Goal: Transaction & Acquisition: Purchase product/service

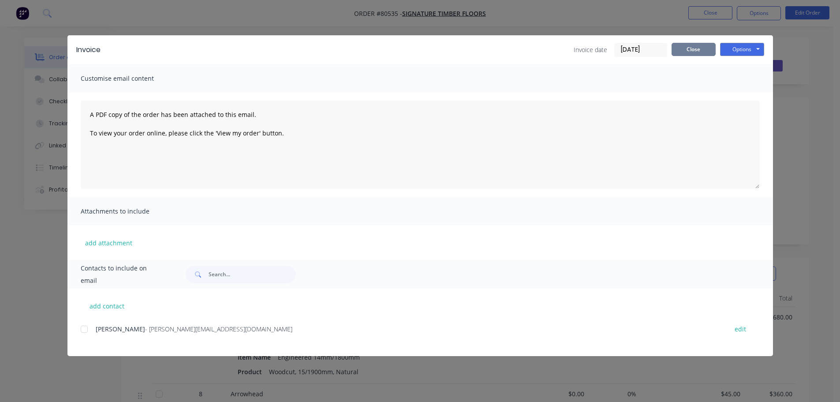
click at [693, 51] on button "Close" at bounding box center [694, 49] width 44 height 13
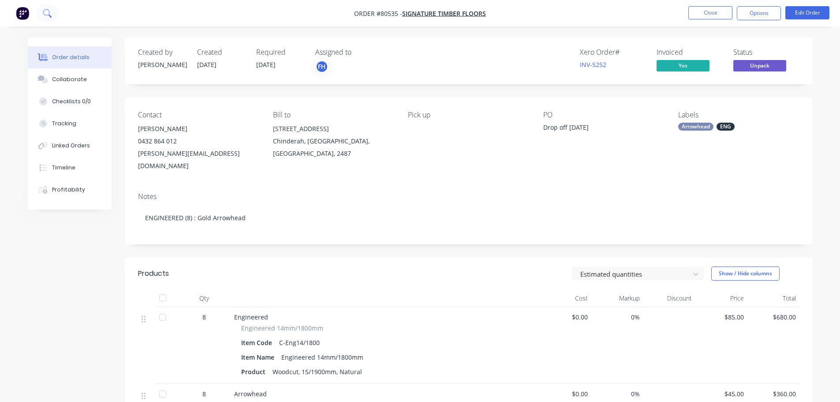
click at [44, 10] on icon at bounding box center [46, 12] width 7 height 7
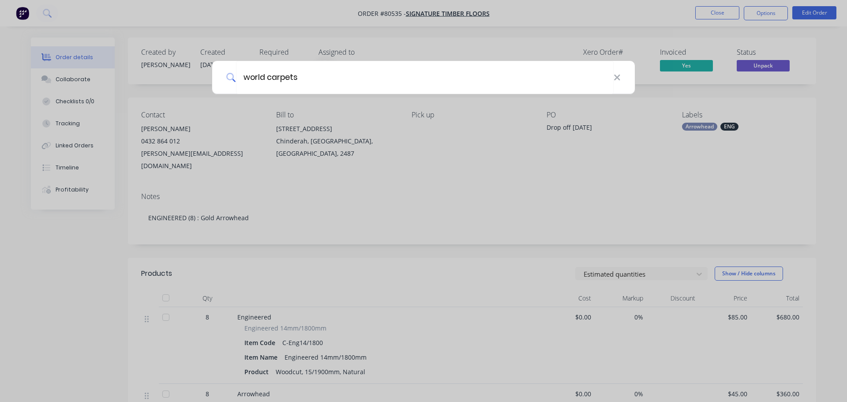
type input "world carpets"
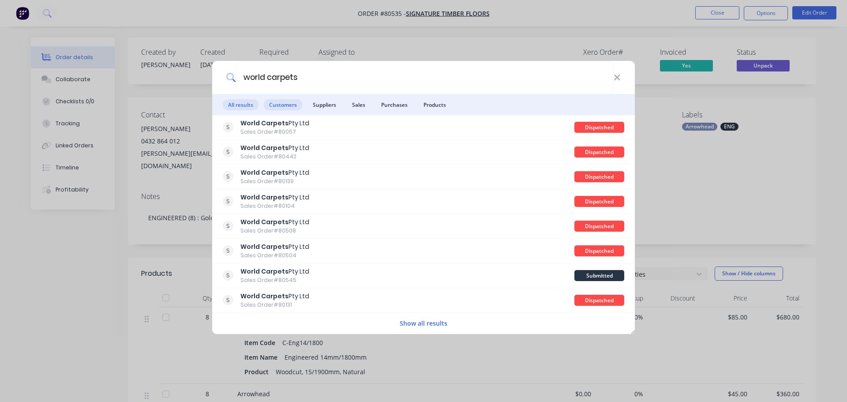
click at [270, 105] on span "Customers" at bounding box center [283, 104] width 38 height 11
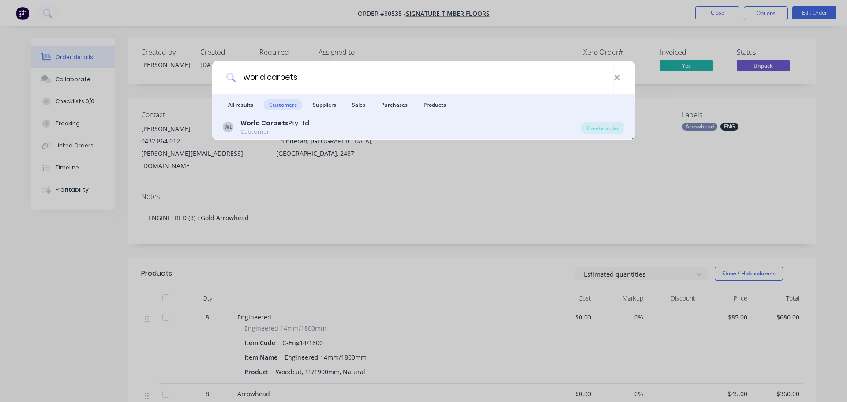
click at [274, 129] on div "Customer" at bounding box center [274, 132] width 69 height 8
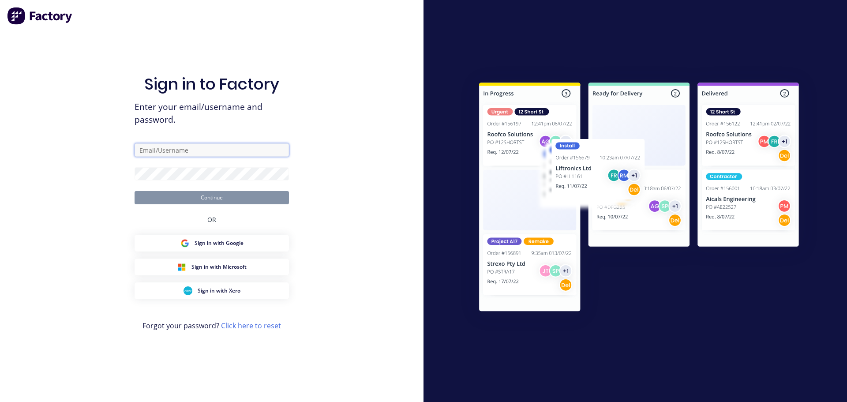
type input "[EMAIL_ADDRESS][DOMAIN_NAME]"
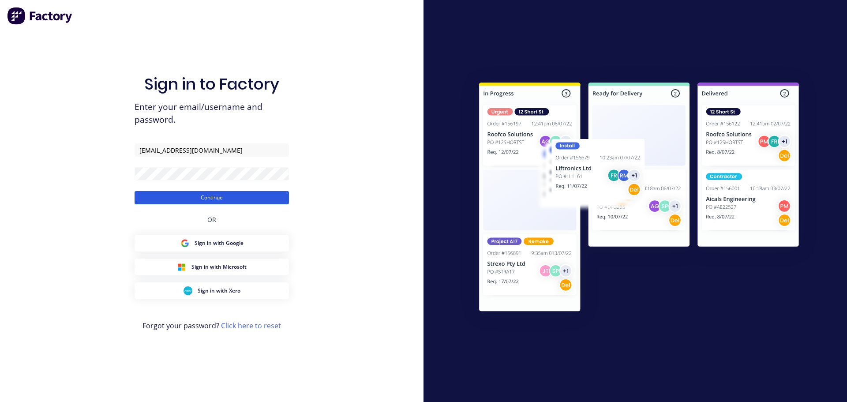
click at [206, 196] on button "Continue" at bounding box center [212, 197] width 154 height 13
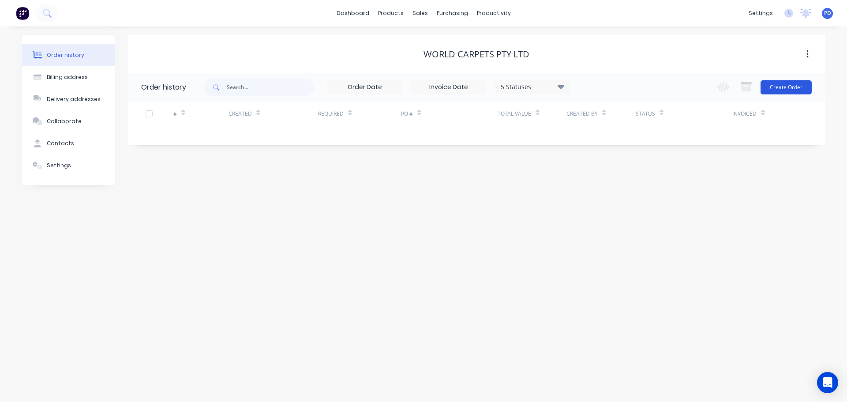
click at [790, 86] on button "Create Order" at bounding box center [786, 87] width 51 height 14
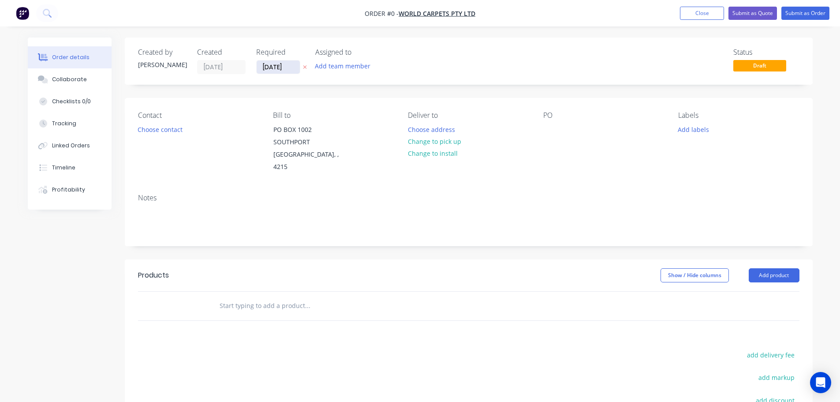
click at [294, 66] on input "[DATE]" at bounding box center [278, 66] width 43 height 13
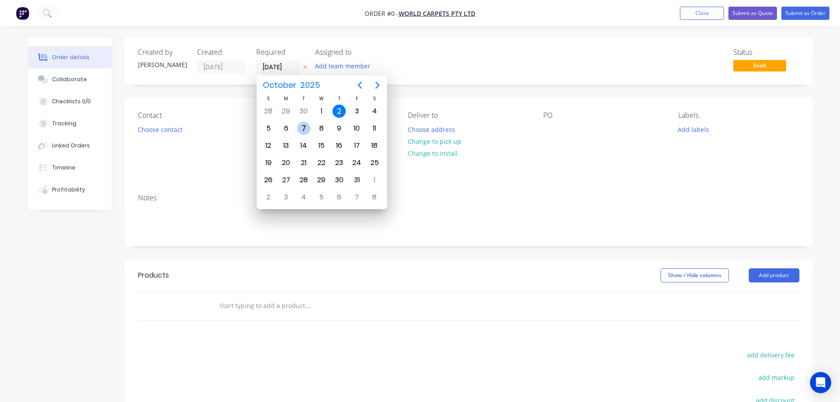
click at [307, 131] on div "7" at bounding box center [303, 128] width 13 height 13
type input "[DATE]"
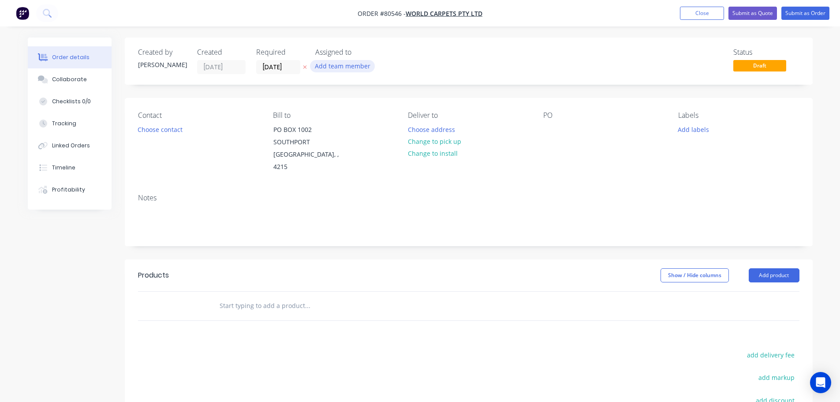
click at [340, 68] on button "Add team member" at bounding box center [342, 66] width 65 height 12
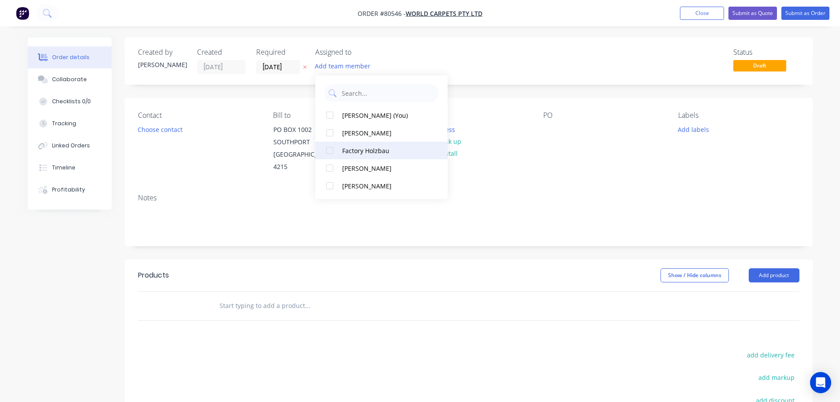
click at [329, 152] on div at bounding box center [330, 151] width 18 height 18
click at [158, 129] on button "Choose contact" at bounding box center [160, 129] width 54 height 12
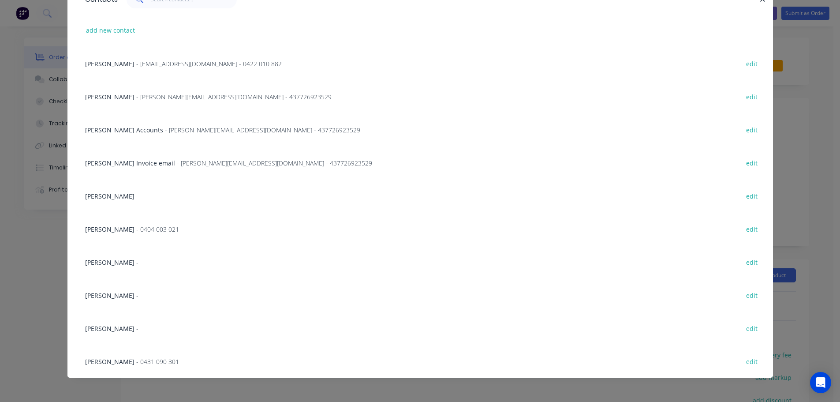
scroll to position [52, 0]
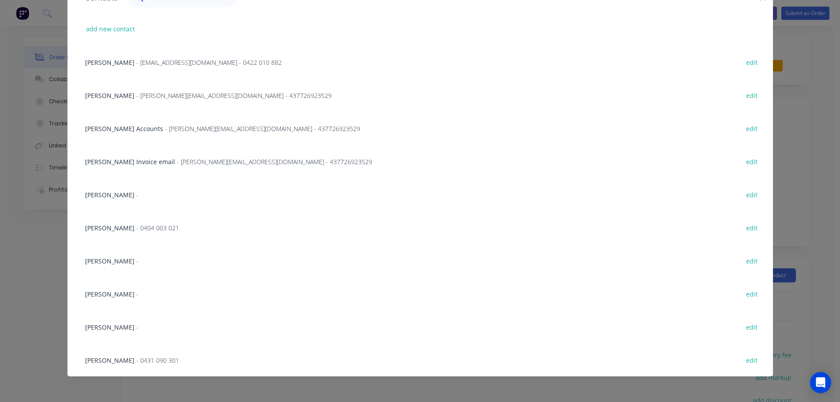
click at [107, 363] on span "[PERSON_NAME]" at bounding box center [109, 360] width 49 height 8
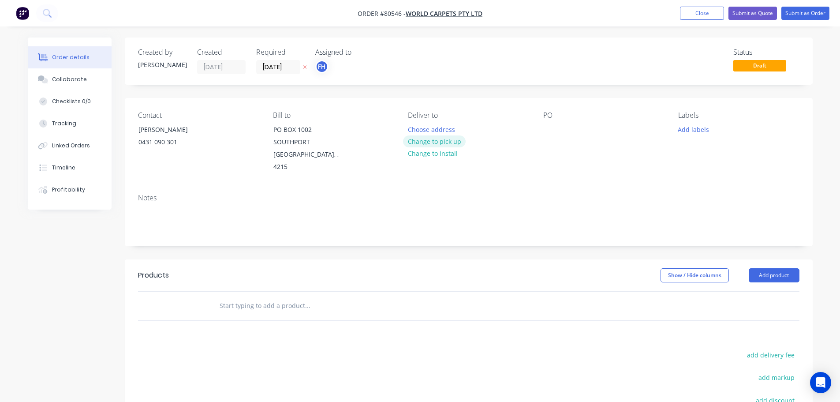
click at [420, 142] on button "Change to pick up" at bounding box center [434, 141] width 63 height 12
click at [551, 126] on div at bounding box center [550, 129] width 14 height 13
click at [558, 130] on div "CG11064" at bounding box center [563, 129] width 40 height 13
click at [697, 130] on button "Add labels" at bounding box center [694, 129] width 41 height 12
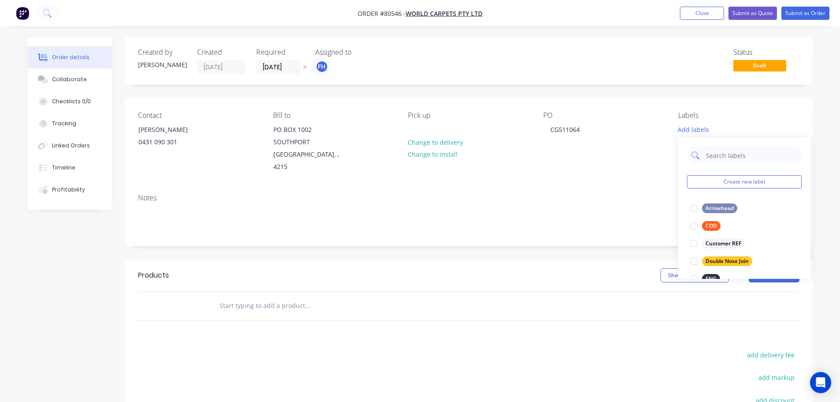
click at [717, 152] on input "text" at bounding box center [751, 155] width 92 height 18
type input "hy"
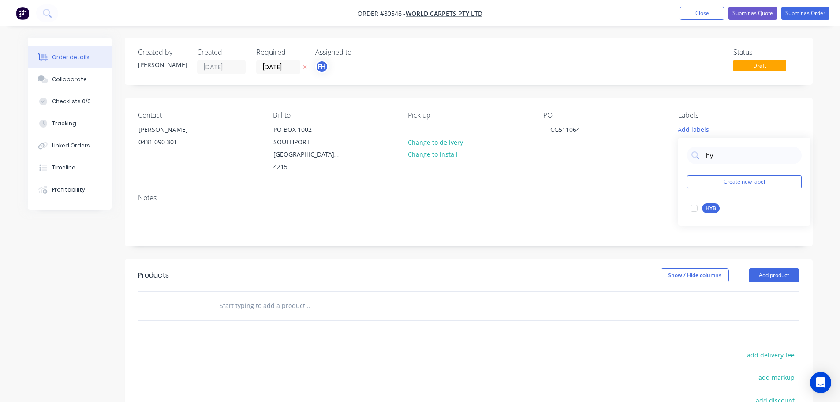
drag, startPoint x: 695, startPoint y: 208, endPoint x: 459, endPoint y: 211, distance: 236.0
click at [695, 208] on div at bounding box center [695, 208] width 18 height 18
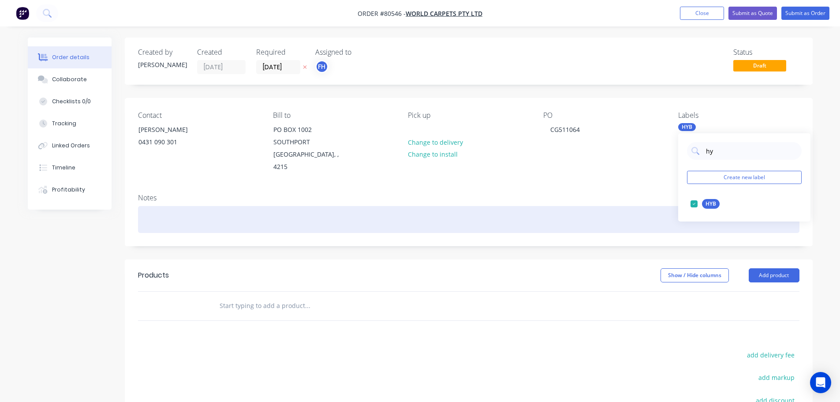
click at [159, 206] on div at bounding box center [469, 219] width 662 height 27
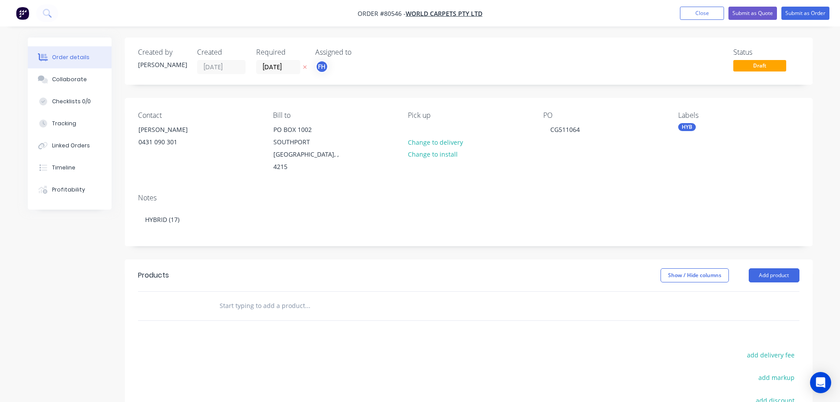
click at [229, 297] on input "text" at bounding box center [307, 306] width 176 height 18
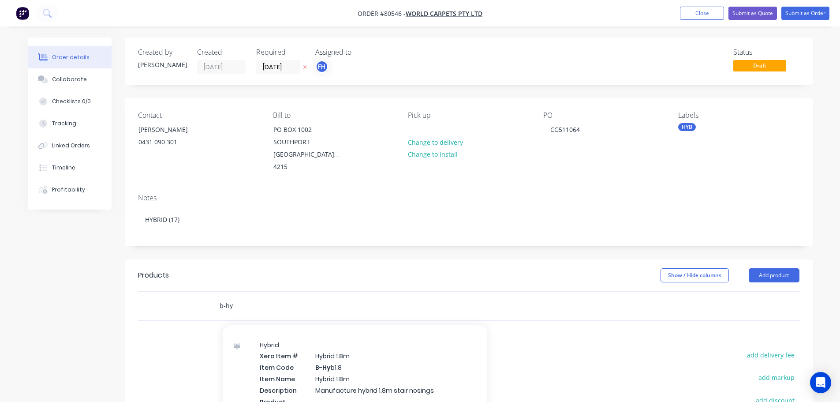
type input "b-hy"
click at [301, 349] on div "Hybrid Xero Item # Hybrid 1.8m Item Code B-Hy b1.8 Item Name Hybrid 1.8m Descri…" at bounding box center [355, 379] width 265 height 94
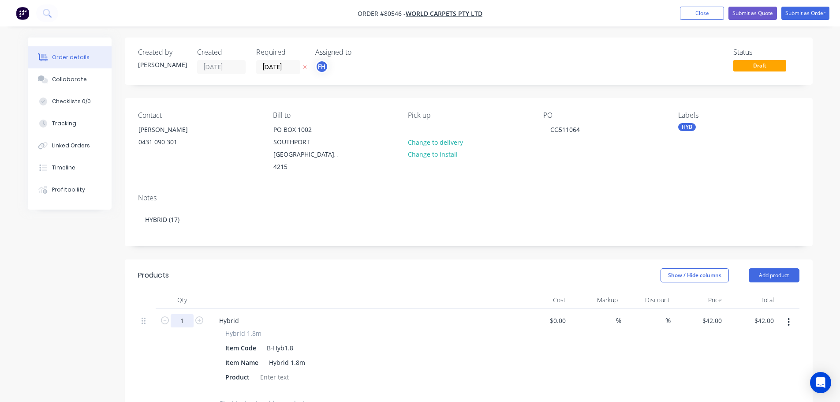
click at [174, 314] on input "1" at bounding box center [182, 320] width 23 height 13
type input "17"
type input "$714.00"
click at [271, 371] on div at bounding box center [275, 377] width 36 height 13
click at [270, 371] on div at bounding box center [275, 377] width 36 height 13
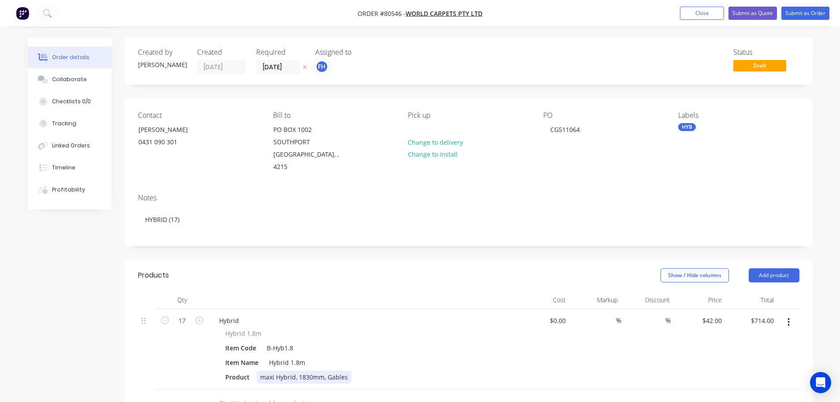
click at [262, 371] on div "maxi Hybrid, 1830mm, Gables" at bounding box center [304, 377] width 95 height 13
click at [809, 13] on button "Submit as Order" at bounding box center [806, 13] width 48 height 13
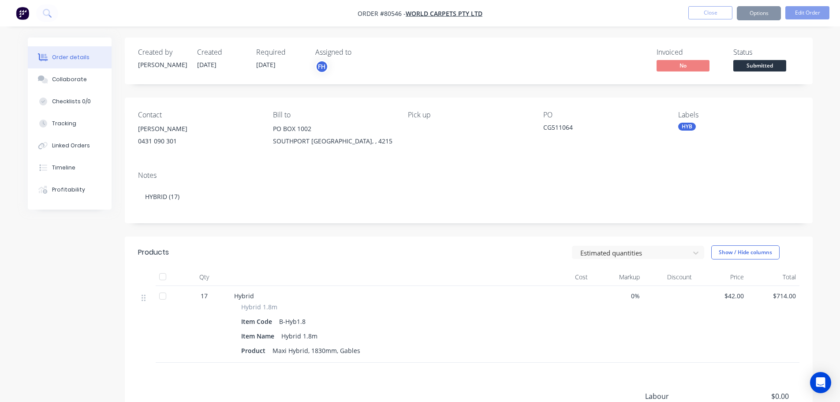
click at [767, 12] on button "Options" at bounding box center [759, 13] width 44 height 14
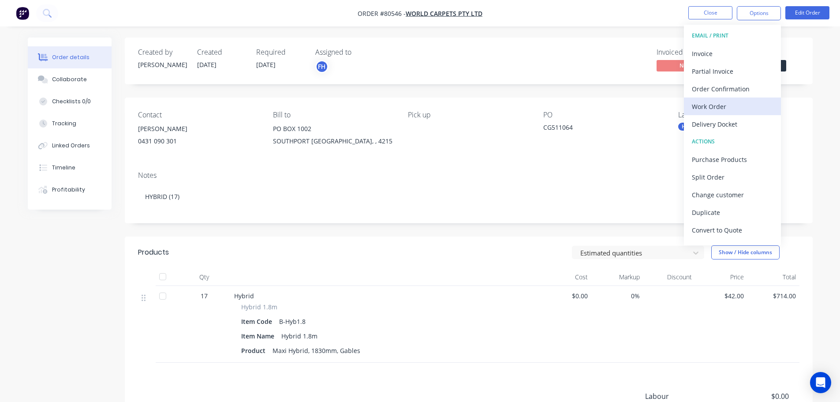
click at [710, 105] on div "Work Order" at bounding box center [732, 106] width 81 height 13
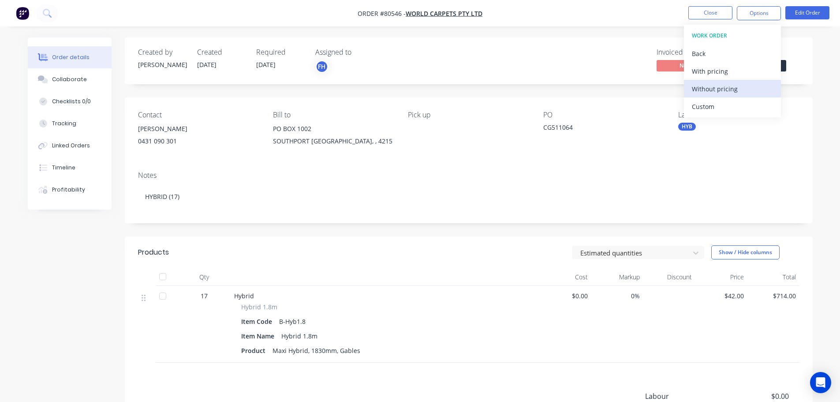
click at [709, 89] on div "Without pricing" at bounding box center [732, 88] width 81 height 13
click at [46, 16] on icon at bounding box center [47, 13] width 8 height 8
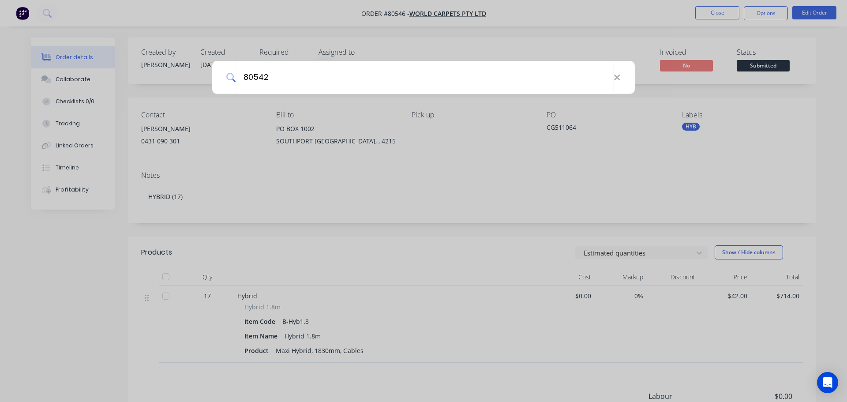
type input "80542"
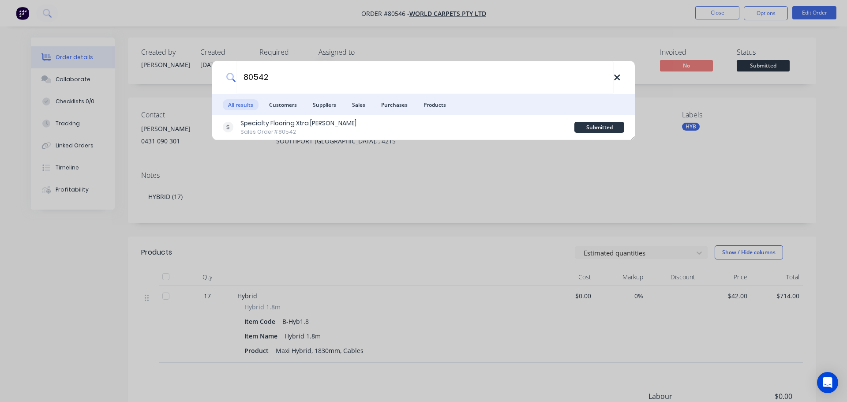
click at [614, 79] on icon at bounding box center [617, 78] width 7 height 10
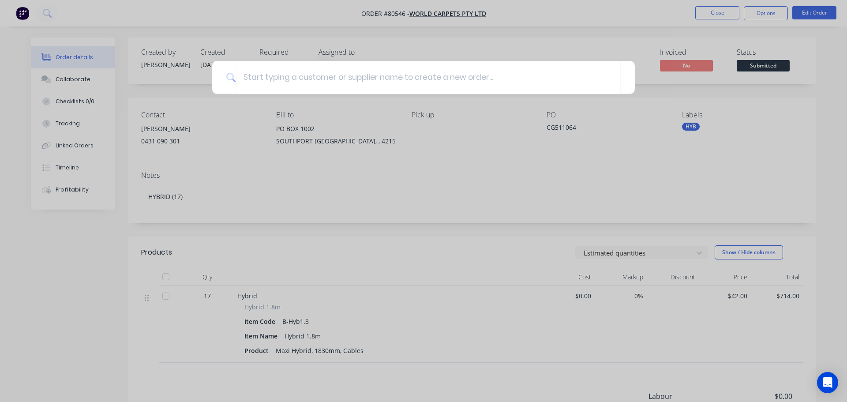
click at [808, 9] on div at bounding box center [423, 201] width 847 height 402
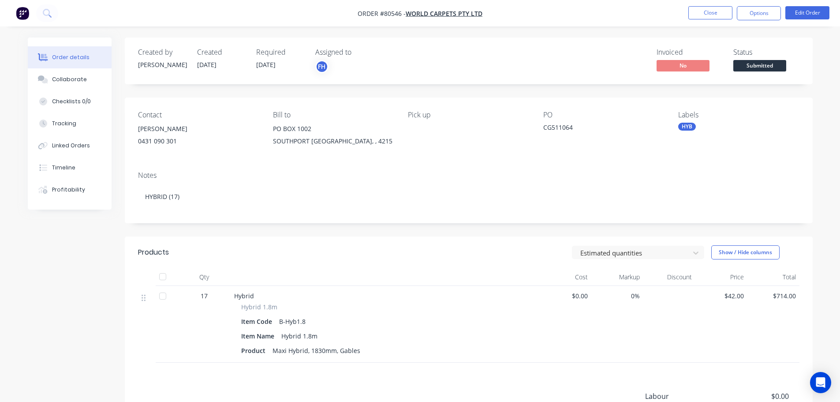
click at [684, 124] on div "HYB" at bounding box center [687, 127] width 18 height 8
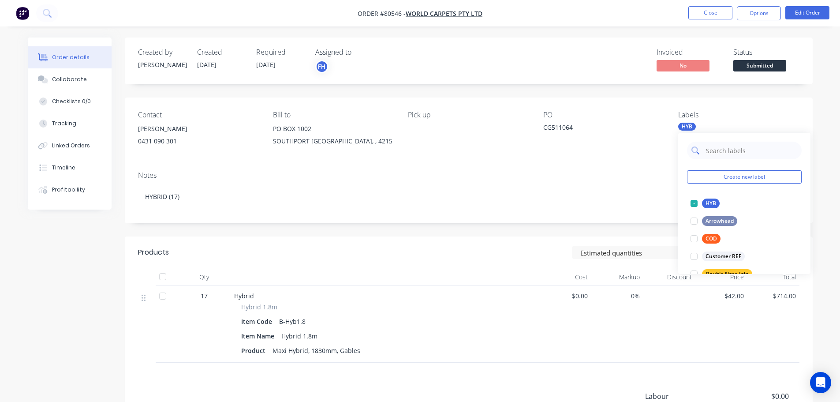
click at [708, 156] on input "text" at bounding box center [751, 151] width 92 height 18
type input "prom"
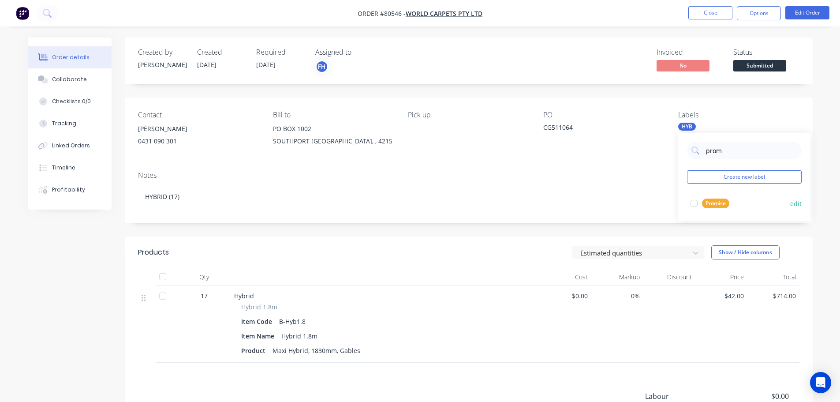
click at [696, 202] on div at bounding box center [695, 204] width 18 height 18
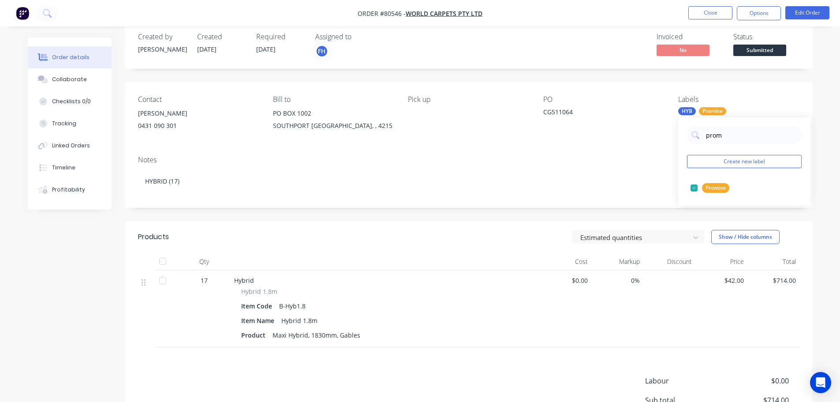
scroll to position [0, 0]
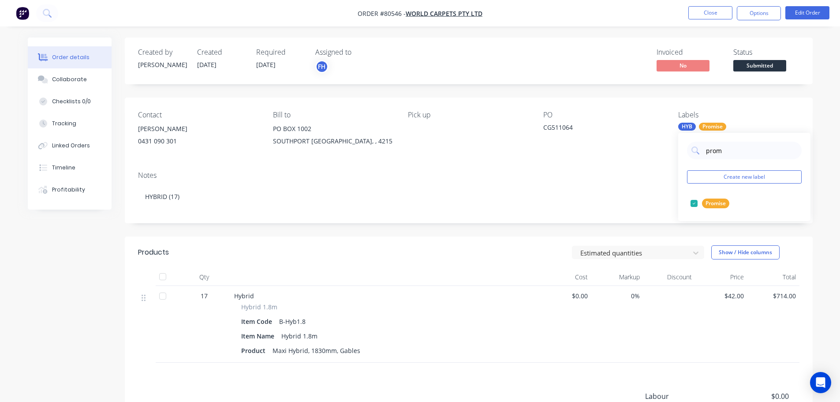
click at [636, 169] on div "Notes HYBRID (17)" at bounding box center [469, 193] width 688 height 59
click at [50, 13] on icon at bounding box center [47, 13] width 8 height 8
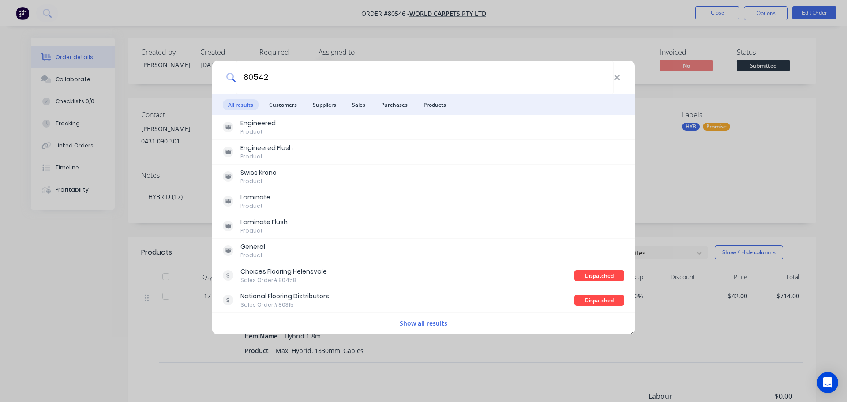
type input "80542"
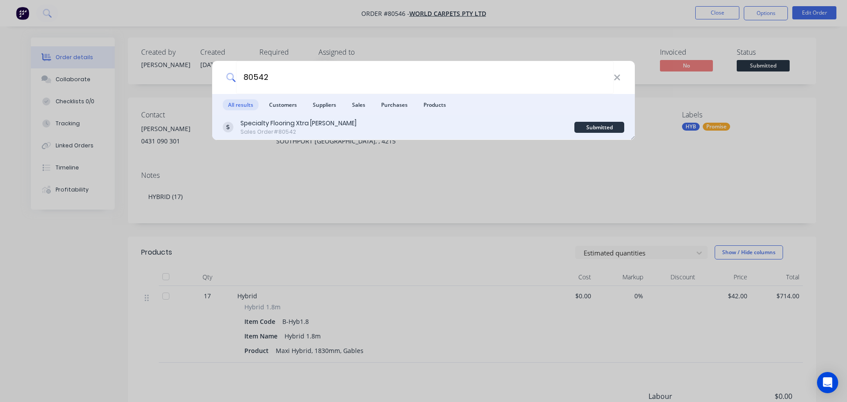
click at [299, 128] on div "Sales Order #80542" at bounding box center [298, 132] width 116 height 8
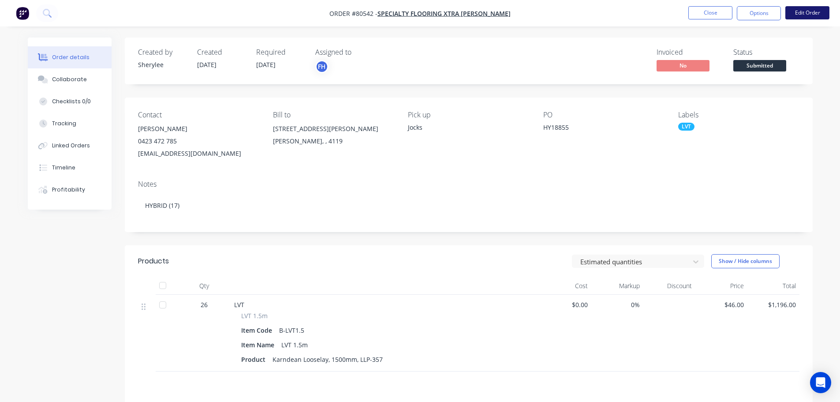
click at [809, 8] on button "Edit Order" at bounding box center [808, 12] width 44 height 13
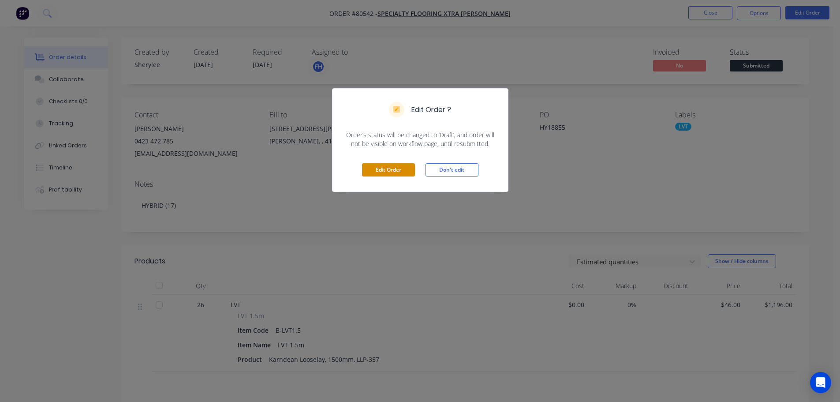
click at [370, 171] on button "Edit Order" at bounding box center [388, 169] width 53 height 13
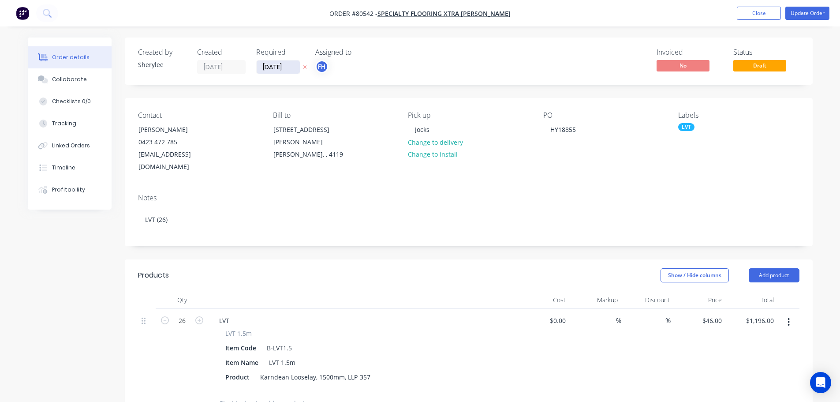
click at [276, 67] on input "[DATE]" at bounding box center [278, 66] width 43 height 13
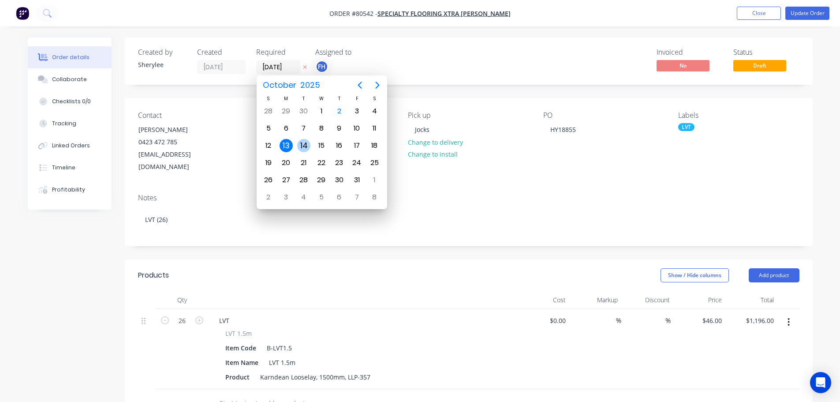
click at [298, 142] on div "14" at bounding box center [303, 145] width 13 height 13
type input "[DATE]"
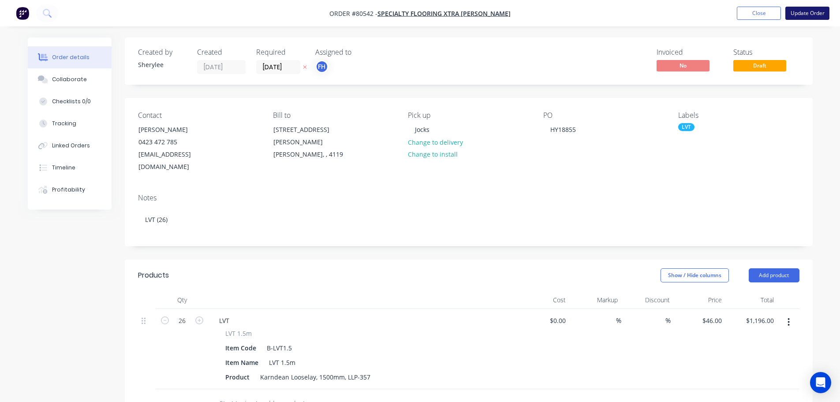
click at [808, 11] on button "Update Order" at bounding box center [808, 13] width 44 height 13
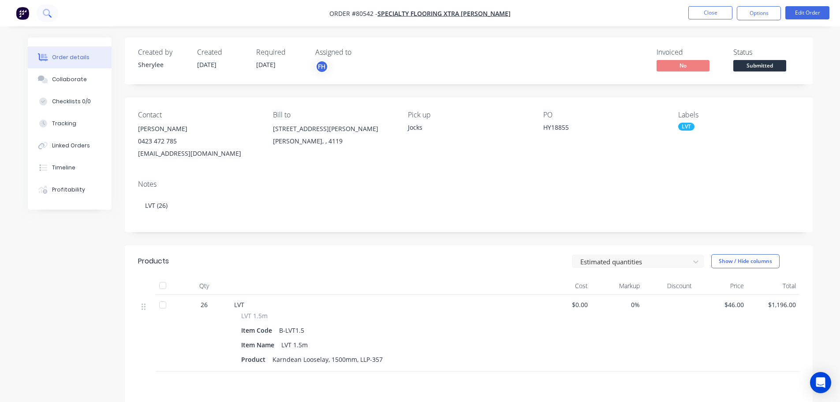
click at [46, 14] on icon at bounding box center [47, 13] width 8 height 8
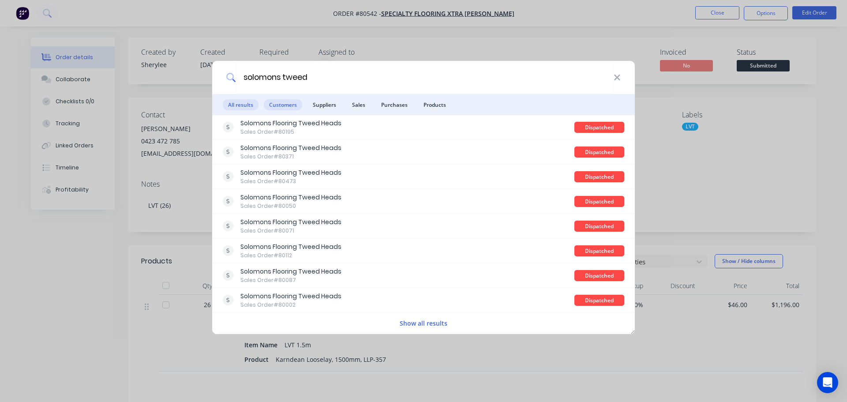
type input "solomons tweed"
click at [283, 110] on span "Customers" at bounding box center [283, 104] width 38 height 11
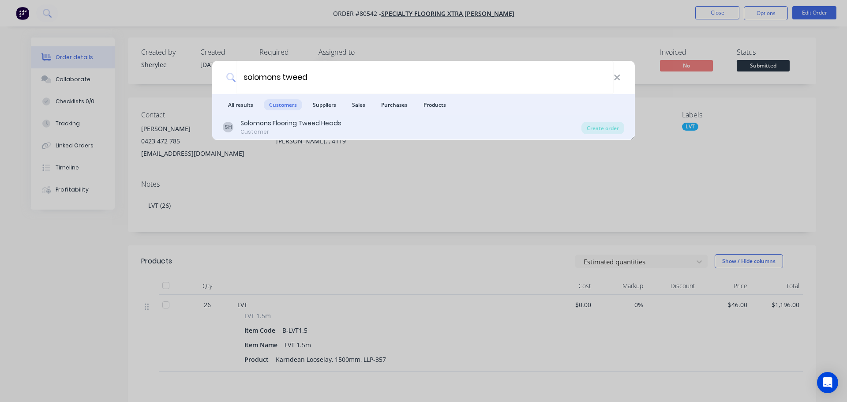
click at [281, 127] on div "Solomons Flooring Tweed Heads" at bounding box center [290, 123] width 101 height 9
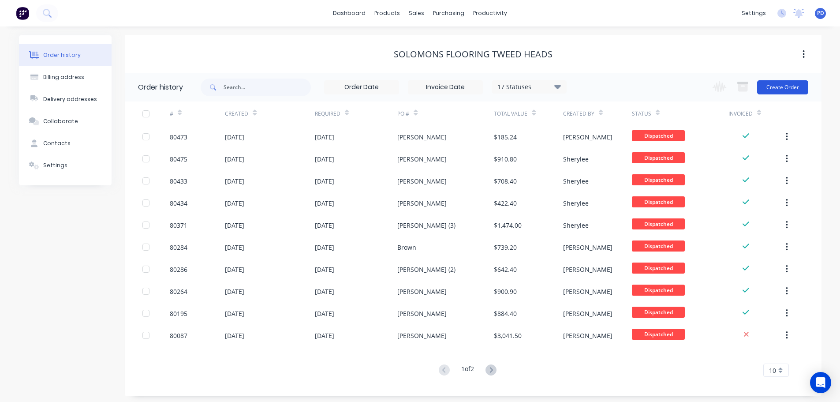
click at [781, 86] on button "Create Order" at bounding box center [782, 87] width 51 height 14
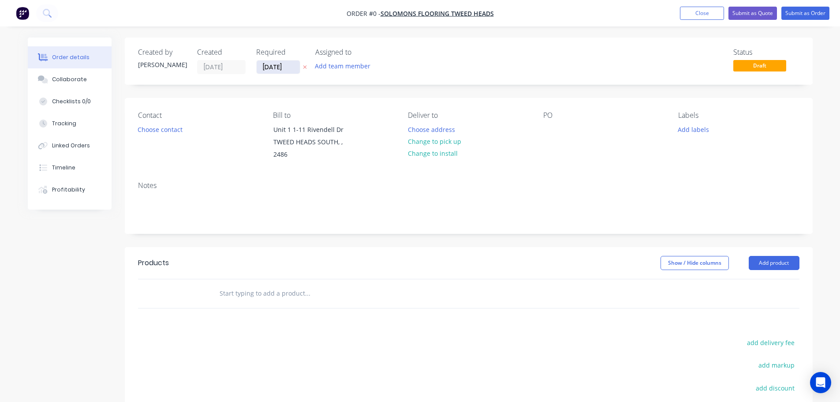
click at [290, 70] on input "[DATE]" at bounding box center [278, 66] width 43 height 13
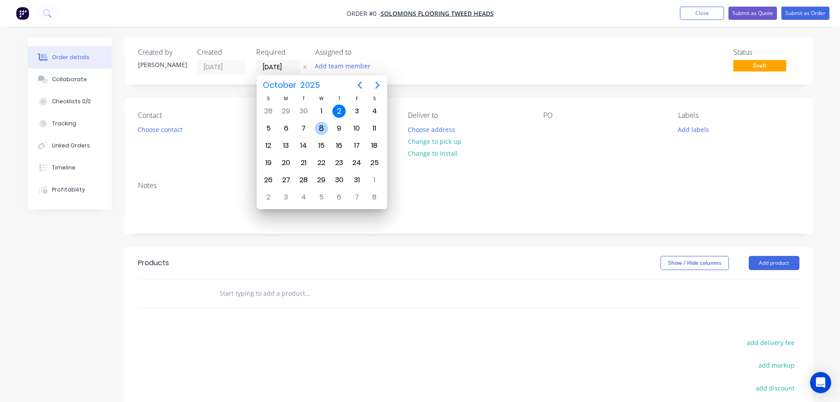
click at [322, 129] on div "8" at bounding box center [321, 128] width 13 height 13
type input "[DATE]"
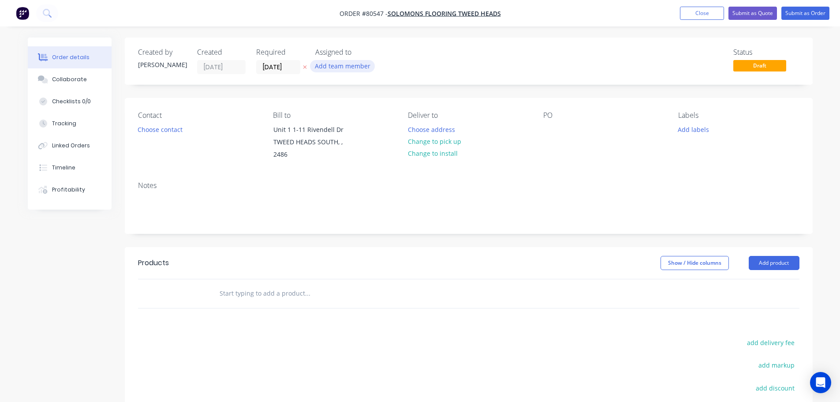
click at [335, 64] on button "Add team member" at bounding box center [342, 66] width 65 height 12
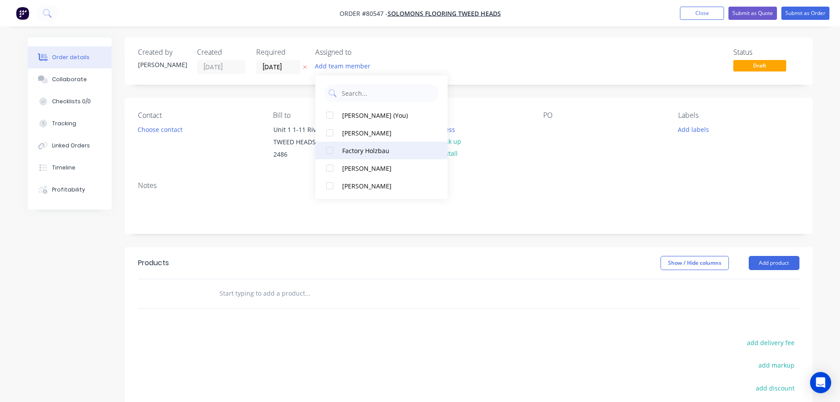
click at [331, 149] on div at bounding box center [330, 151] width 18 height 18
click at [161, 132] on button "Choose contact" at bounding box center [160, 129] width 54 height 12
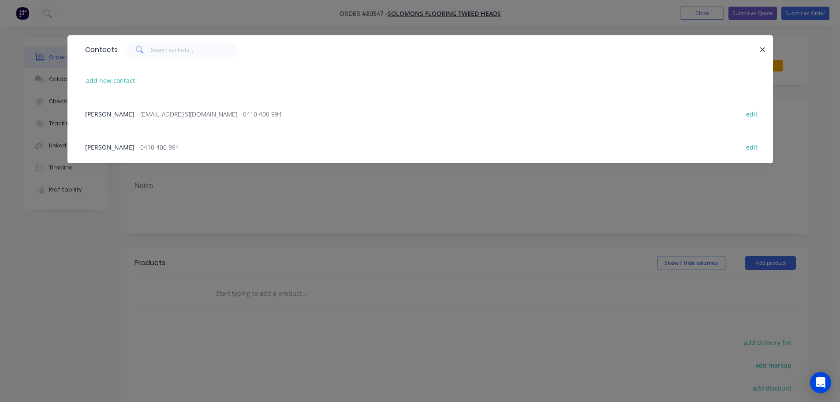
click at [158, 120] on div "[PERSON_NAME] - [EMAIL_ADDRESS][DOMAIN_NAME] - 0410 400 994 edit" at bounding box center [420, 113] width 679 height 33
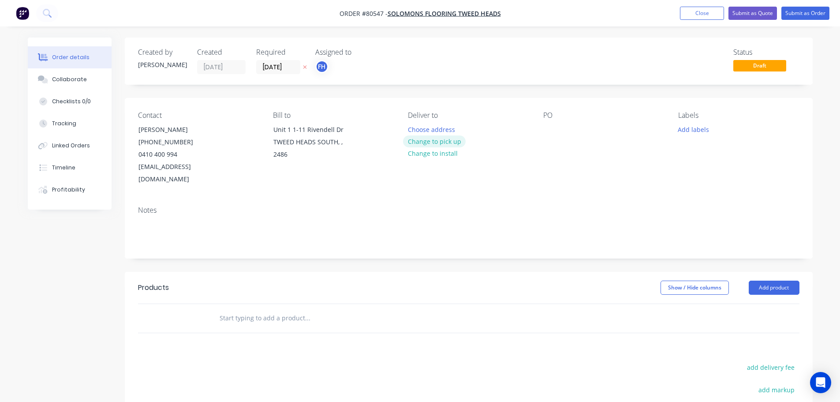
click at [423, 142] on button "Change to pick up" at bounding box center [434, 141] width 63 height 12
click at [554, 129] on div at bounding box center [550, 129] width 14 height 13
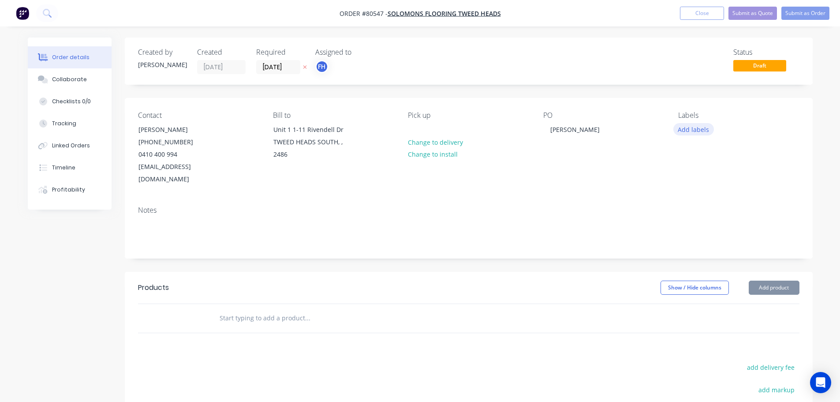
click at [694, 132] on button "Add labels" at bounding box center [694, 129] width 41 height 12
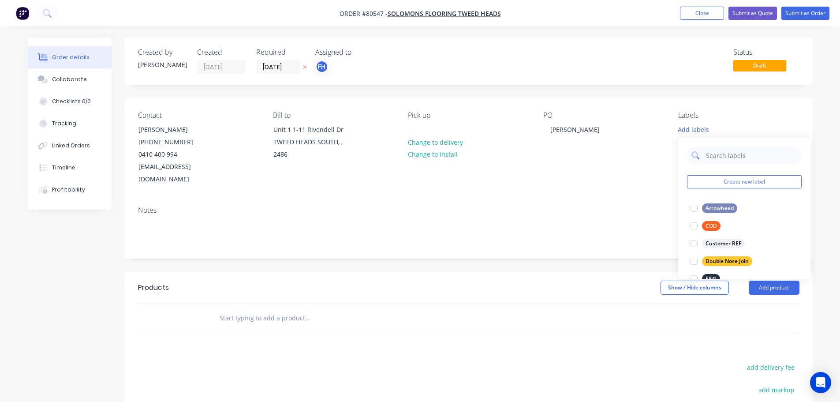
drag, startPoint x: 723, startPoint y: 150, endPoint x: 725, endPoint y: 158, distance: 7.7
click at [724, 158] on input "text" at bounding box center [751, 155] width 92 height 18
drag, startPoint x: 696, startPoint y: 209, endPoint x: 744, endPoint y: 134, distance: 89.3
click at [696, 209] on div at bounding box center [695, 208] width 18 height 18
drag, startPoint x: 723, startPoint y: 156, endPoint x: 704, endPoint y: 154, distance: 19.1
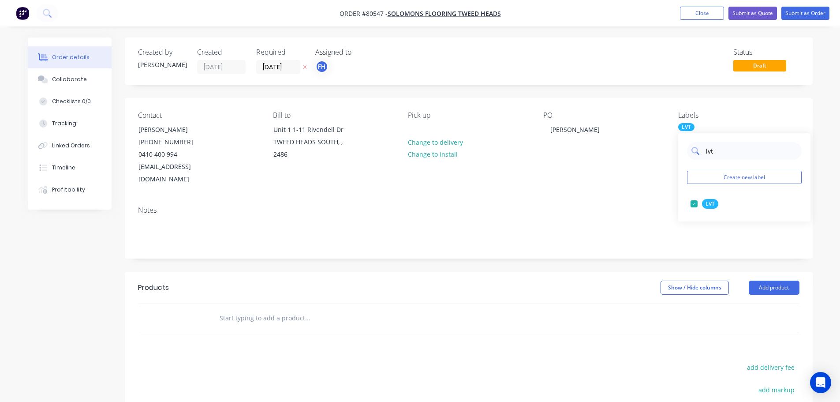
click at [704, 154] on div "lvt" at bounding box center [744, 151] width 115 height 18
type input "prom"
click at [693, 203] on div at bounding box center [695, 204] width 18 height 18
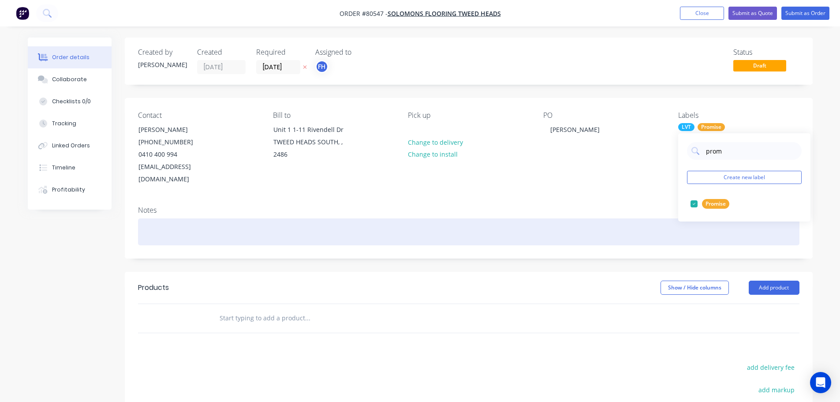
click at [159, 222] on div at bounding box center [469, 231] width 662 height 27
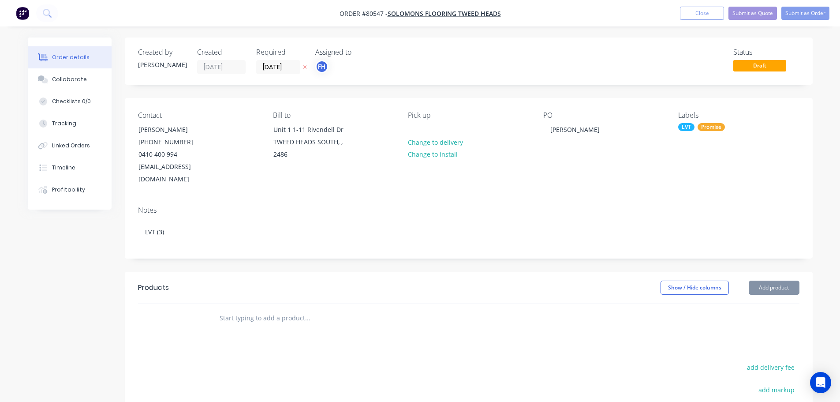
click at [239, 311] on input "text" at bounding box center [307, 318] width 176 height 18
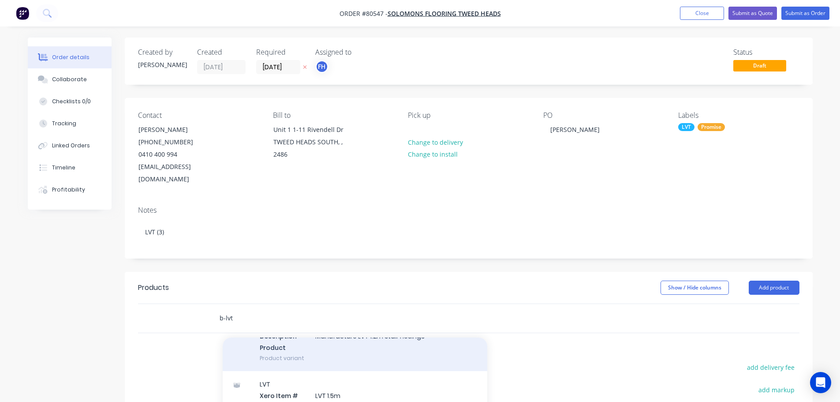
scroll to position [132, 0]
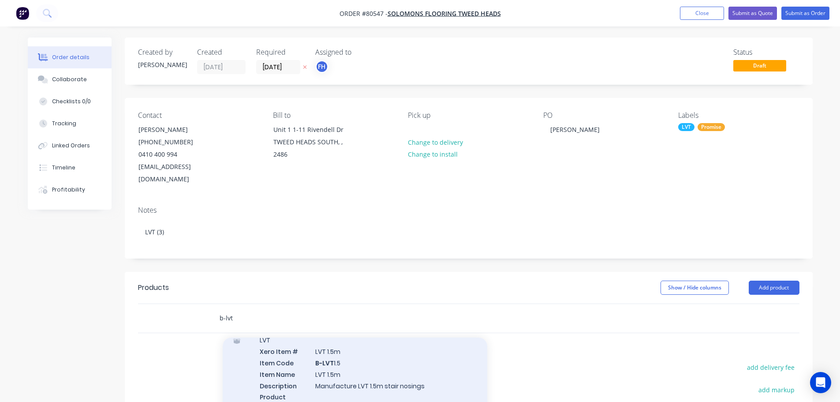
type input "b-lvt"
click at [298, 350] on div "LVT Xero Item # LVT 1.5m Item Code B-LVT 1.5 Item Name LVT 1.5m Description Man…" at bounding box center [355, 374] width 265 height 94
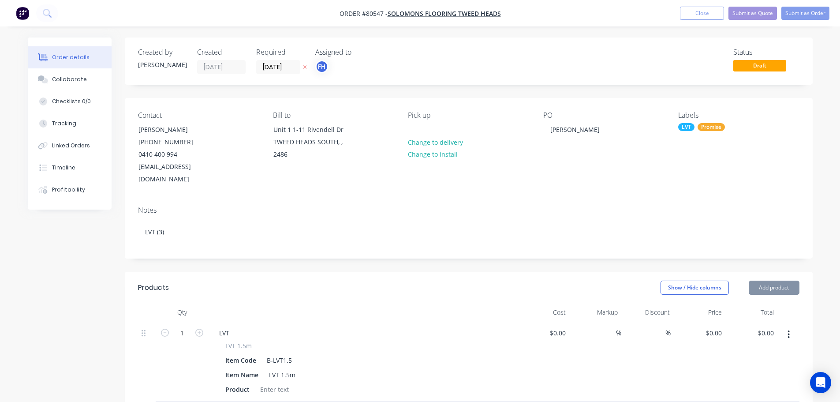
type input "$46.00"
click at [200, 329] on icon "button" at bounding box center [199, 333] width 8 height 8
type input "2"
type input "$92.00"
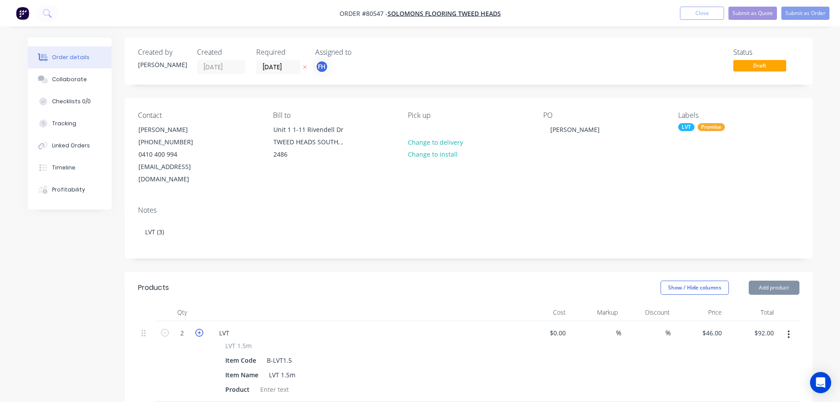
click at [200, 329] on icon "button" at bounding box center [199, 333] width 8 height 8
type input "3"
type input "$138.00"
click at [265, 383] on div at bounding box center [275, 389] width 36 height 13
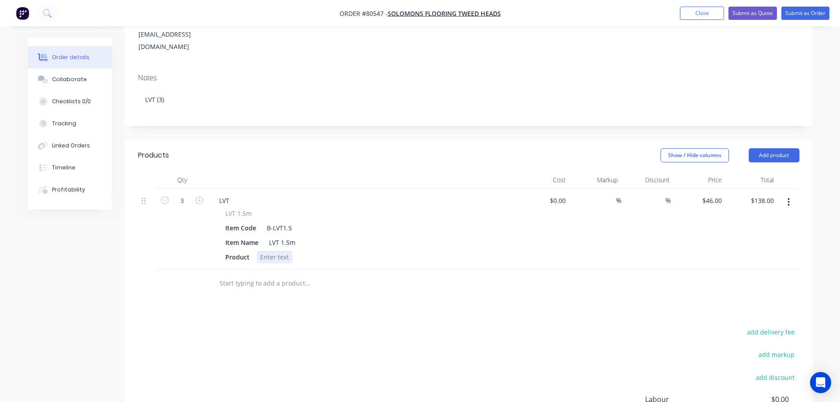
click at [266, 251] on div at bounding box center [275, 257] width 36 height 13
click at [252, 274] on input "text" at bounding box center [307, 283] width 176 height 18
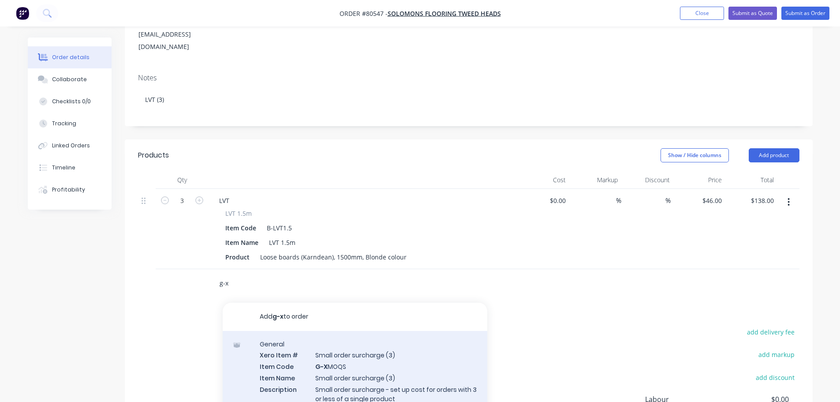
type input "g-x"
click at [318, 363] on div "General Xero Item # Small order surcharge (3) Item Code G-X MOQS Item Name Smal…" at bounding box center [355, 382] width 265 height 103
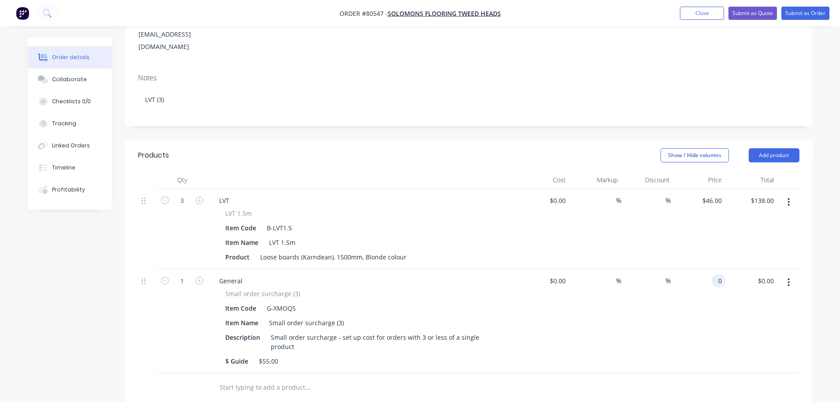
click at [718, 274] on input "0" at bounding box center [721, 280] width 10 height 13
type input "$55.00"
click at [813, 14] on button "Submit as Order" at bounding box center [806, 13] width 48 height 13
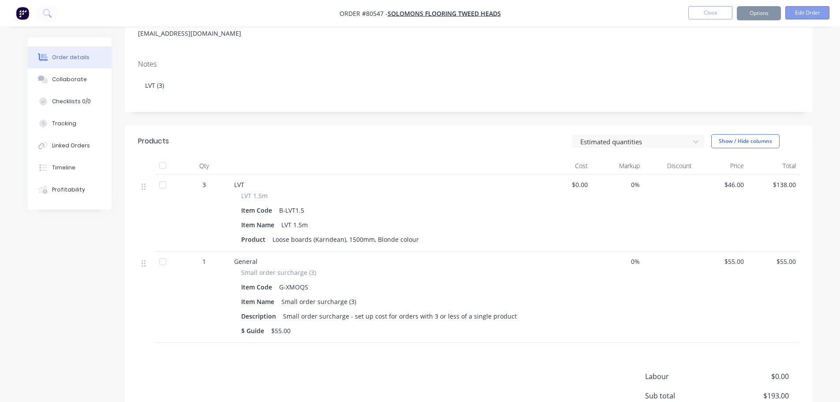
scroll to position [0, 0]
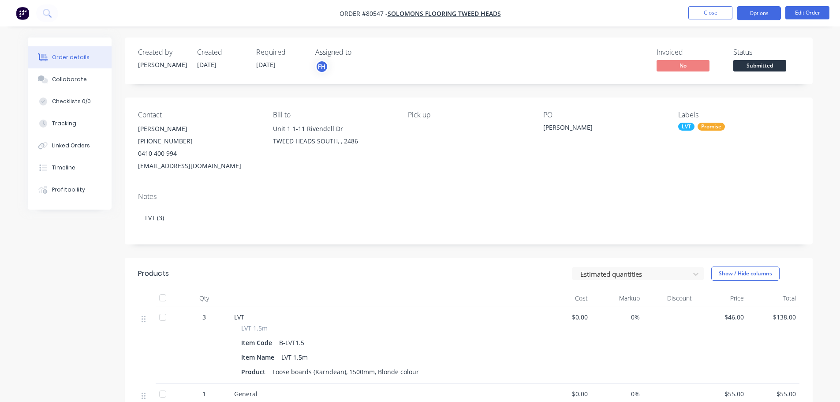
click at [764, 15] on button "Options" at bounding box center [759, 13] width 44 height 14
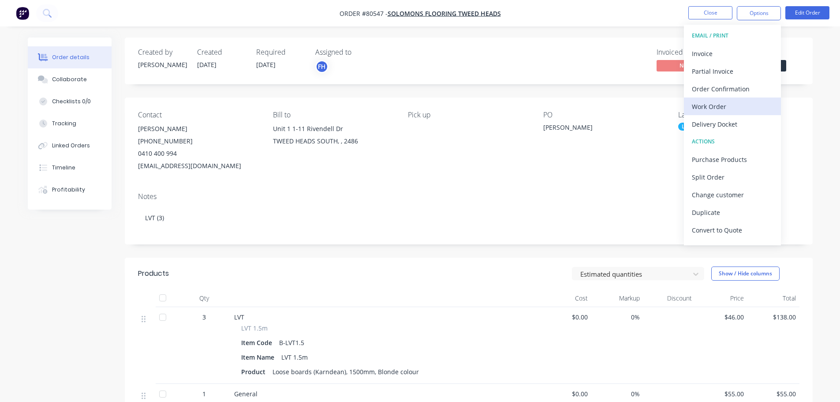
click at [705, 103] on div "Work Order" at bounding box center [732, 106] width 81 height 13
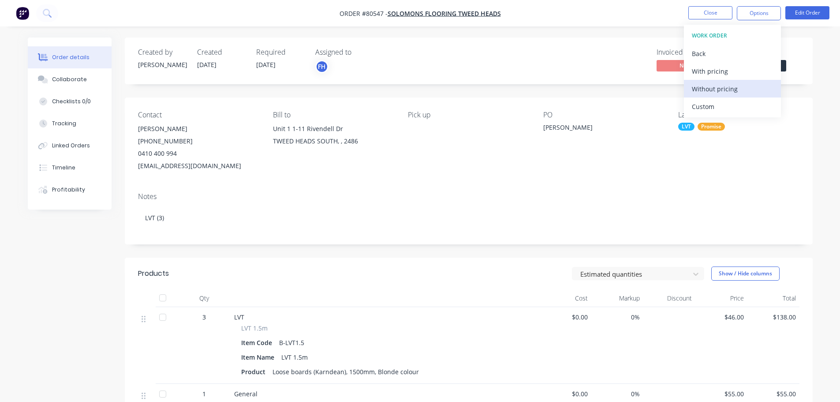
click at [705, 91] on div "Without pricing" at bounding box center [732, 88] width 81 height 13
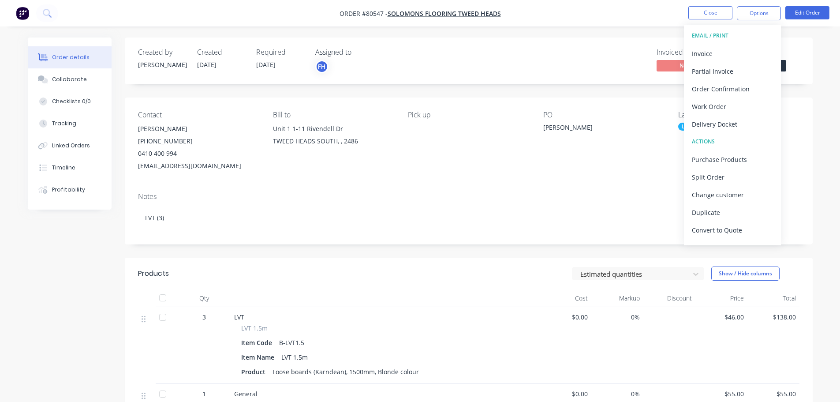
click at [636, 144] on div "PO Fitzgerald" at bounding box center [603, 141] width 121 height 61
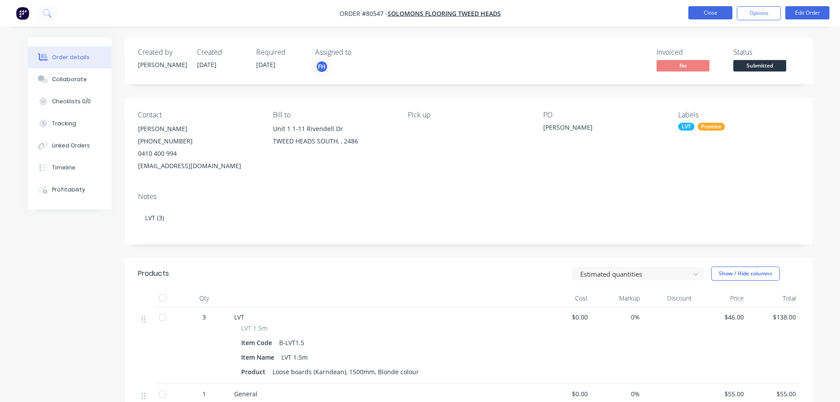
click at [707, 14] on button "Close" at bounding box center [711, 12] width 44 height 13
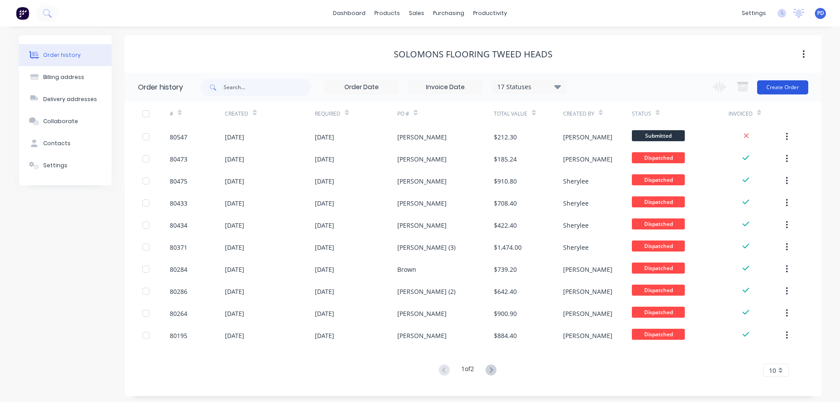
click at [780, 93] on button "Create Order" at bounding box center [782, 87] width 51 height 14
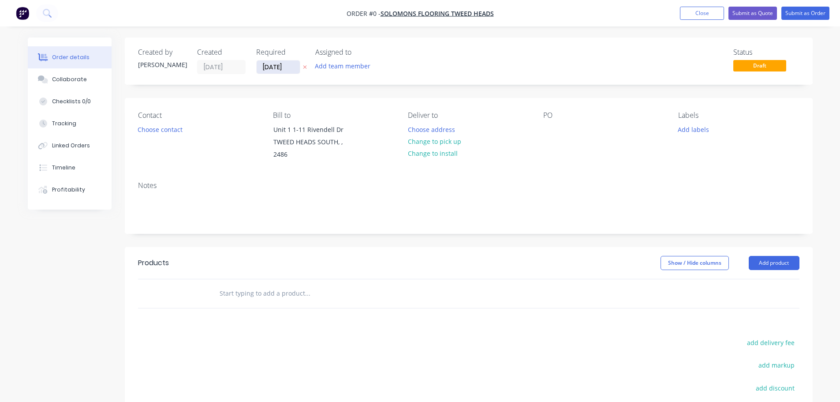
click at [291, 68] on input "[DATE]" at bounding box center [278, 66] width 43 height 13
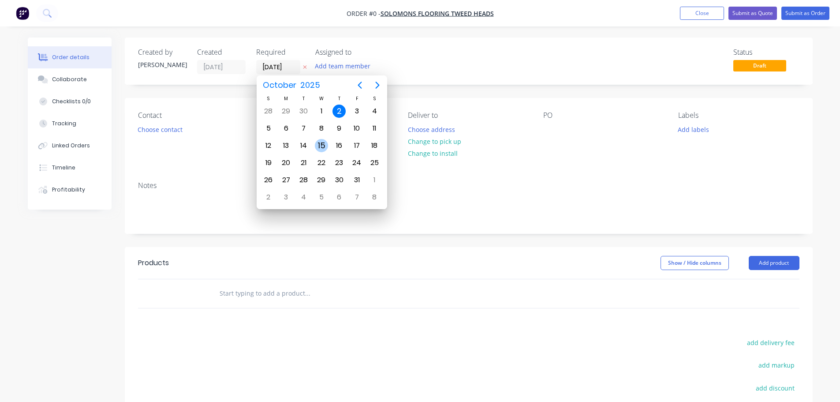
click at [320, 146] on div "15" at bounding box center [321, 145] width 13 height 13
type input "15/10/25"
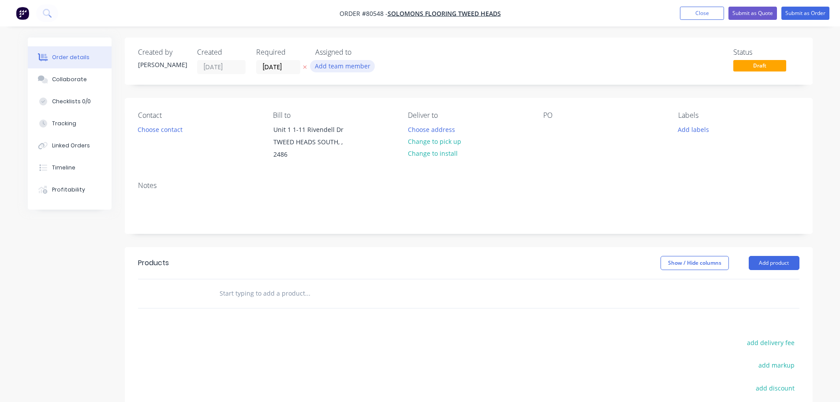
click at [335, 63] on button "Add team member" at bounding box center [342, 66] width 65 height 12
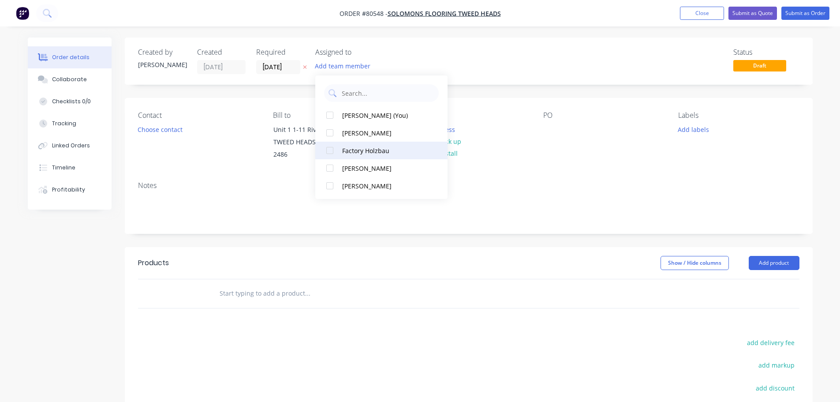
click at [329, 152] on div at bounding box center [330, 151] width 18 height 18
click at [169, 132] on button "Choose contact" at bounding box center [160, 129] width 54 height 12
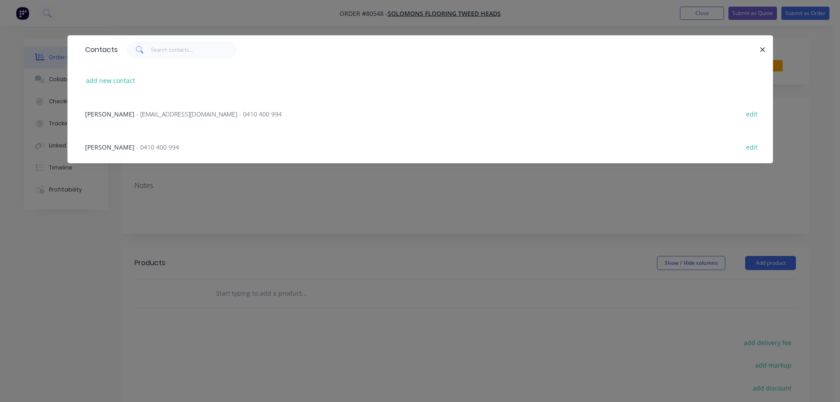
click at [127, 108] on div "[PERSON_NAME] - [EMAIL_ADDRESS][DOMAIN_NAME] - 0410 400 994 edit" at bounding box center [420, 113] width 679 height 33
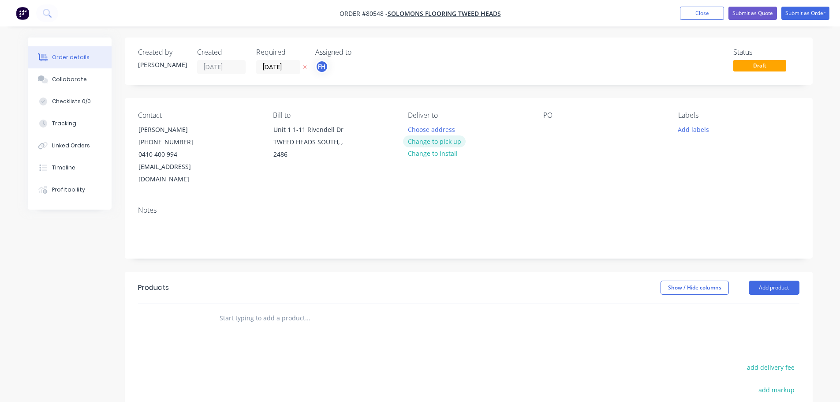
click at [432, 142] on button "Change to pick up" at bounding box center [434, 141] width 63 height 12
click at [545, 131] on div at bounding box center [550, 129] width 14 height 13
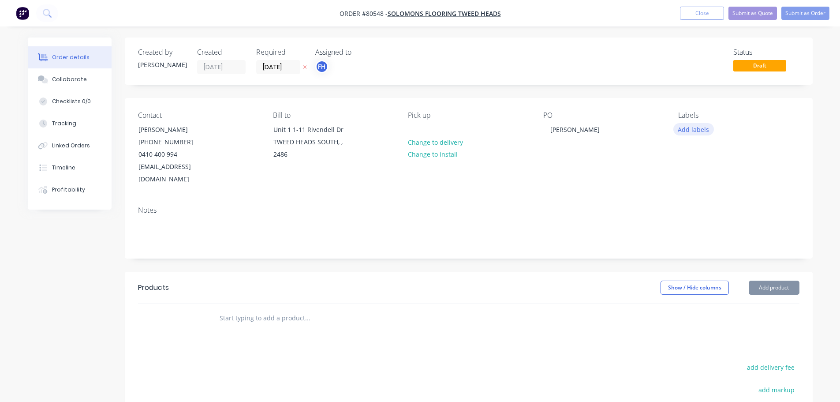
click at [699, 131] on button "Add labels" at bounding box center [694, 129] width 41 height 12
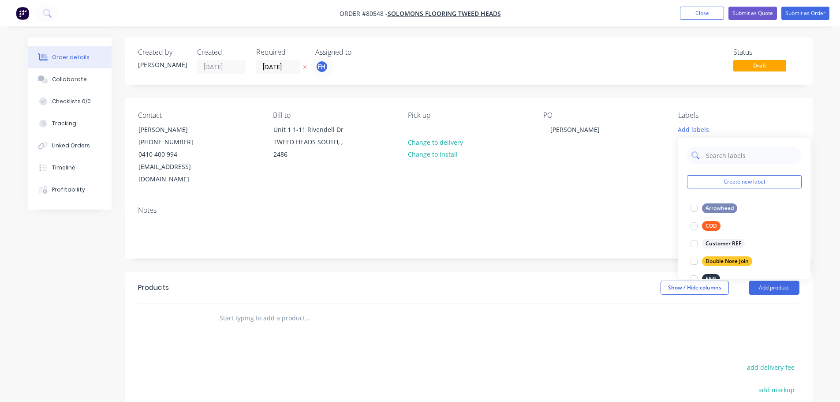
click at [723, 156] on input "text" at bounding box center [751, 155] width 92 height 18
type input "hy"
click at [694, 209] on div at bounding box center [695, 208] width 18 height 18
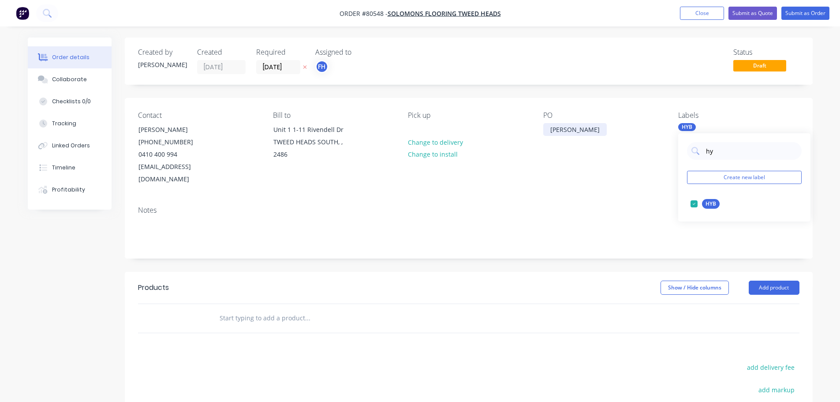
click at [567, 129] on div "Yorston" at bounding box center [575, 129] width 64 height 13
click at [549, 128] on div "Yorston" at bounding box center [575, 129] width 64 height 13
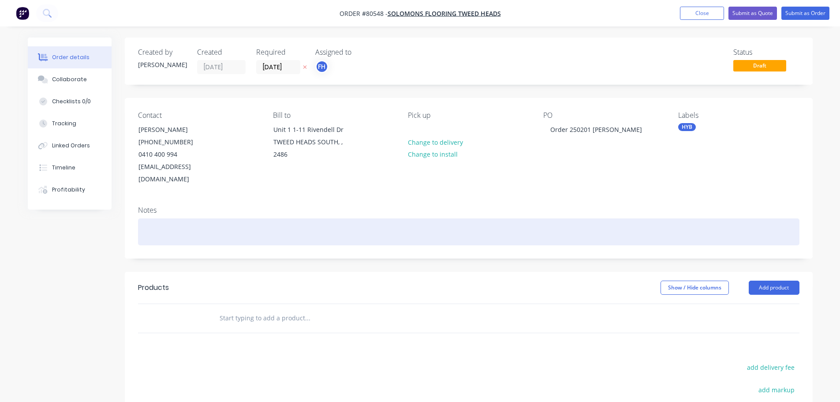
click at [157, 218] on div at bounding box center [469, 231] width 662 height 27
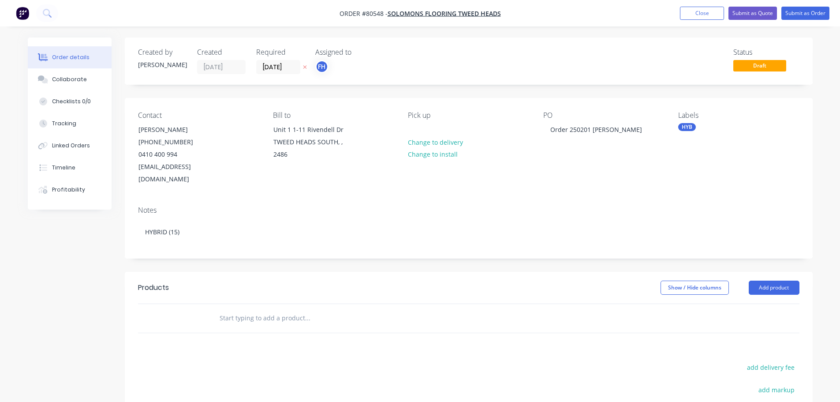
click at [247, 309] on input "text" at bounding box center [307, 318] width 176 height 18
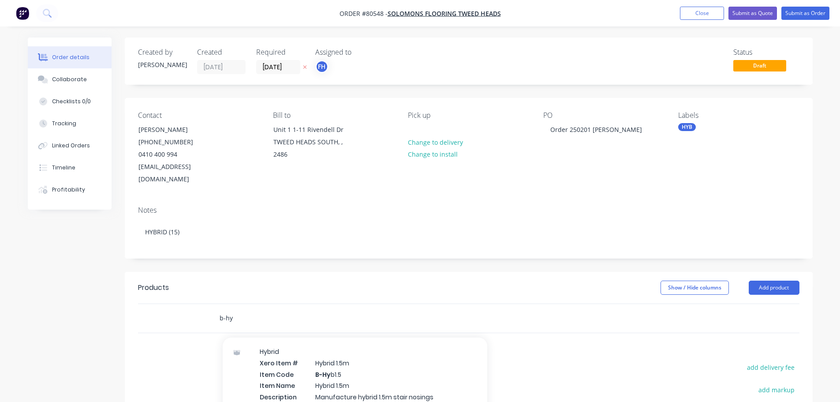
type input "b-hy"
click at [331, 354] on div "Hybrid Xero Item # Hybrid 1.5m Item Code B-Hy b1.5 Item Name Hybrid 1.5m Descri…" at bounding box center [355, 385] width 265 height 94
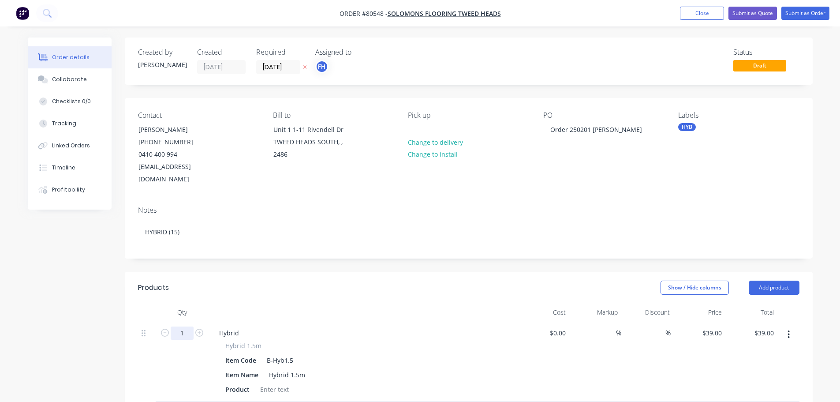
click at [184, 326] on input "1" at bounding box center [182, 332] width 23 height 13
type input "15"
type input "$585.00"
click at [271, 383] on div at bounding box center [275, 389] width 36 height 13
click at [270, 383] on div at bounding box center [275, 389] width 36 height 13
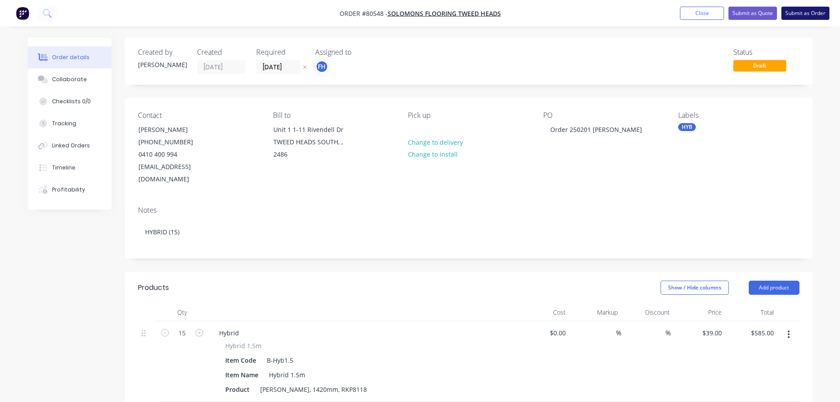
click at [801, 19] on button "Submit as Order" at bounding box center [806, 13] width 48 height 13
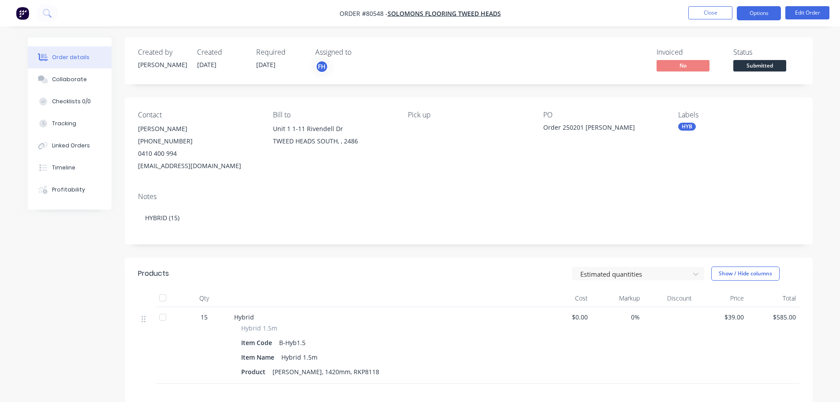
click at [761, 13] on button "Options" at bounding box center [759, 13] width 44 height 14
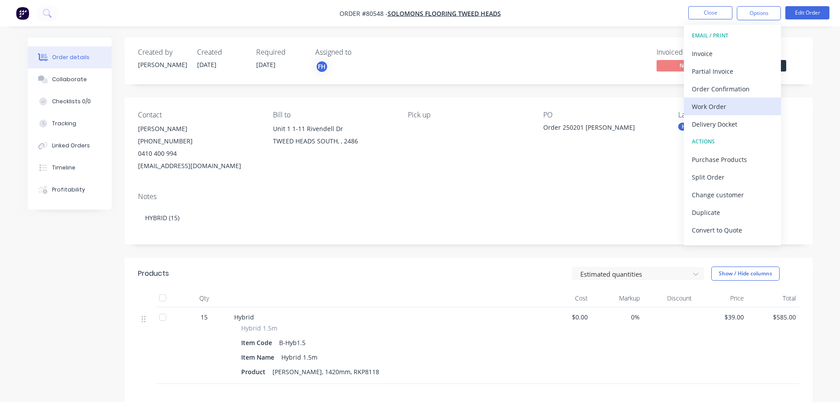
click at [710, 108] on div "Work Order" at bounding box center [732, 106] width 81 height 13
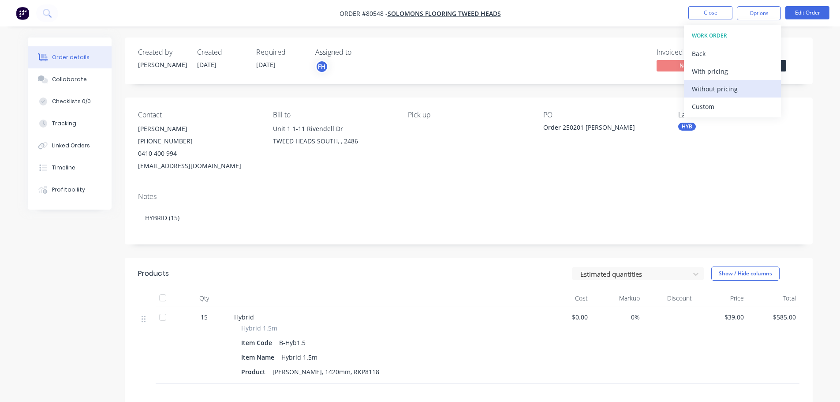
click at [705, 85] on div "Without pricing" at bounding box center [732, 88] width 81 height 13
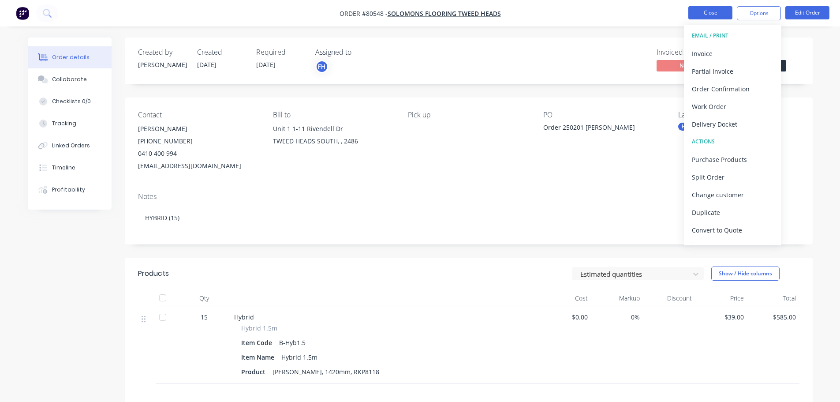
click at [717, 9] on button "Close" at bounding box center [711, 12] width 44 height 13
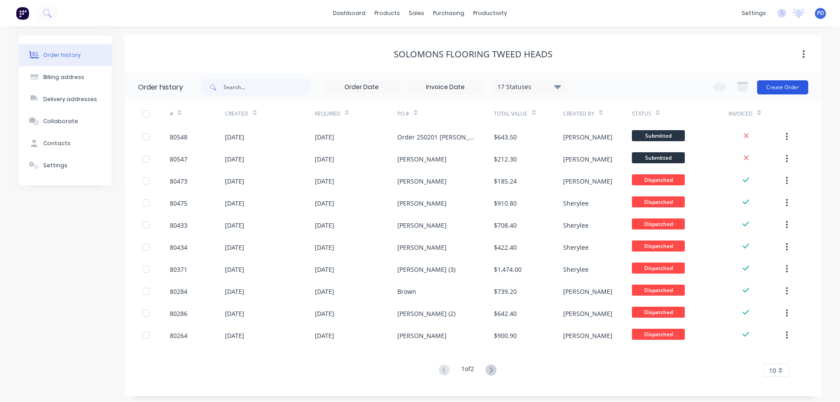
click at [794, 86] on button "Create Order" at bounding box center [782, 87] width 51 height 14
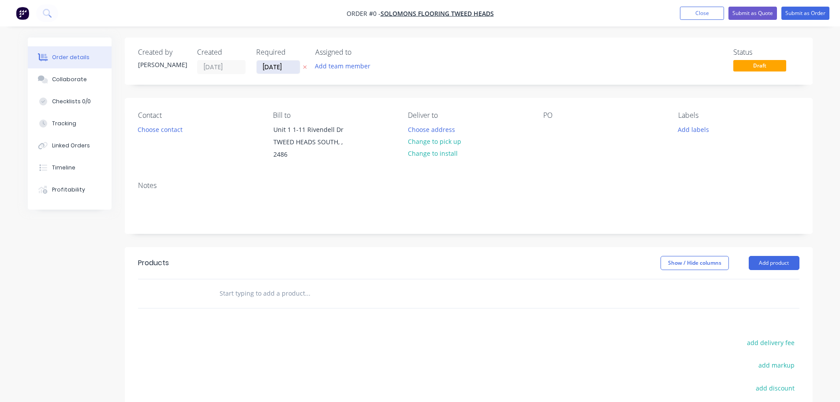
click at [288, 67] on input "[DATE]" at bounding box center [278, 66] width 43 height 13
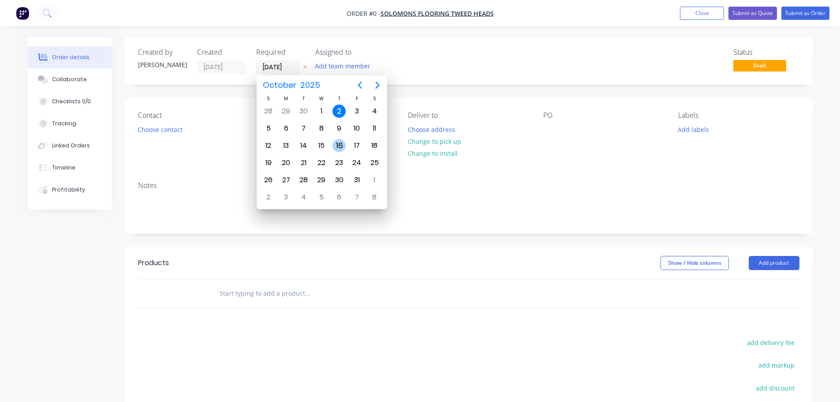
click at [337, 143] on div "16" at bounding box center [339, 145] width 13 height 13
type input "16/10/25"
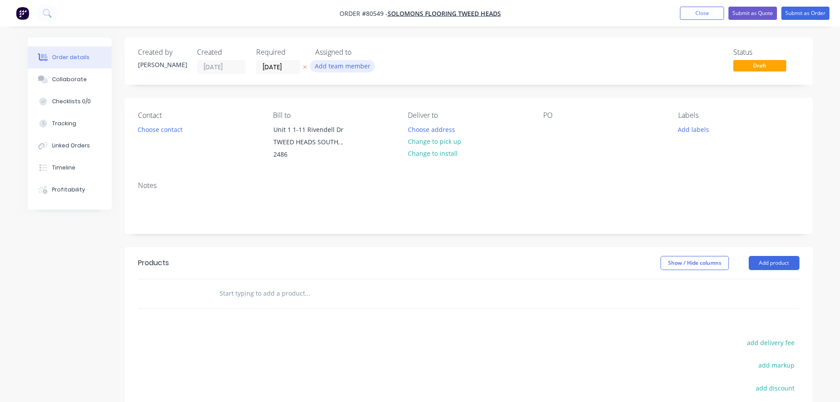
click at [337, 62] on button "Add team member" at bounding box center [342, 66] width 65 height 12
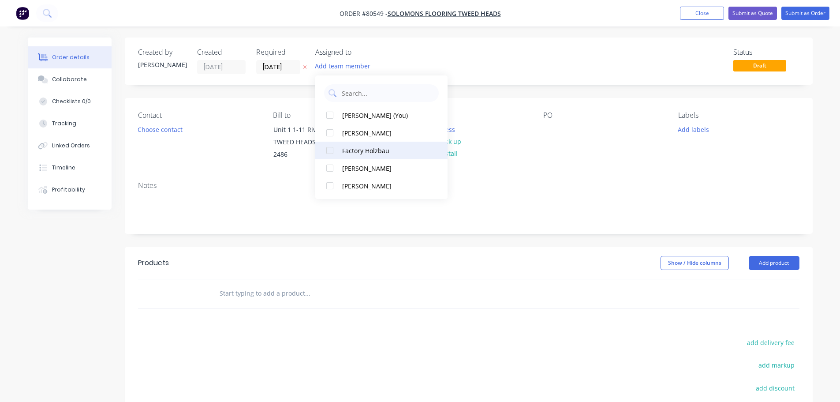
click at [328, 151] on div at bounding box center [330, 151] width 18 height 18
click at [325, 153] on div at bounding box center [330, 151] width 18 height 18
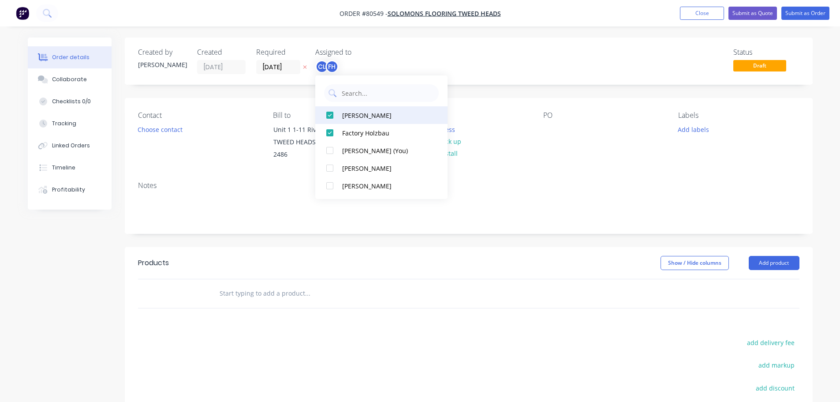
click at [329, 119] on div at bounding box center [330, 115] width 18 height 18
click at [161, 132] on button "Choose contact" at bounding box center [160, 129] width 54 height 12
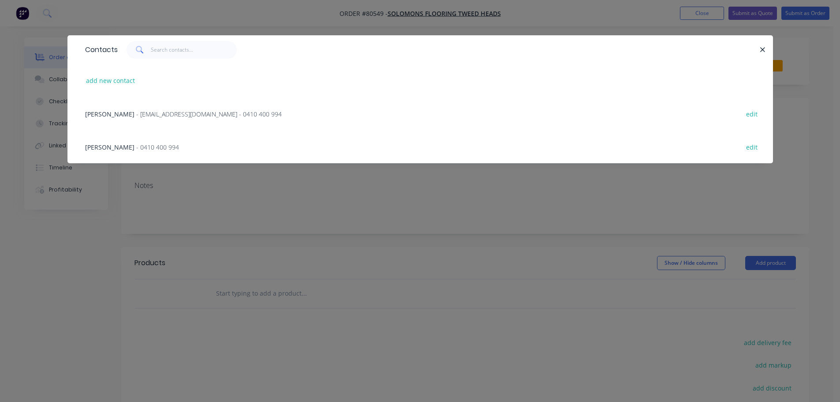
click at [152, 116] on span "- [EMAIL_ADDRESS][DOMAIN_NAME] - 0410 400 994" at bounding box center [209, 114] width 146 height 8
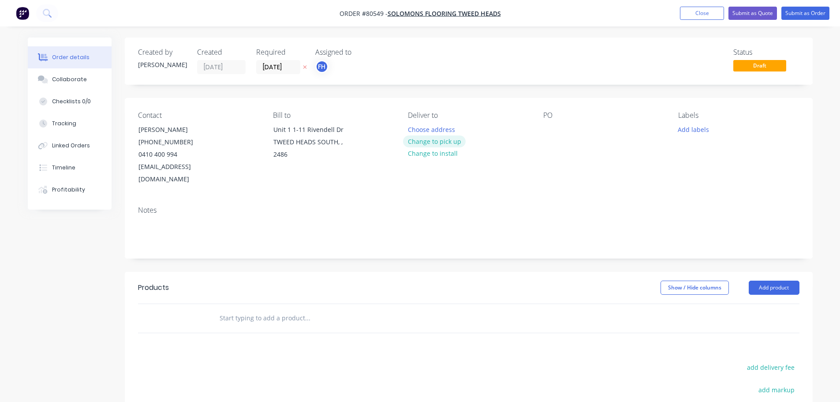
click at [433, 143] on button "Change to pick up" at bounding box center [434, 141] width 63 height 12
click at [547, 128] on div at bounding box center [550, 129] width 14 height 13
click at [700, 132] on button "Add labels" at bounding box center [694, 129] width 41 height 12
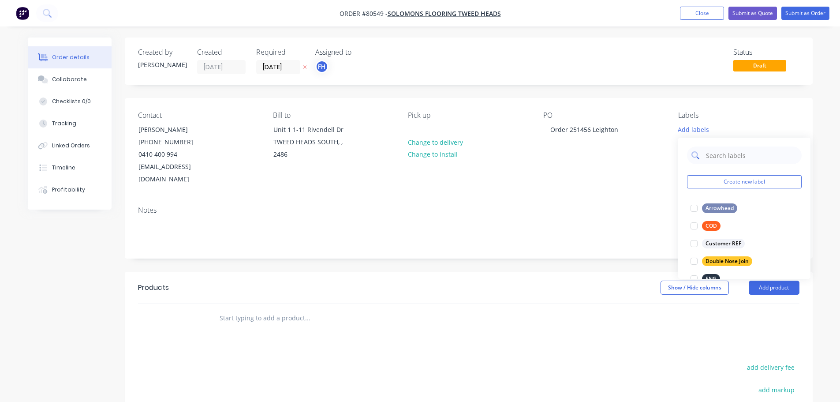
click at [716, 150] on input "text" at bounding box center [751, 155] width 92 height 18
type input "lvt"
click at [696, 206] on div at bounding box center [695, 208] width 18 height 18
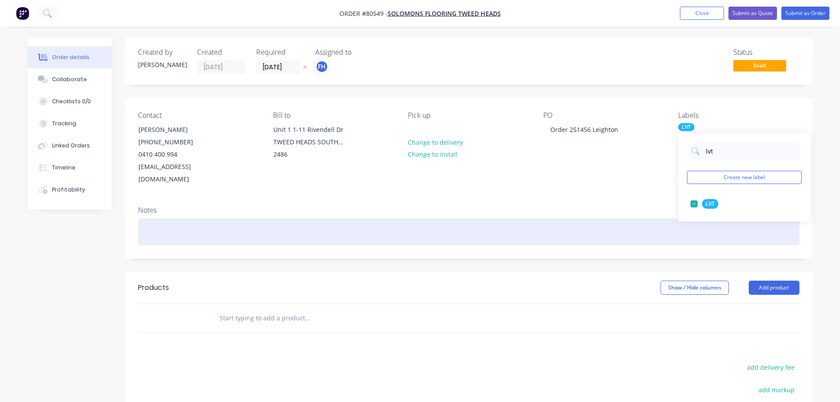
click at [181, 229] on div at bounding box center [469, 231] width 662 height 27
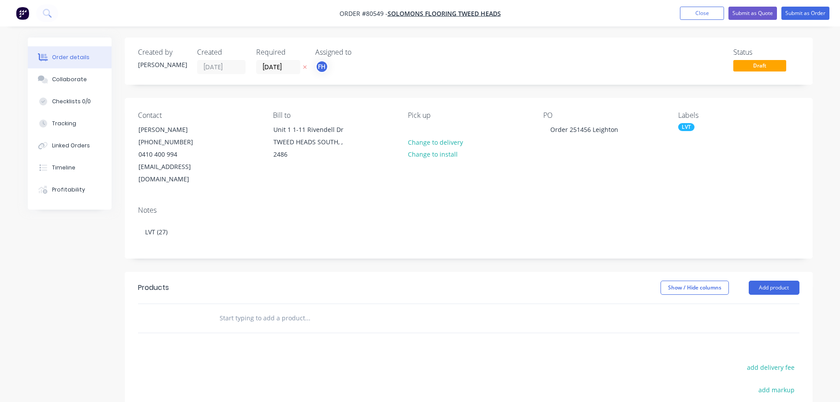
click at [247, 313] on input "text" at bounding box center [307, 318] width 176 height 18
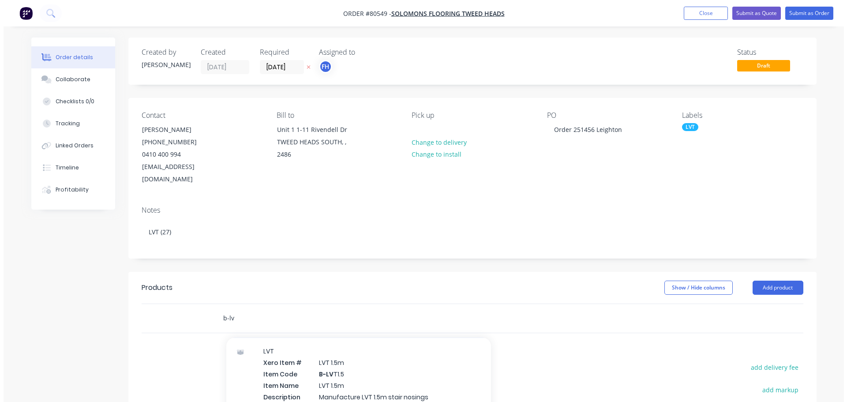
scroll to position [132, 0]
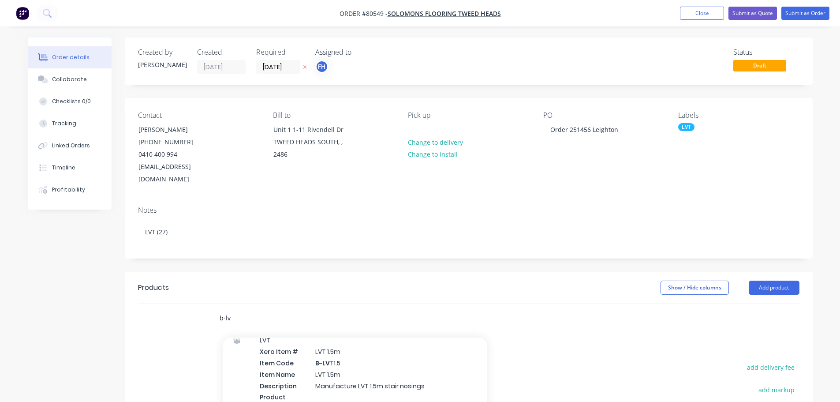
type input "b-lv"
click at [278, 377] on div "LVT Xero Item # LVT 1.5m Item Code B-LV T1.5 Item Name LVT 1.5m Description Man…" at bounding box center [355, 374] width 265 height 94
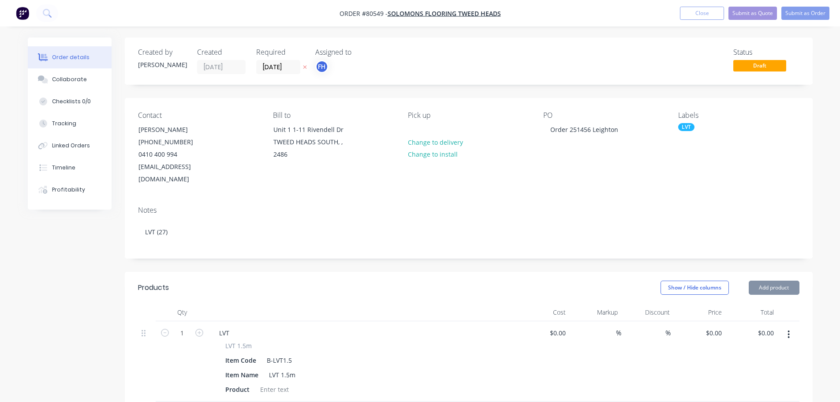
type input "$46.00"
click at [175, 326] on input "1" at bounding box center [182, 332] width 23 height 13
type input "27"
type input "$1,242.00"
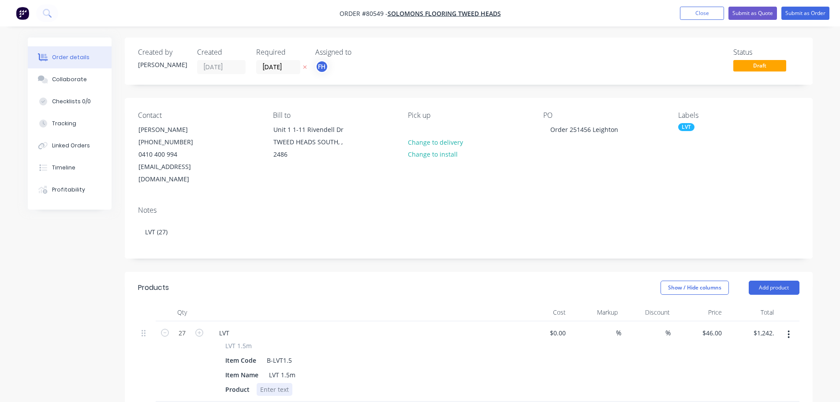
click at [271, 383] on div at bounding box center [275, 389] width 36 height 13
click at [814, 15] on button "Submit as Order" at bounding box center [806, 13] width 48 height 13
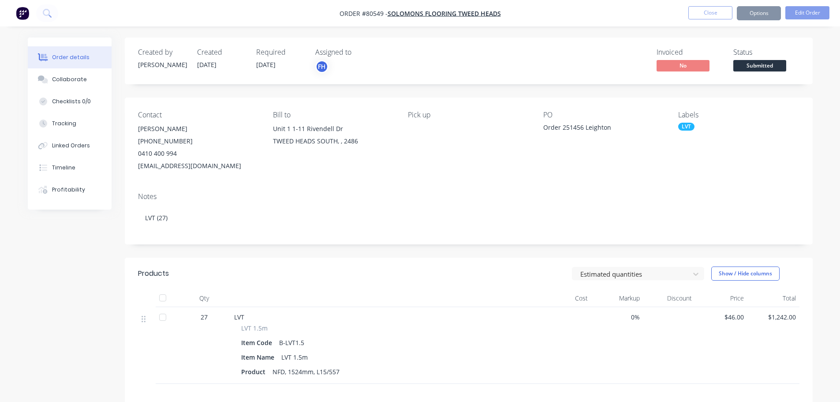
click at [757, 16] on button "Options" at bounding box center [759, 13] width 44 height 14
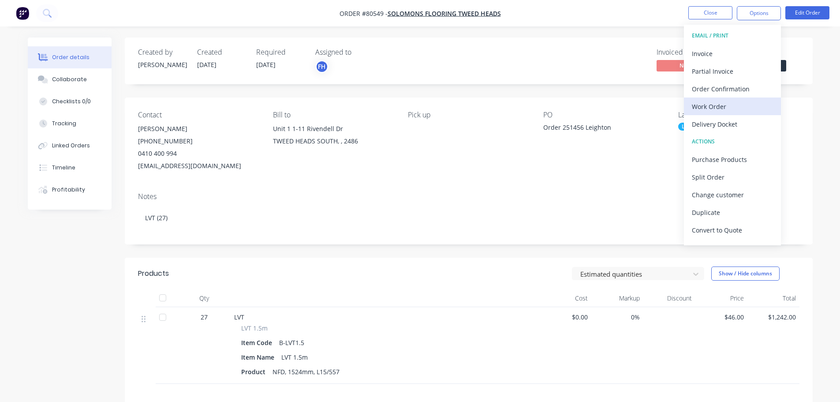
click at [713, 108] on div "Work Order" at bounding box center [732, 106] width 81 height 13
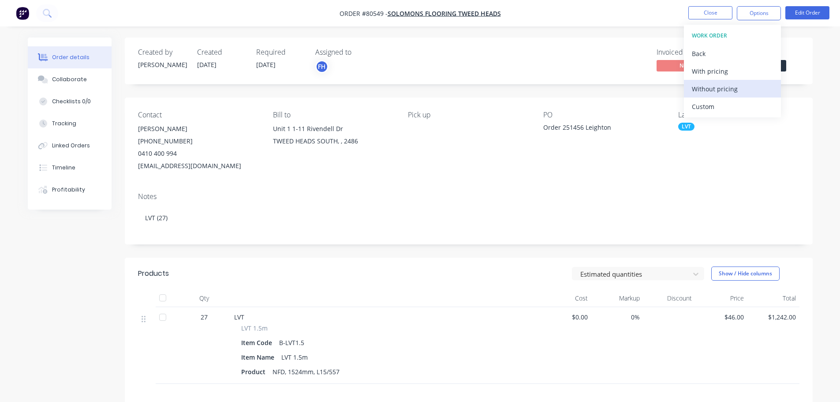
click at [716, 86] on div "Without pricing" at bounding box center [732, 88] width 81 height 13
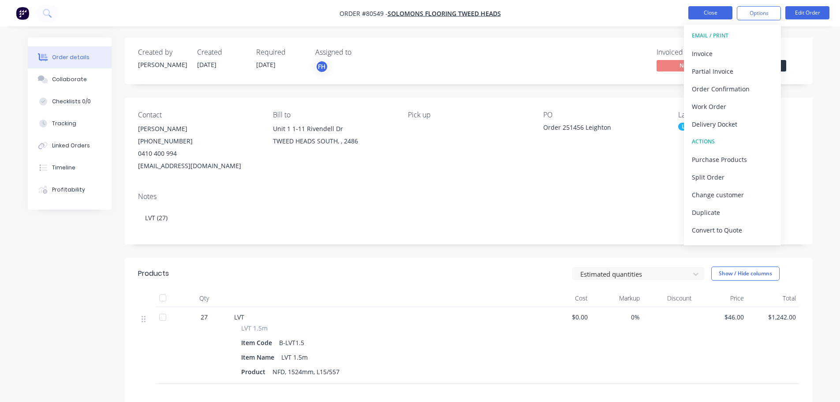
click at [700, 11] on button "Close" at bounding box center [711, 12] width 44 height 13
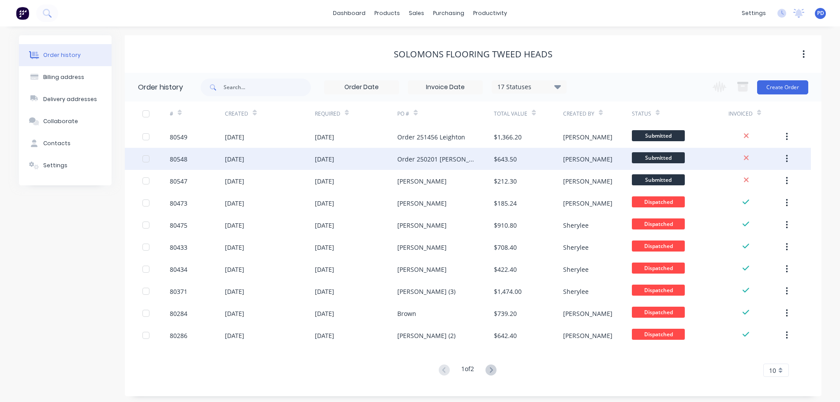
click at [244, 161] on div "02 Oct 2025" at bounding box center [234, 158] width 19 height 9
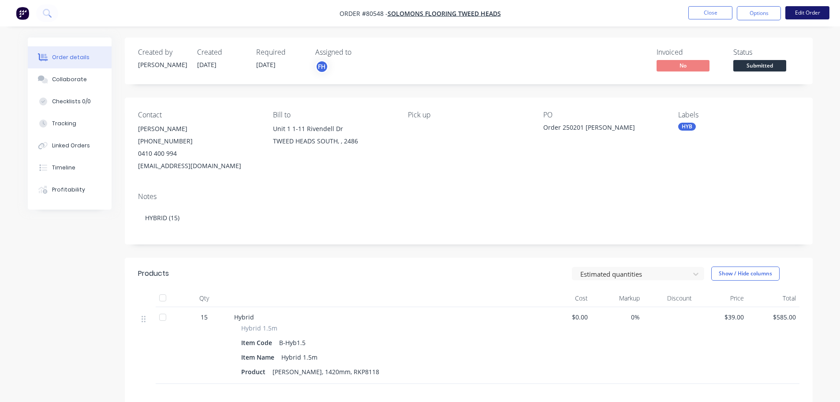
click at [800, 11] on button "Edit Order" at bounding box center [808, 12] width 44 height 13
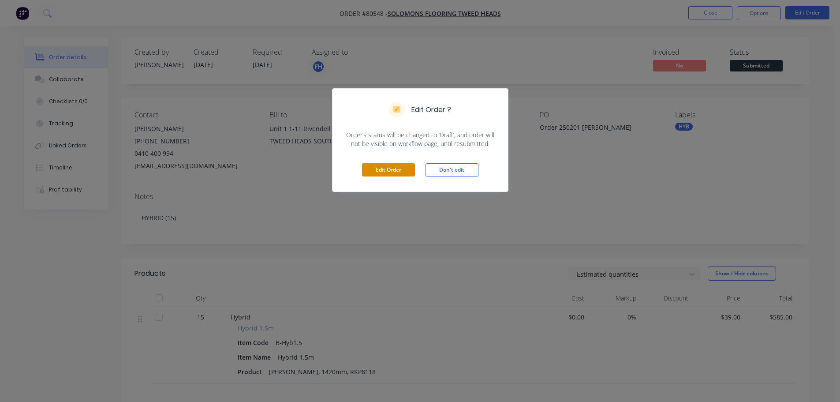
click at [388, 171] on button "Edit Order" at bounding box center [388, 169] width 53 height 13
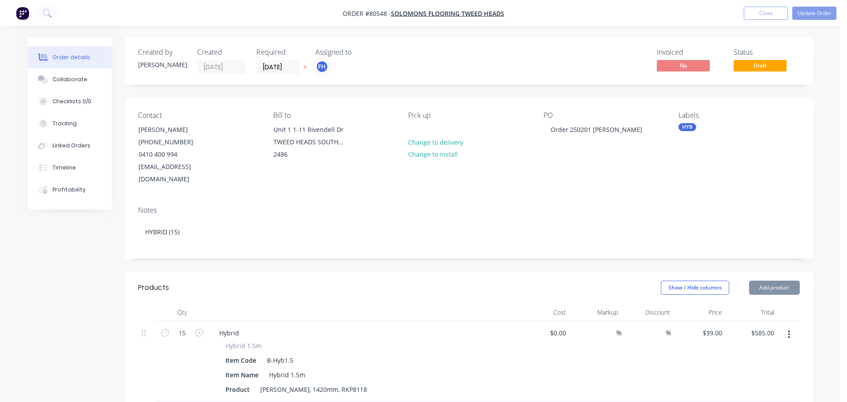
type input "$39.00"
type input "$585.00"
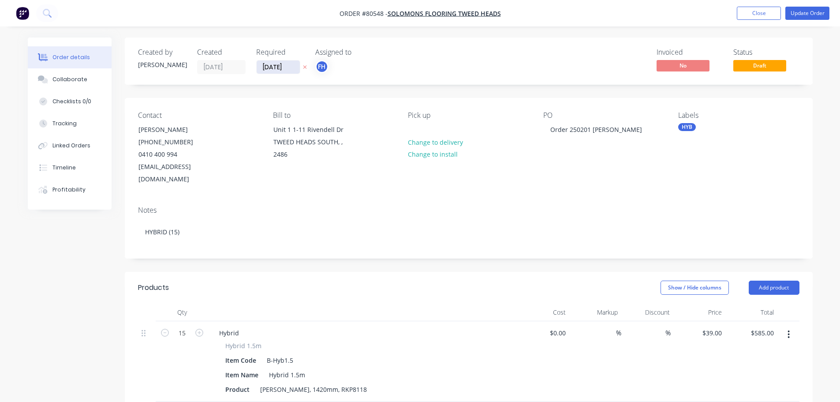
click at [291, 71] on input "15/10/25" at bounding box center [278, 66] width 43 height 13
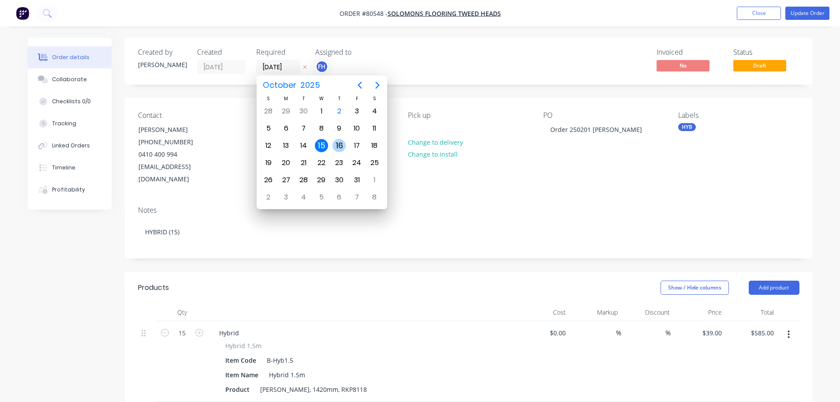
click at [335, 147] on div "16" at bounding box center [339, 145] width 13 height 13
type input "16/10/25"
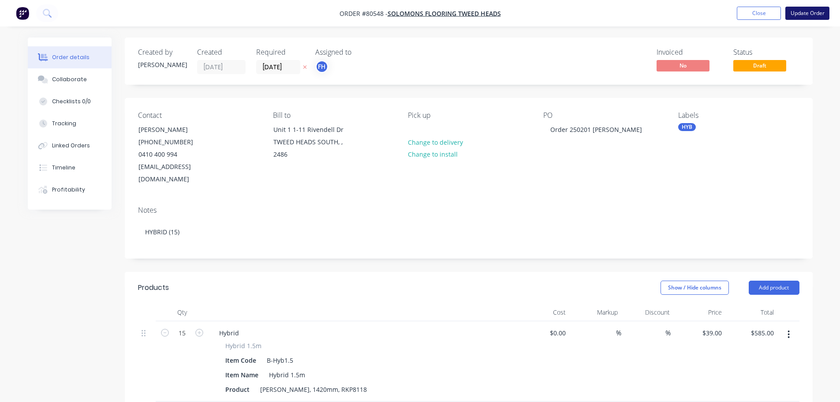
click at [803, 13] on button "Update Order" at bounding box center [808, 13] width 44 height 13
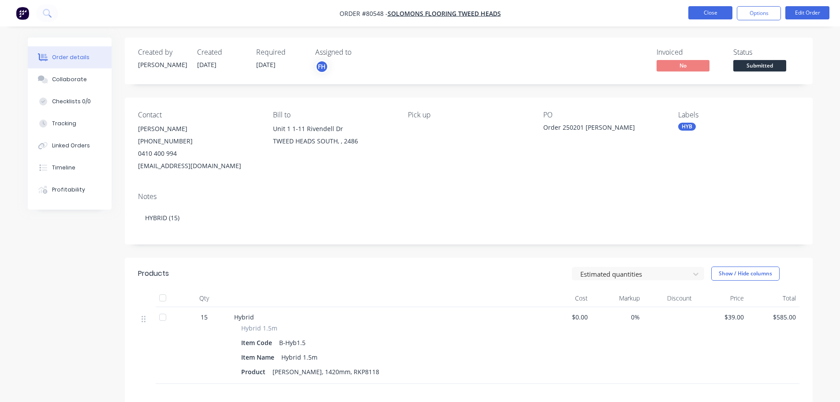
click at [712, 9] on button "Close" at bounding box center [711, 12] width 44 height 13
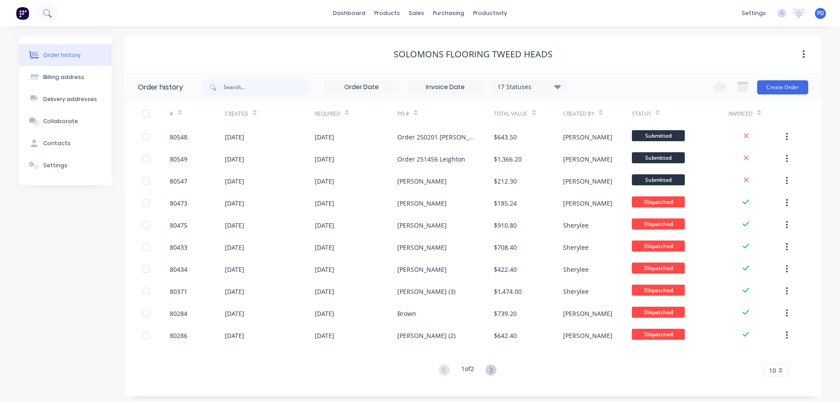
click at [43, 11] on icon at bounding box center [47, 13] width 8 height 8
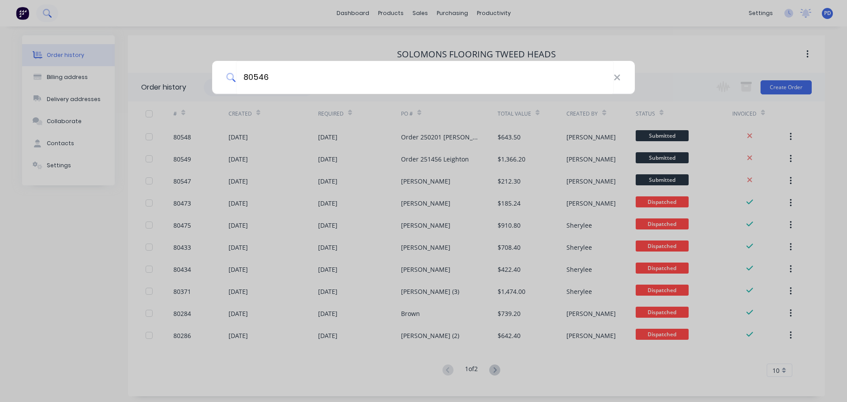
type input "80546"
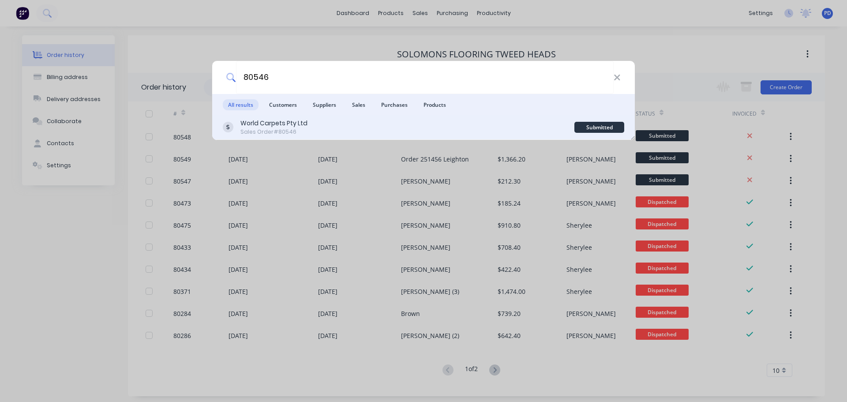
click at [276, 120] on div "World Carpets Pty Ltd" at bounding box center [273, 123] width 67 height 9
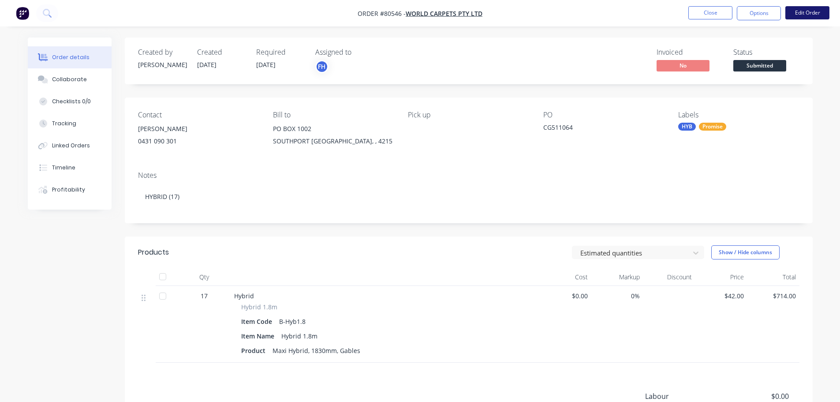
click at [806, 11] on button "Edit Order" at bounding box center [808, 12] width 44 height 13
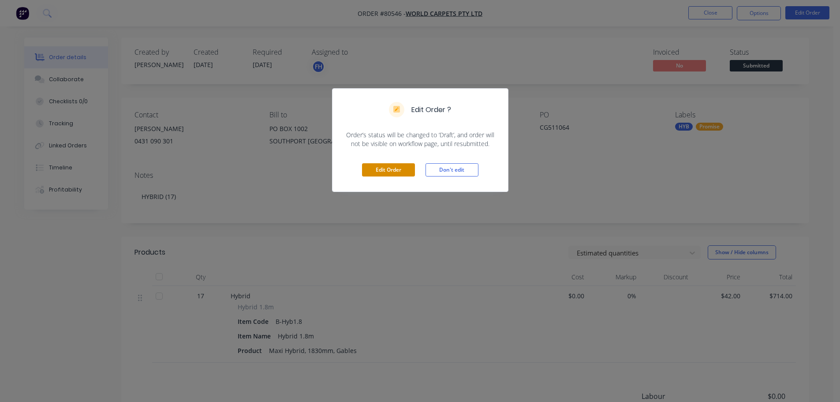
click at [401, 176] on button "Edit Order" at bounding box center [388, 169] width 53 height 13
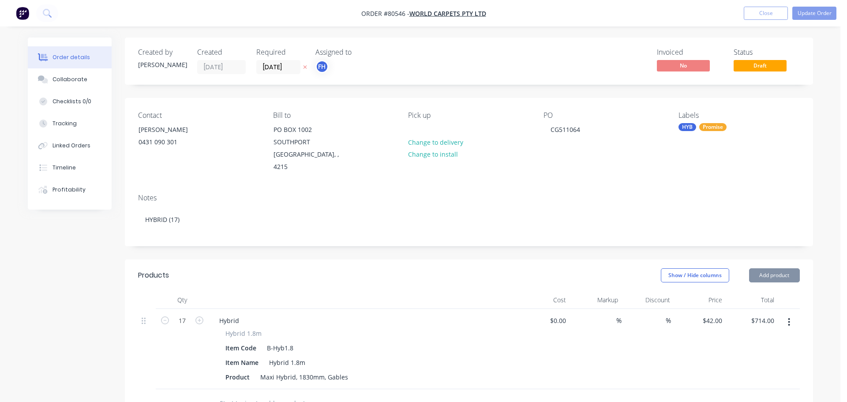
type input "$42.00"
type input "$714.00"
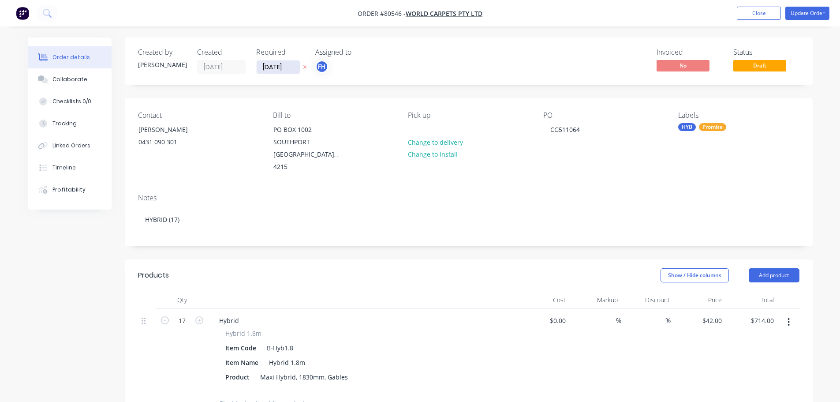
click at [292, 64] on input "[DATE]" at bounding box center [278, 66] width 43 height 13
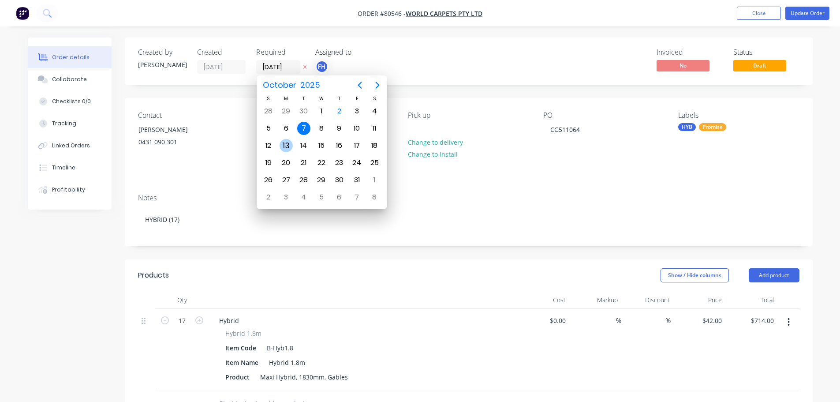
click at [281, 145] on div "13" at bounding box center [286, 145] width 13 height 13
type input "[DATE]"
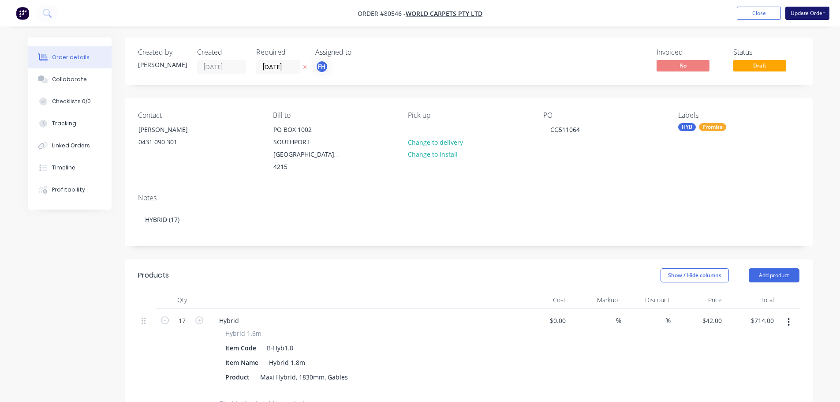
click at [793, 11] on button "Update Order" at bounding box center [808, 13] width 44 height 13
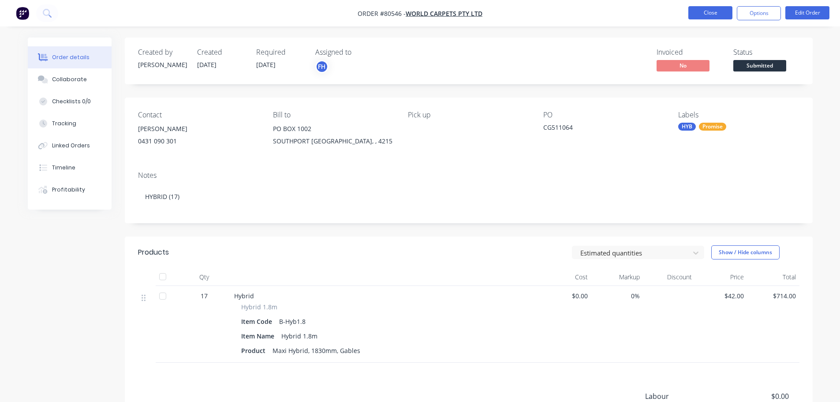
click at [716, 15] on button "Close" at bounding box center [711, 12] width 44 height 13
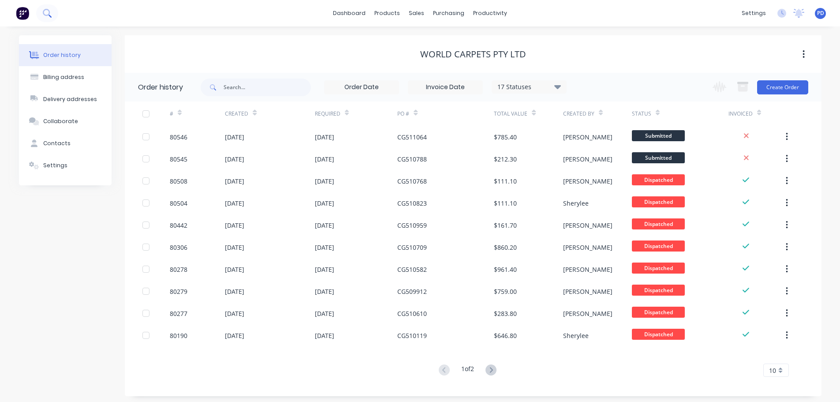
click at [48, 10] on icon at bounding box center [46, 12] width 7 height 7
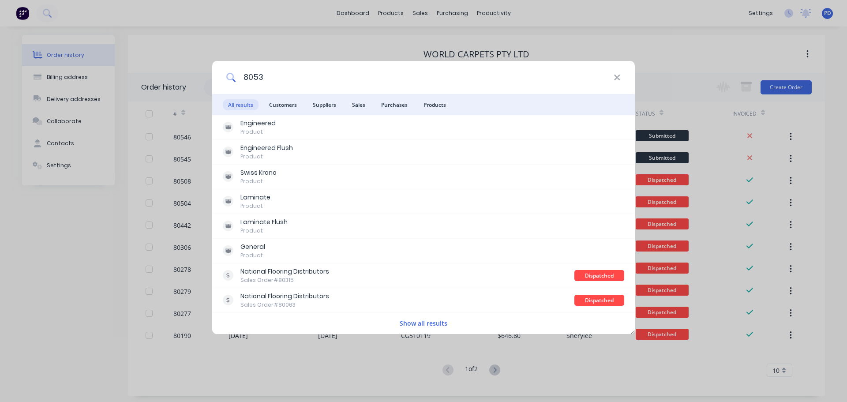
type input "80532"
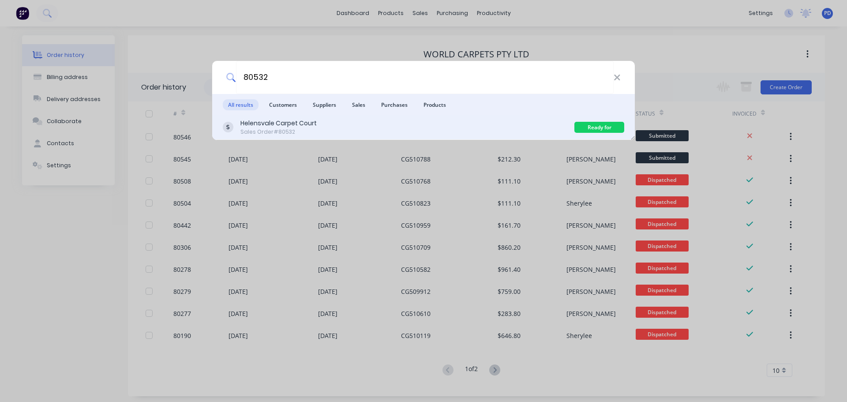
click at [258, 124] on div "Helensvale Carpet Court" at bounding box center [278, 123] width 76 height 9
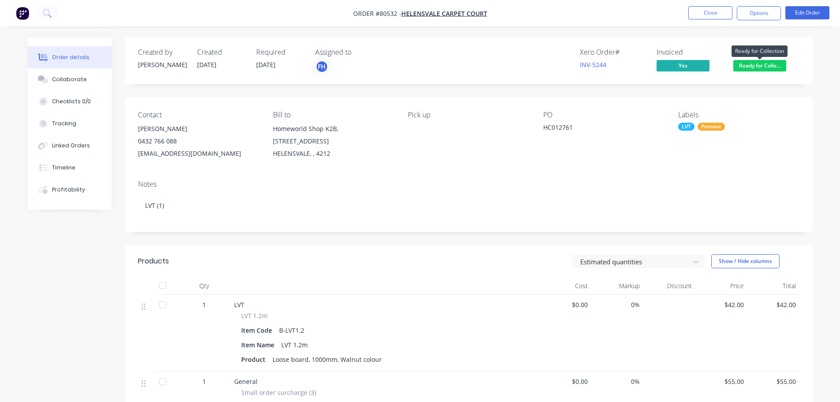
click at [773, 62] on span "Ready for Colle..." at bounding box center [760, 65] width 53 height 11
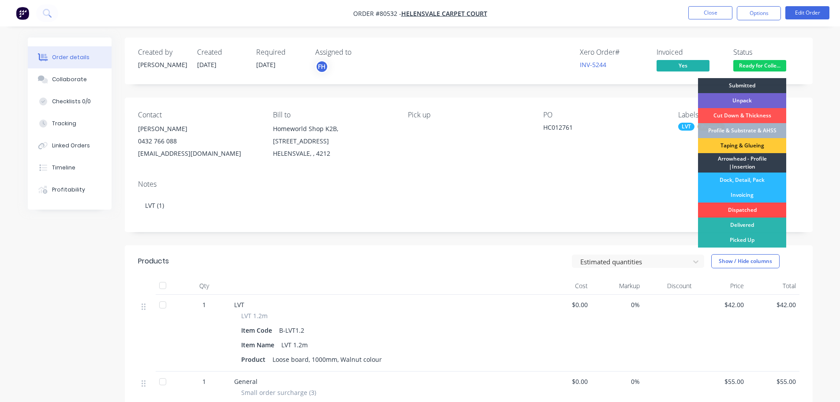
click at [731, 207] on div "Dispatched" at bounding box center [742, 209] width 88 height 15
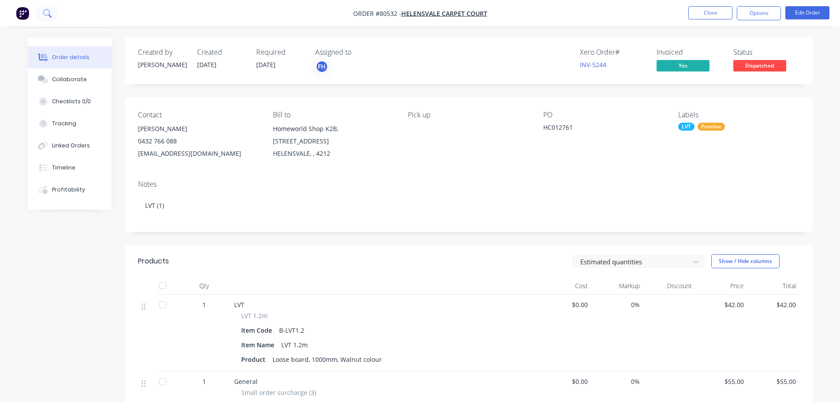
click at [50, 9] on icon at bounding box center [47, 13] width 8 height 8
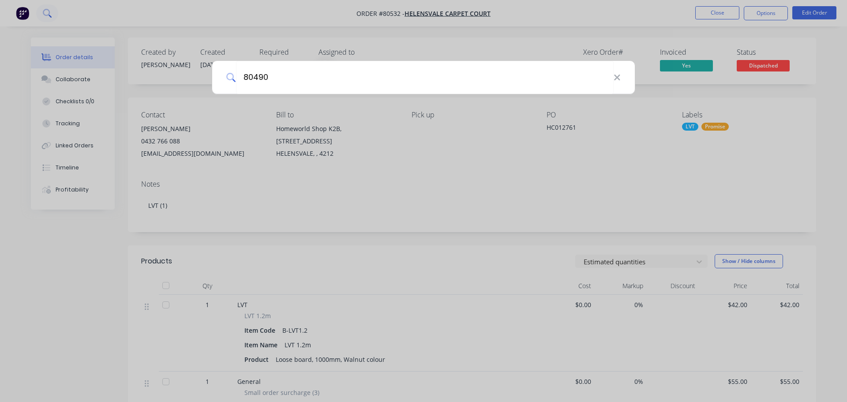
type input "80490"
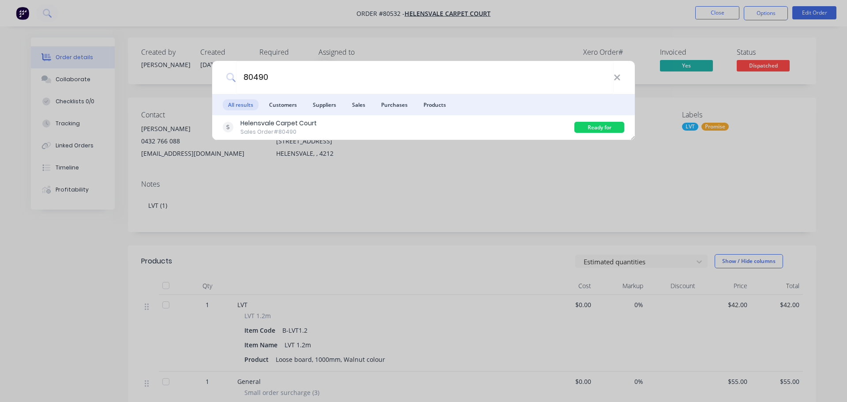
click at [279, 120] on div "Helensvale Carpet Court" at bounding box center [278, 123] width 76 height 9
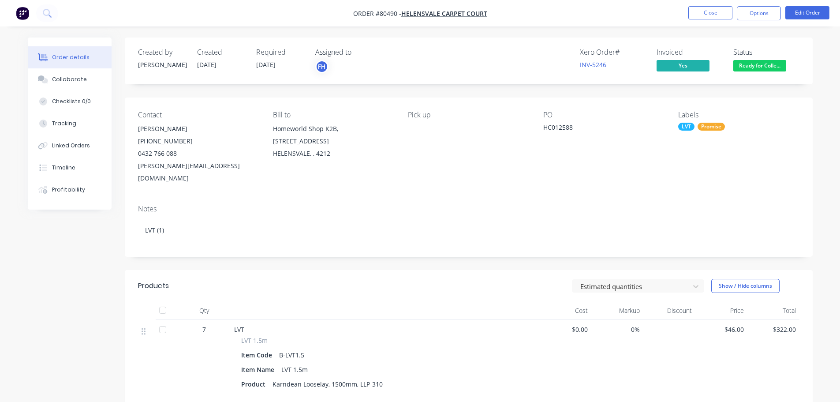
click at [772, 68] on span "Ready for Colle..." at bounding box center [760, 65] width 53 height 11
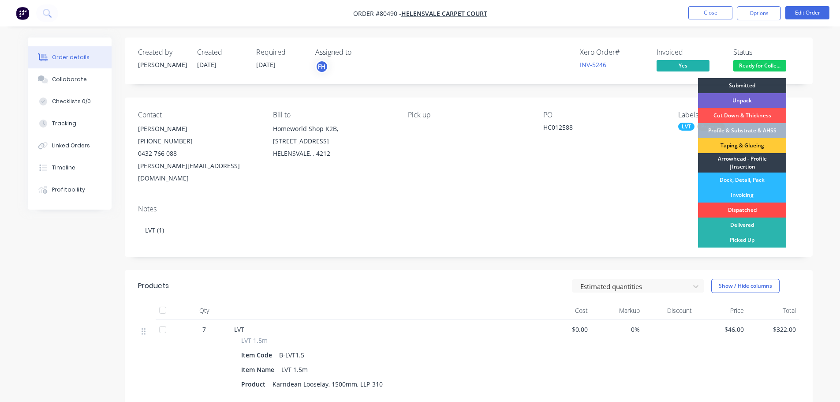
click at [745, 210] on div "Dispatched" at bounding box center [742, 209] width 88 height 15
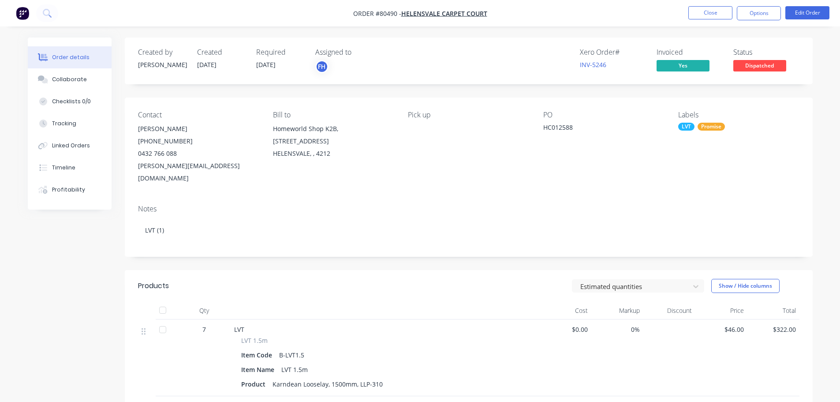
click at [22, 12] on img "button" at bounding box center [22, 13] width 13 height 13
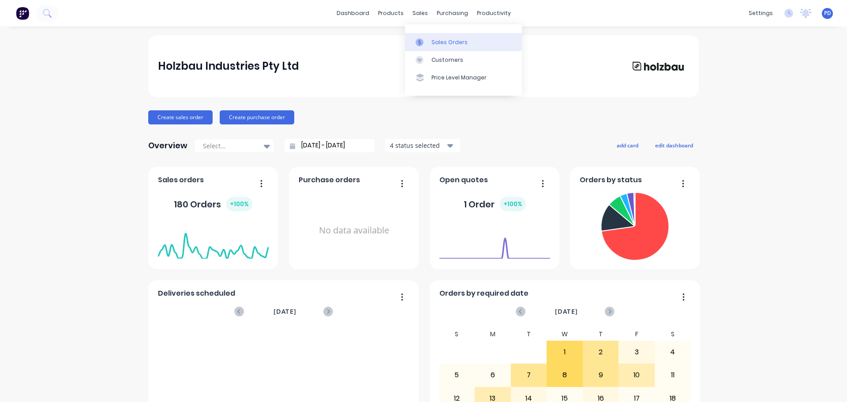
click at [443, 42] on div "Sales Orders" at bounding box center [449, 42] width 36 height 8
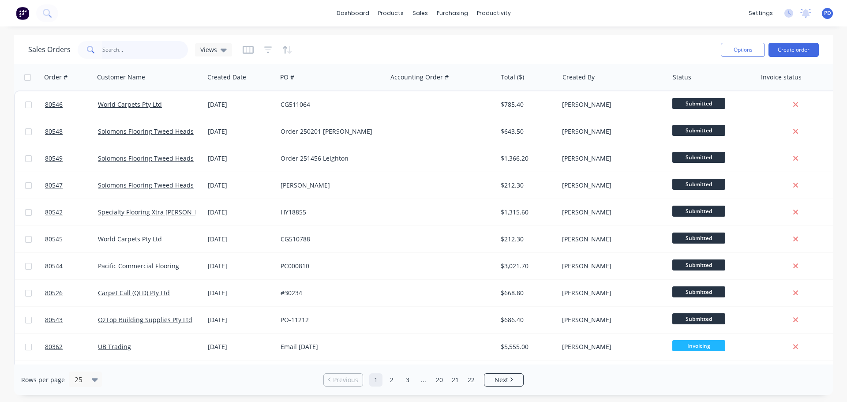
click at [114, 53] on input "text" at bounding box center [145, 50] width 86 height 18
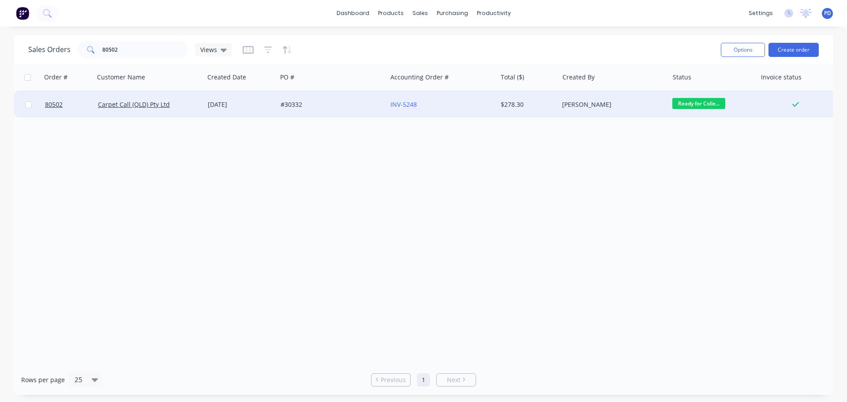
click at [694, 105] on span "Ready for Colle..." at bounding box center [698, 103] width 53 height 11
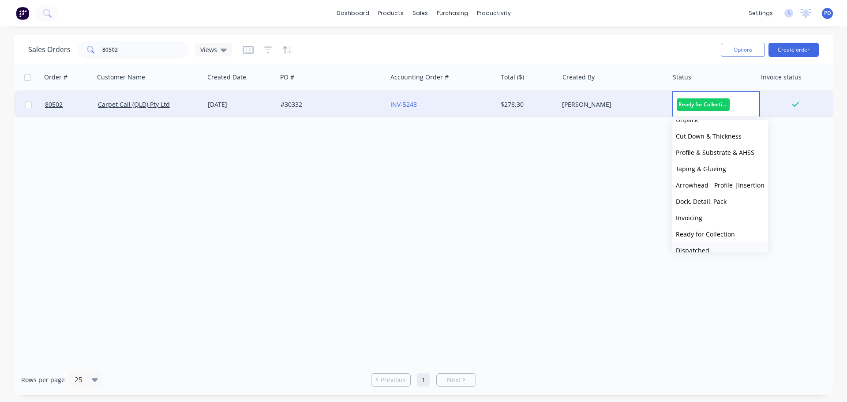
scroll to position [44, 0]
click at [705, 237] on span "Dispatched" at bounding box center [693, 234] width 34 height 8
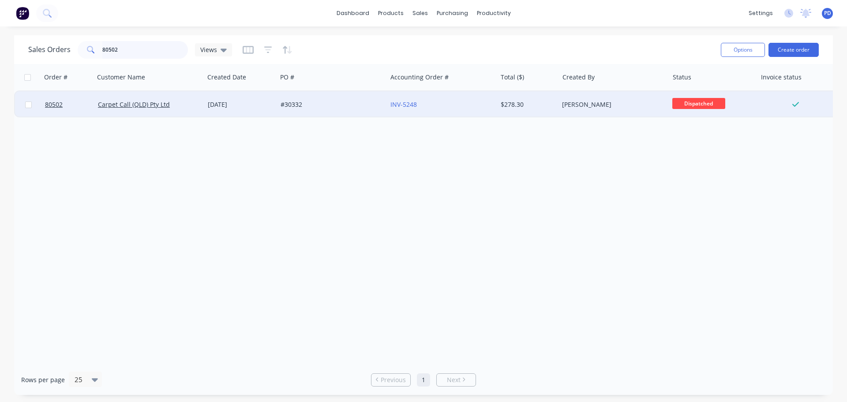
click at [128, 46] on input "80502" at bounding box center [145, 50] width 86 height 18
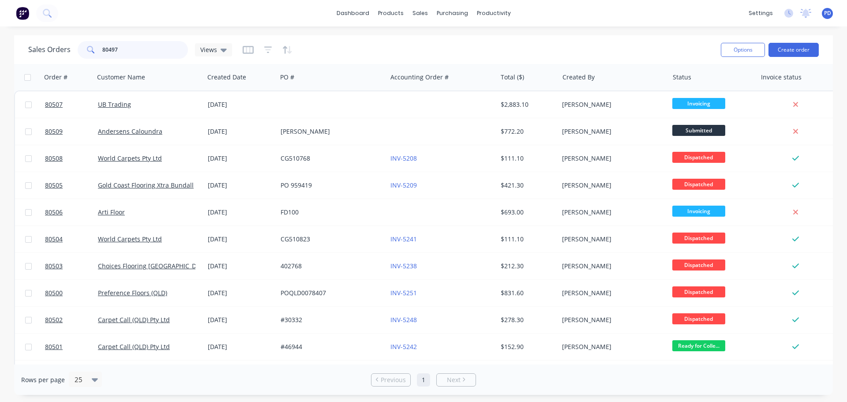
type input "80497"
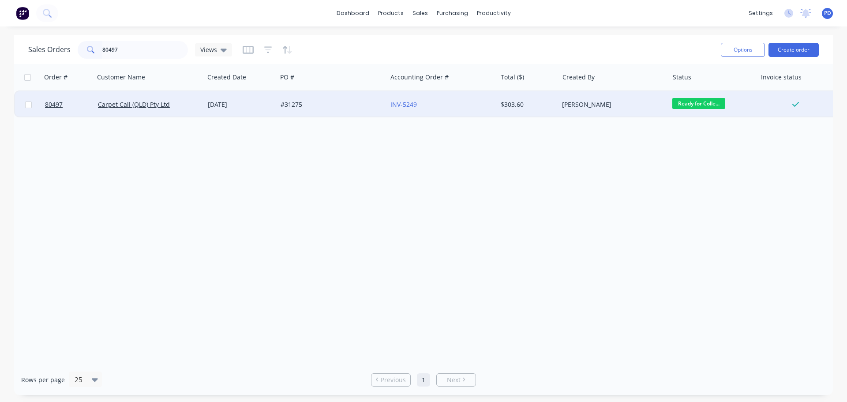
click at [711, 105] on span "Ready for Colle..." at bounding box center [698, 103] width 53 height 11
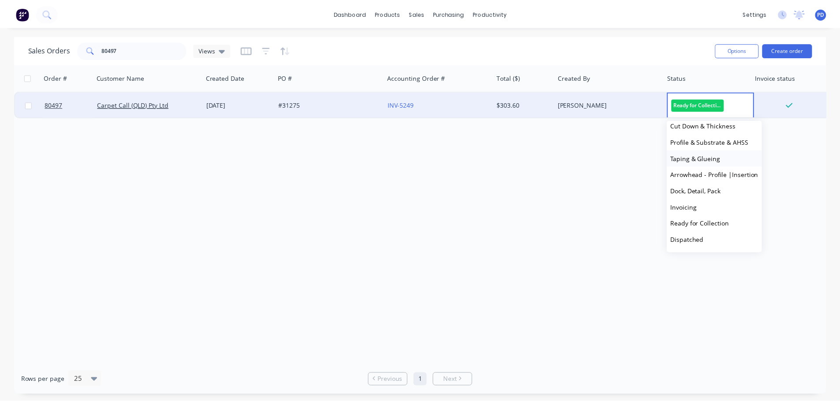
scroll to position [71, 0]
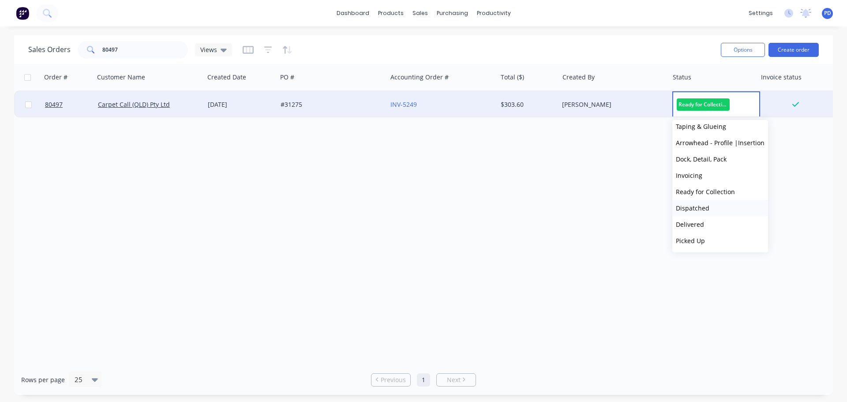
click at [695, 211] on span "Dispatched" at bounding box center [693, 208] width 34 height 8
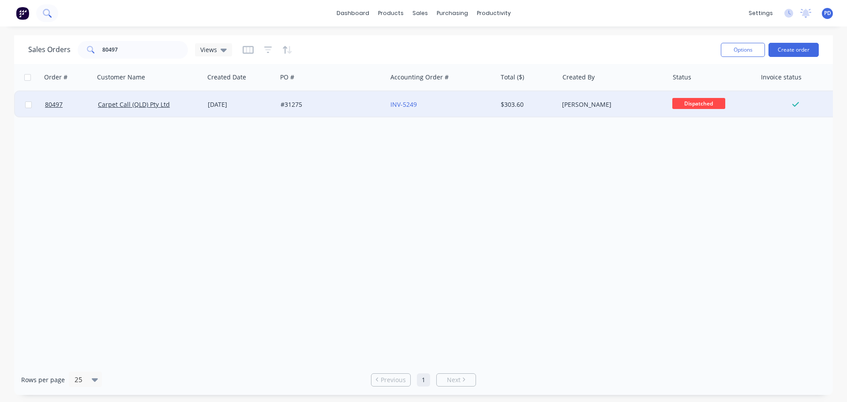
click at [52, 15] on button at bounding box center [47, 13] width 22 height 18
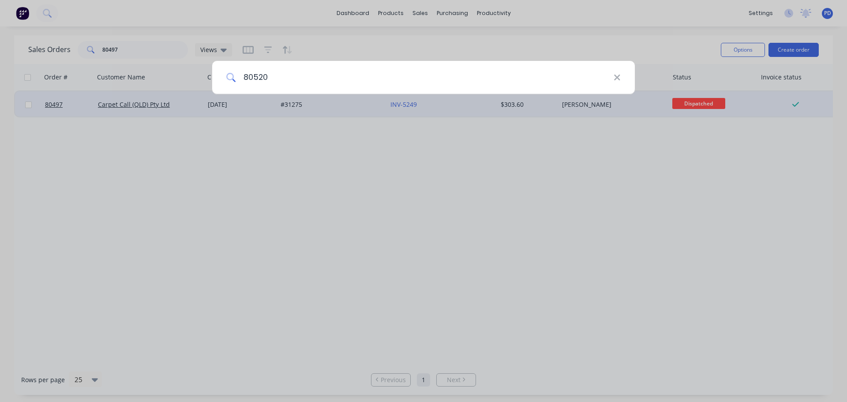
type input "80520"
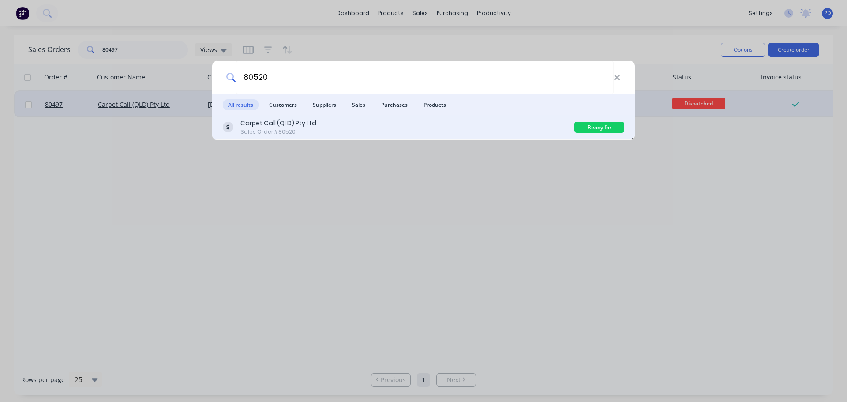
click at [286, 124] on div "Carpet Call (QLD) Pty Ltd" at bounding box center [278, 123] width 76 height 9
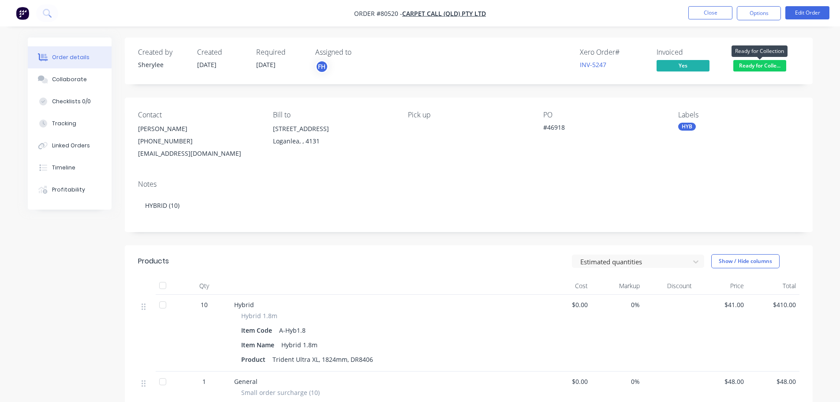
click at [761, 64] on span "Ready for Colle..." at bounding box center [760, 65] width 53 height 11
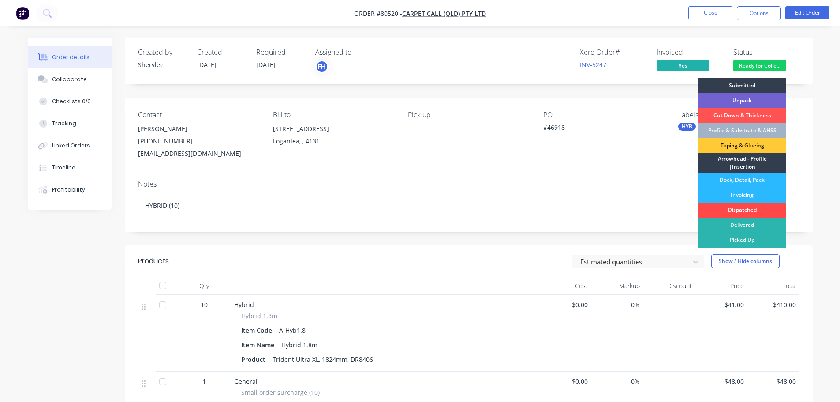
click at [748, 208] on div "Dispatched" at bounding box center [742, 209] width 88 height 15
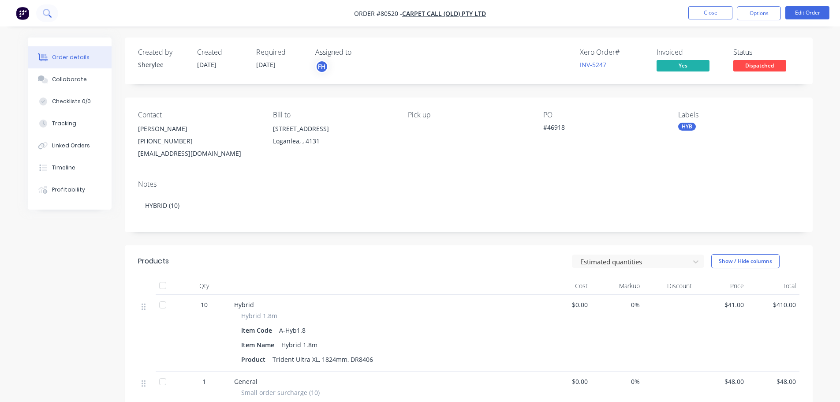
click at [43, 11] on icon at bounding box center [47, 13] width 8 height 8
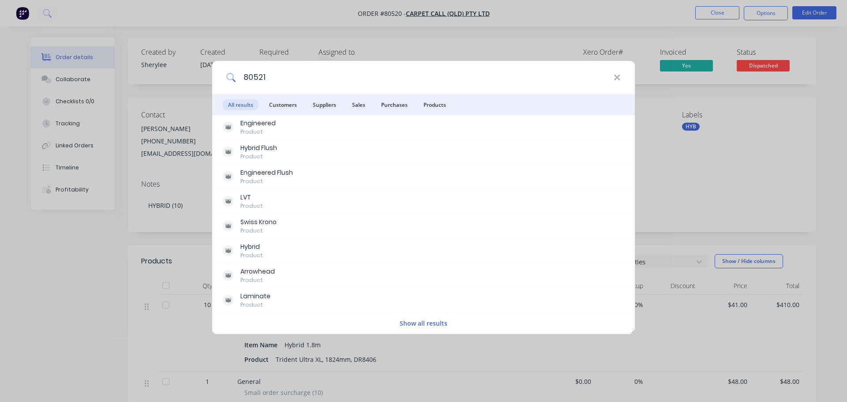
type input "80521"
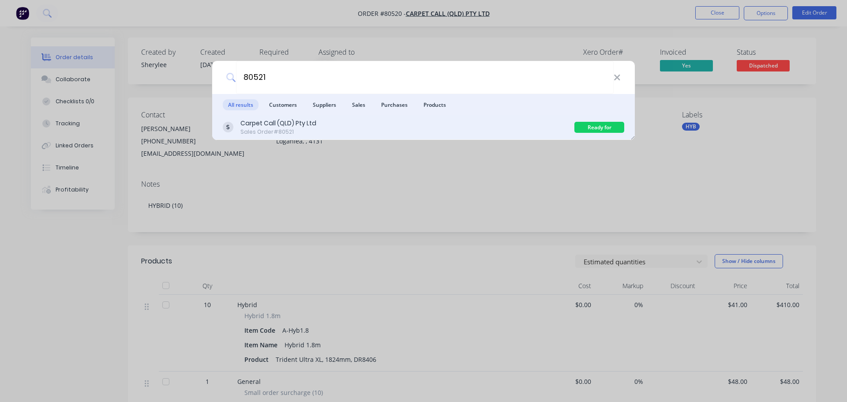
click at [270, 125] on div "Carpet Call (QLD) Pty Ltd" at bounding box center [278, 123] width 76 height 9
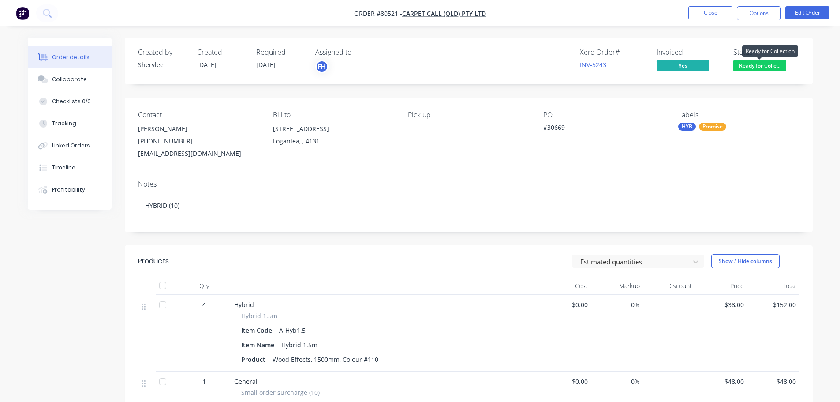
click at [748, 66] on span "Ready for Colle..." at bounding box center [760, 65] width 53 height 11
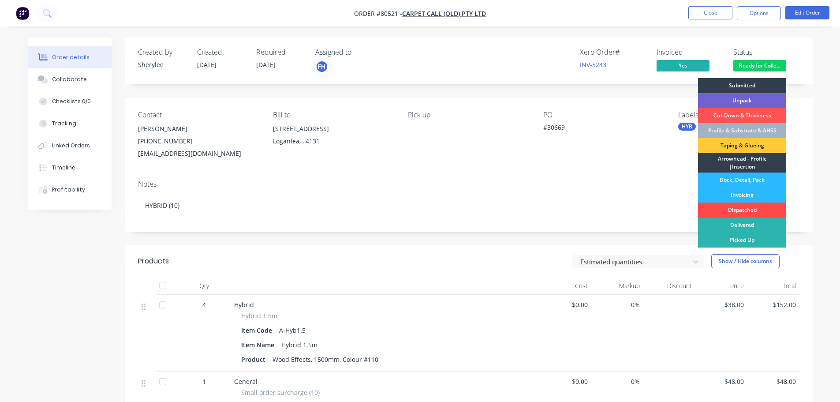
click at [734, 207] on div "Dispatched" at bounding box center [742, 209] width 88 height 15
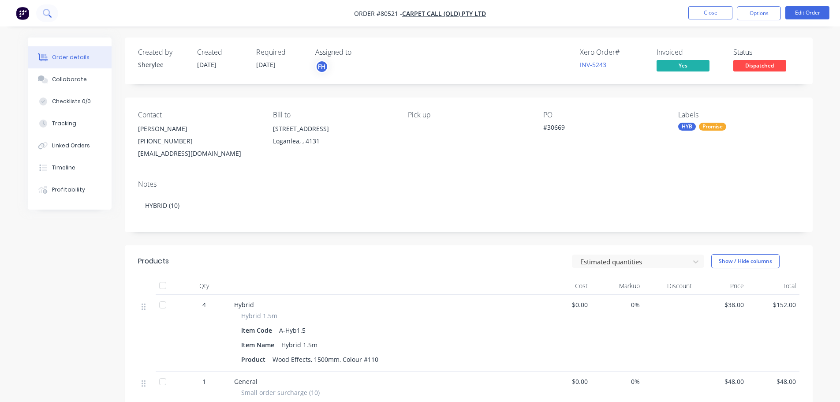
click at [46, 13] on icon at bounding box center [47, 13] width 8 height 8
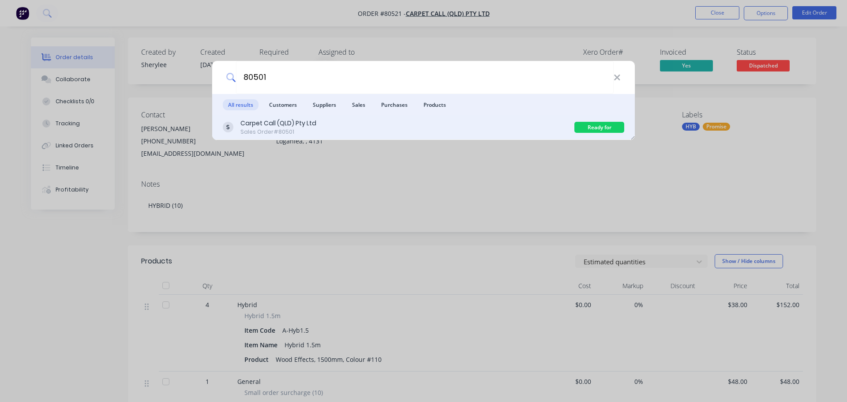
type input "80501"
click at [293, 121] on div "Carpet Call (QLD) Pty Ltd" at bounding box center [278, 123] width 76 height 9
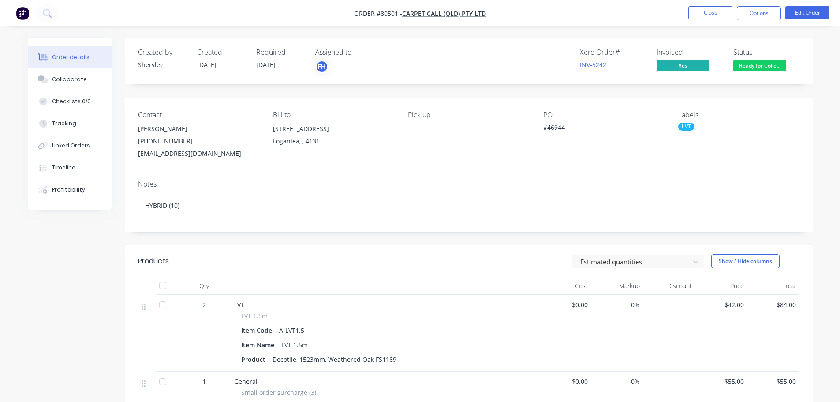
click at [739, 65] on span "Ready for Colle..." at bounding box center [760, 65] width 53 height 11
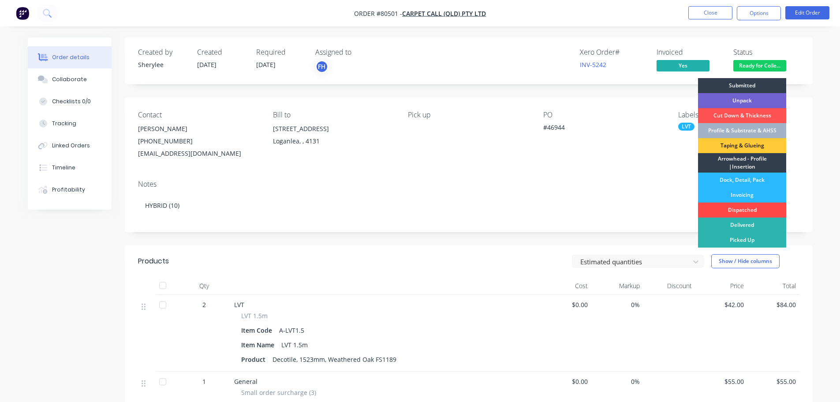
click at [741, 206] on div "Dispatched" at bounding box center [742, 209] width 88 height 15
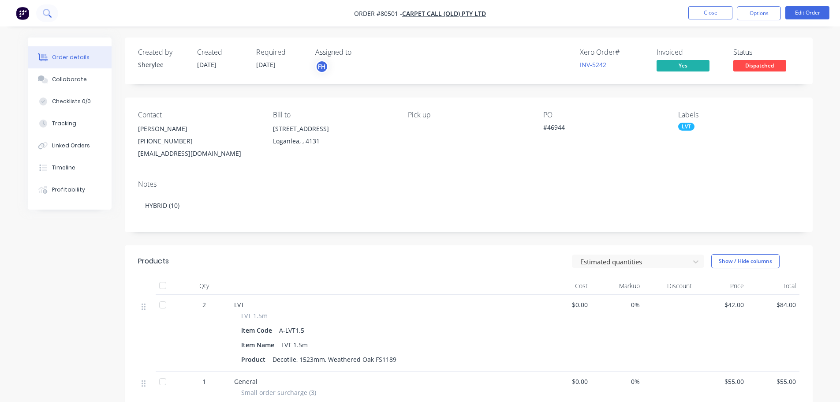
click at [49, 12] on icon at bounding box center [47, 13] width 8 height 8
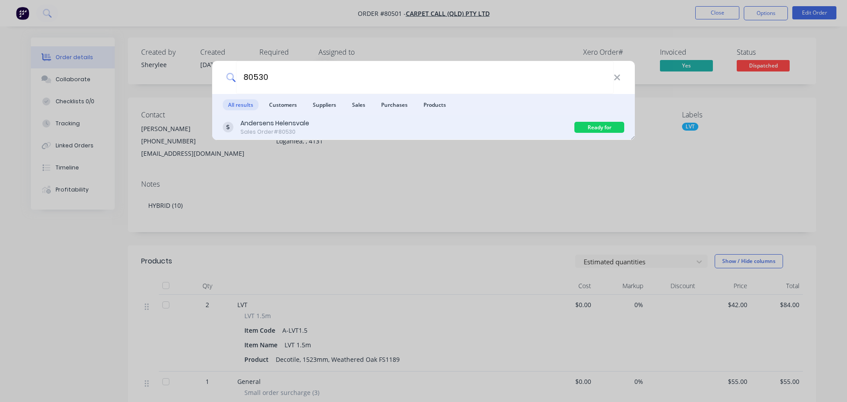
type input "80530"
click at [275, 125] on div "Andersens Helensvale" at bounding box center [274, 123] width 69 height 9
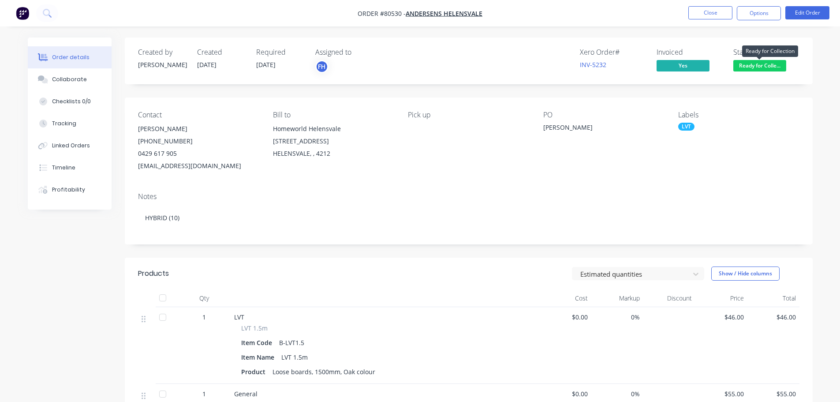
click at [761, 67] on span "Ready for Colle..." at bounding box center [760, 65] width 53 height 11
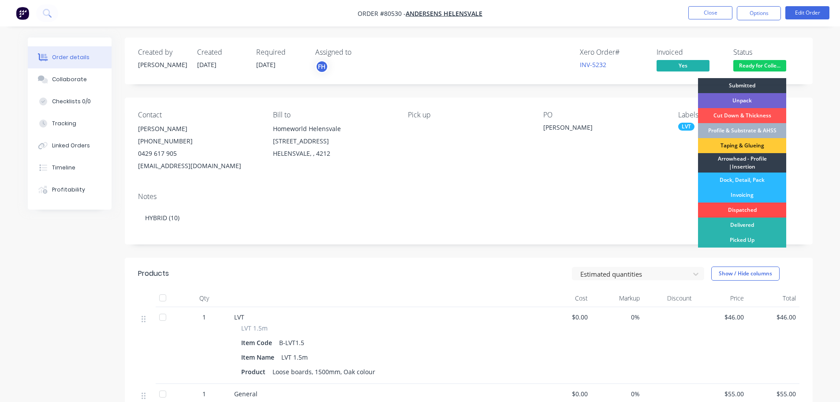
click at [741, 204] on div "Dispatched" at bounding box center [742, 209] width 88 height 15
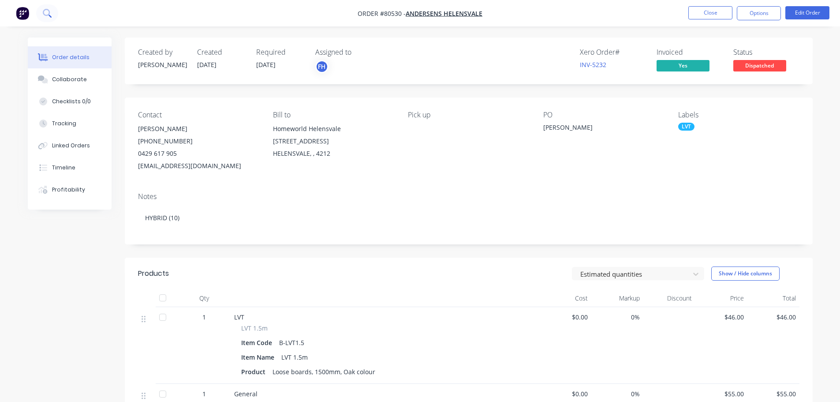
click at [44, 17] on icon at bounding box center [47, 13] width 8 height 8
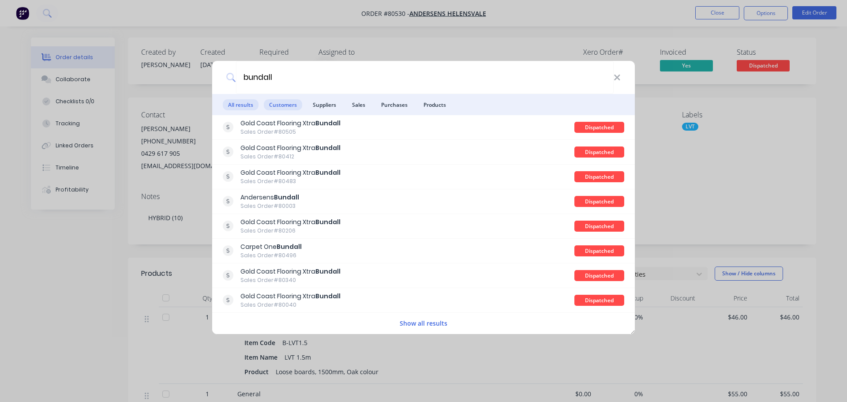
click at [285, 108] on span "Customers" at bounding box center [283, 104] width 38 height 11
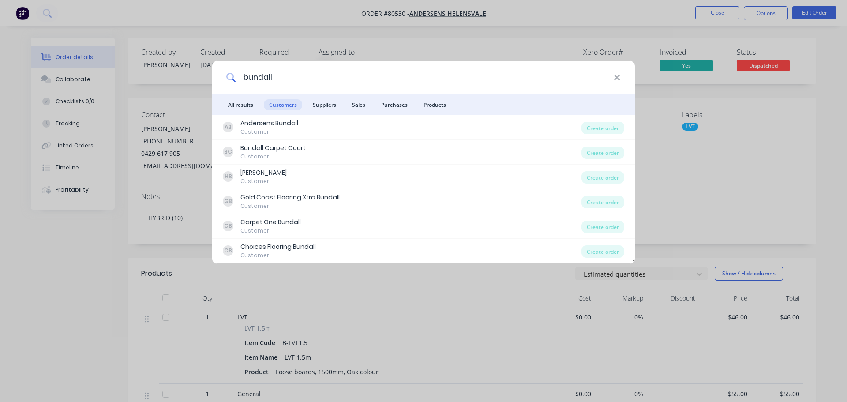
type input "bundall"
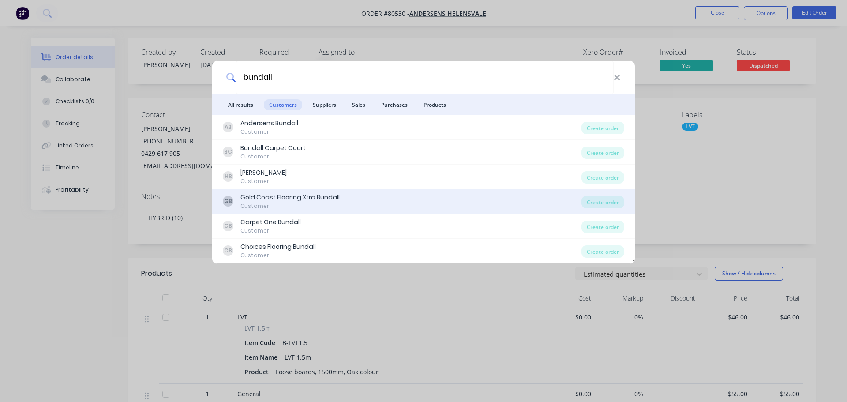
click at [273, 200] on div "Gold Coast Flooring Xtra Bundall" at bounding box center [289, 197] width 99 height 9
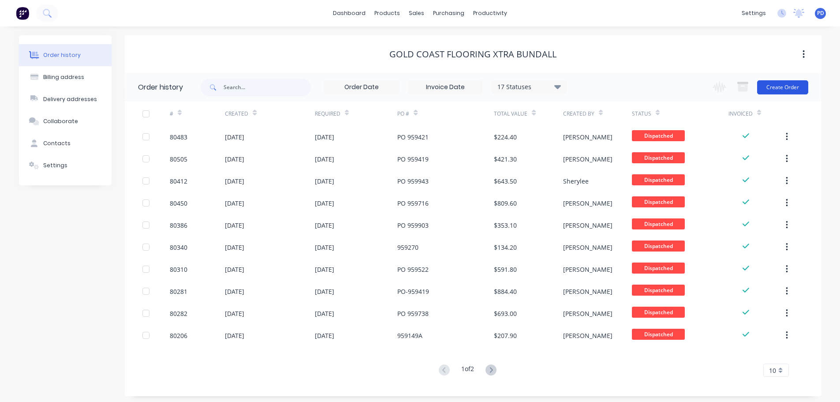
click at [784, 87] on button "Create Order" at bounding box center [782, 87] width 51 height 14
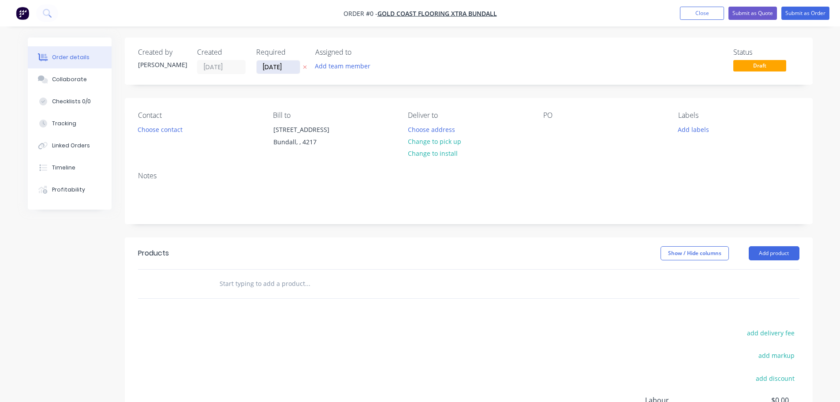
click at [291, 71] on input "[DATE]" at bounding box center [278, 66] width 43 height 13
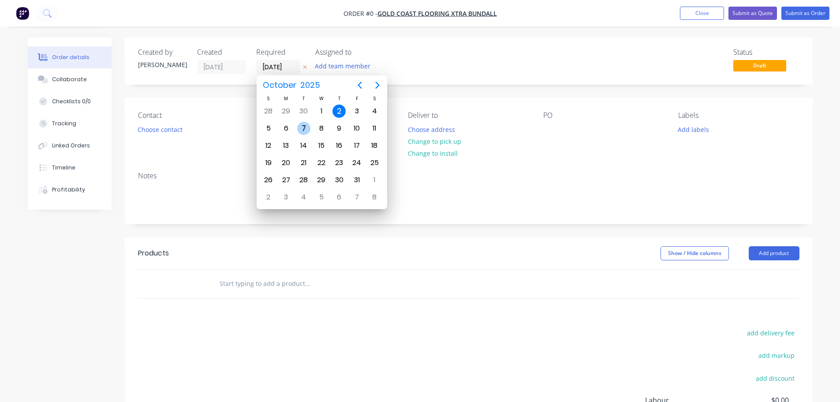
click at [303, 132] on div "7" at bounding box center [303, 128] width 13 height 13
type input "[DATE]"
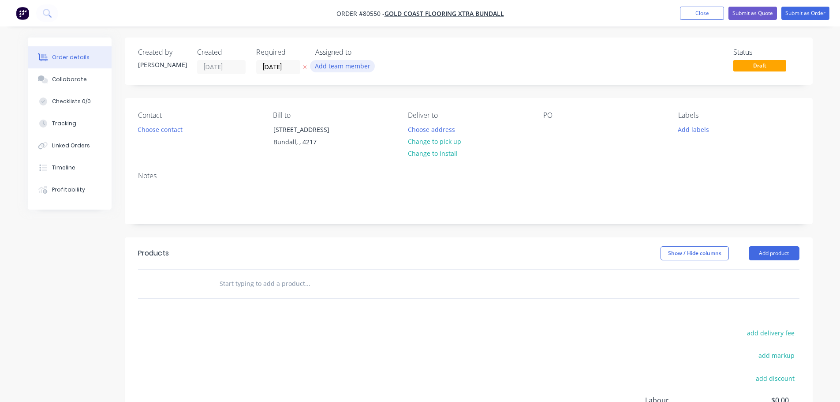
click at [337, 69] on button "Add team member" at bounding box center [342, 66] width 65 height 12
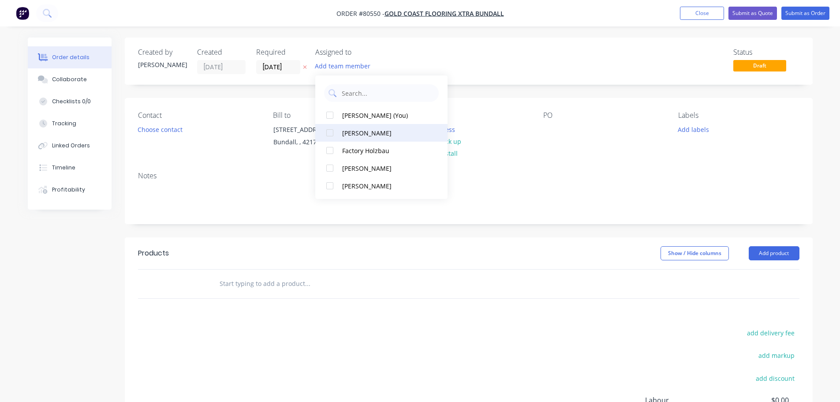
click at [332, 131] on div at bounding box center [330, 133] width 18 height 18
click at [156, 132] on button "Choose contact" at bounding box center [160, 129] width 54 height 12
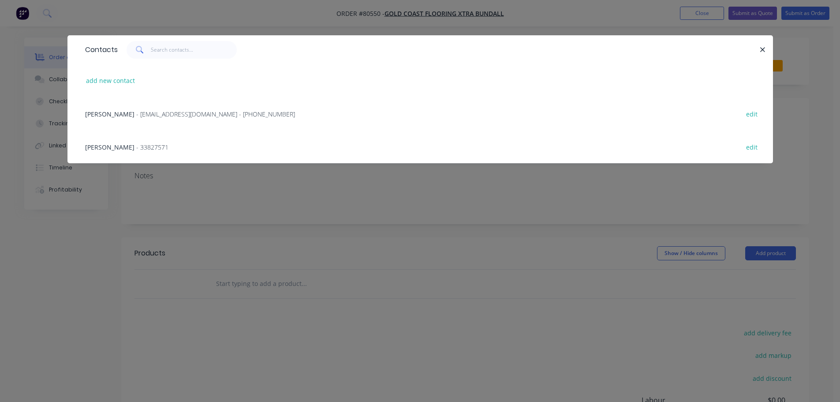
click at [112, 115] on span "Maree Crowley" at bounding box center [109, 114] width 49 height 8
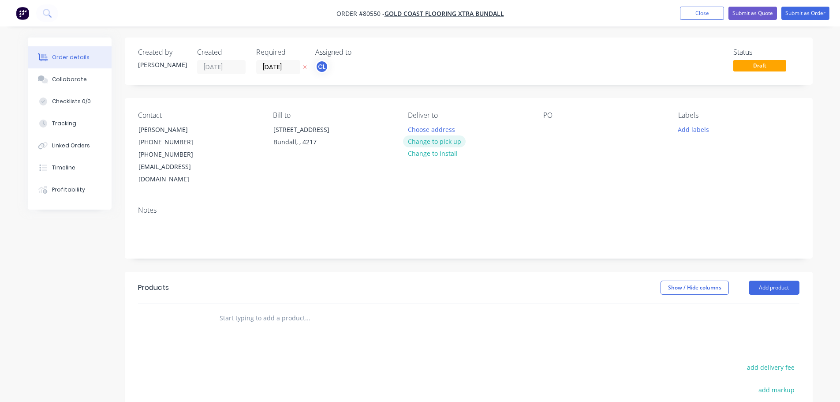
click at [426, 138] on button "Change to pick up" at bounding box center [434, 141] width 63 height 12
click at [544, 125] on div at bounding box center [550, 129] width 14 height 13
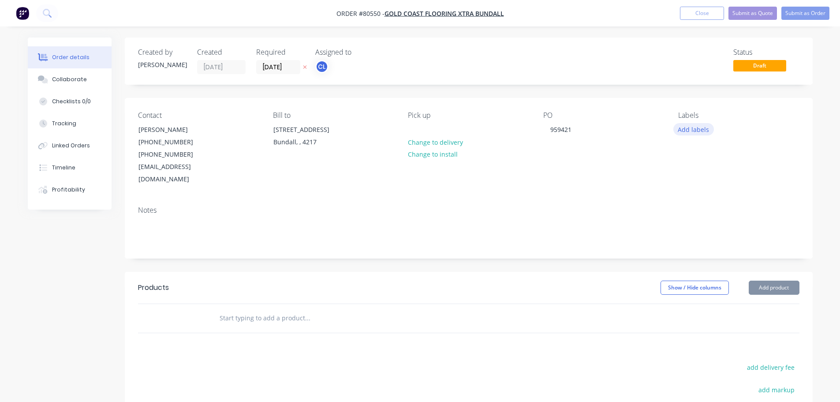
click at [694, 132] on button "Add labels" at bounding box center [694, 129] width 41 height 12
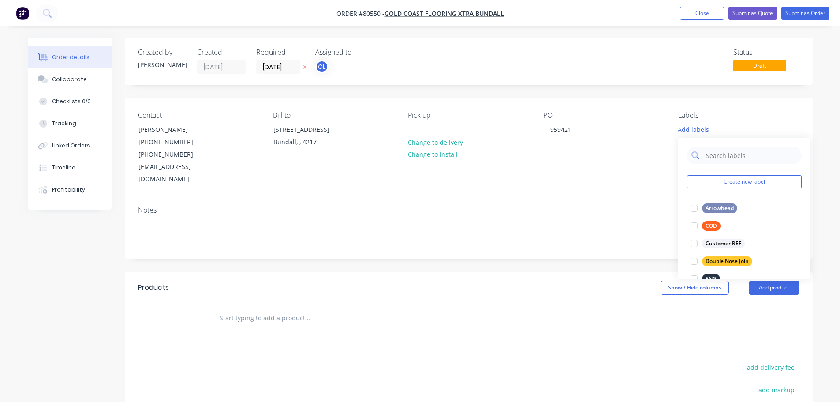
click at [710, 153] on input "text" at bounding box center [751, 155] width 92 height 18
click at [693, 206] on div at bounding box center [695, 208] width 18 height 18
drag, startPoint x: 717, startPoint y: 155, endPoint x: 691, endPoint y: 154, distance: 26.0
click at [691, 154] on div "hy" at bounding box center [744, 151] width 115 height 18
type input "prom"
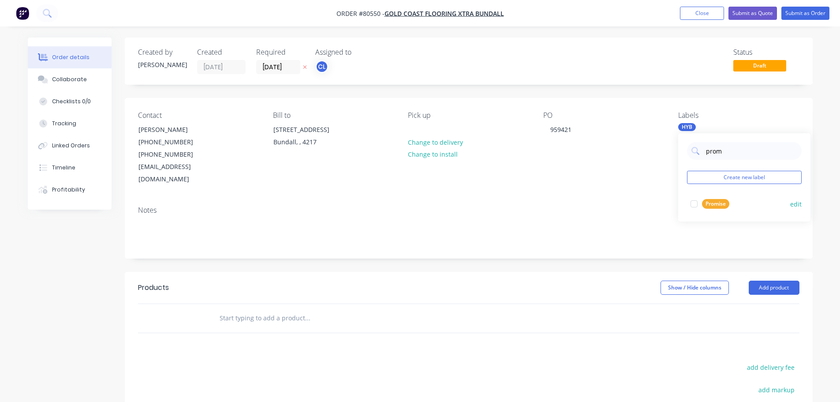
click at [695, 206] on div at bounding box center [695, 204] width 18 height 18
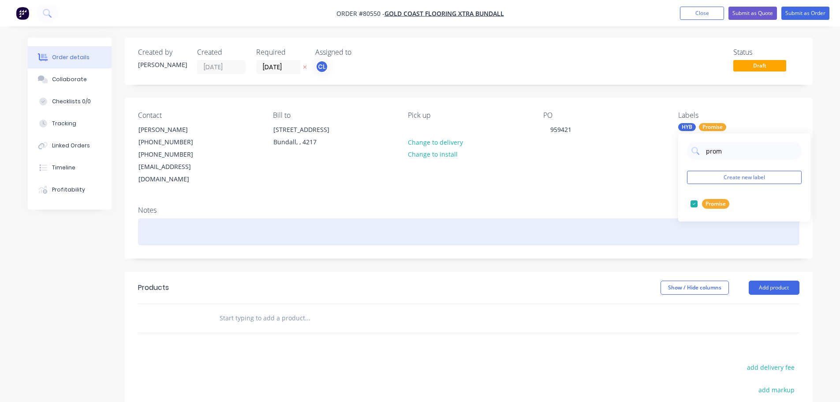
click at [165, 221] on div at bounding box center [469, 231] width 662 height 27
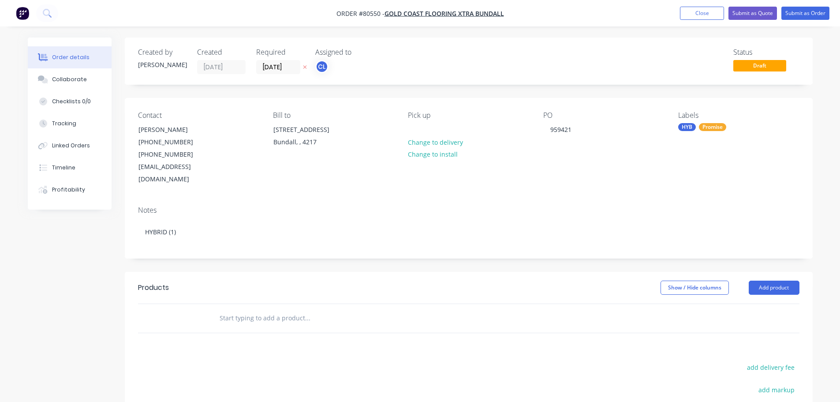
click at [254, 309] on input "text" at bounding box center [307, 318] width 176 height 18
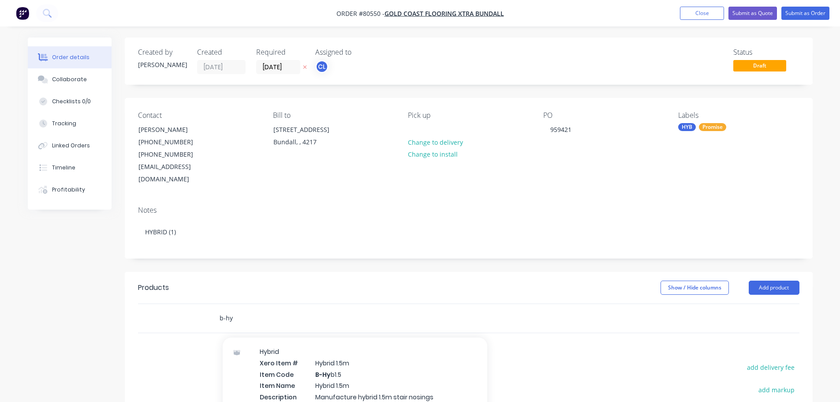
type input "b-hy"
click at [284, 379] on div "Hybrid Xero Item # Hybrid 1.5m Item Code B-Hy b1.5 Item Name Hybrid 1.5m Descri…" at bounding box center [355, 385] width 265 height 94
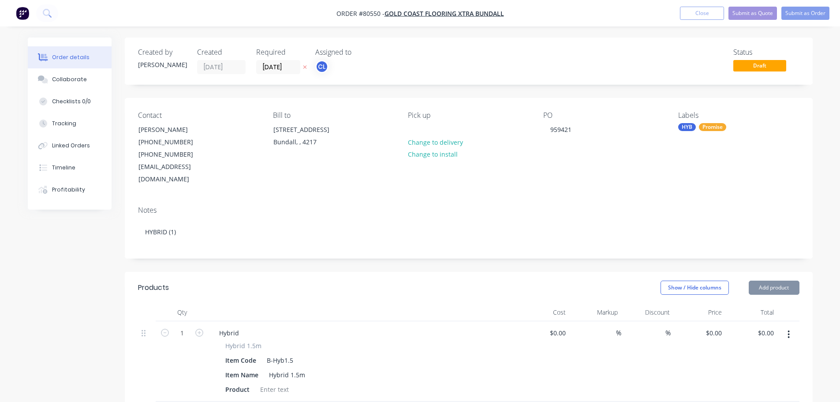
type input "$39.00"
click at [272, 383] on div at bounding box center [275, 389] width 36 height 13
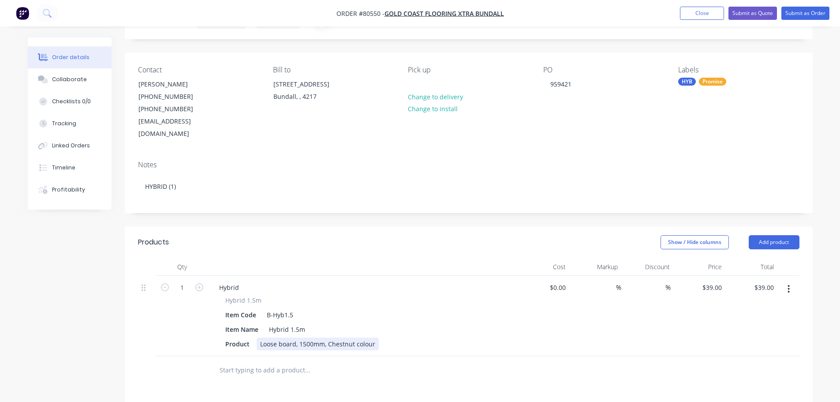
scroll to position [176, 0]
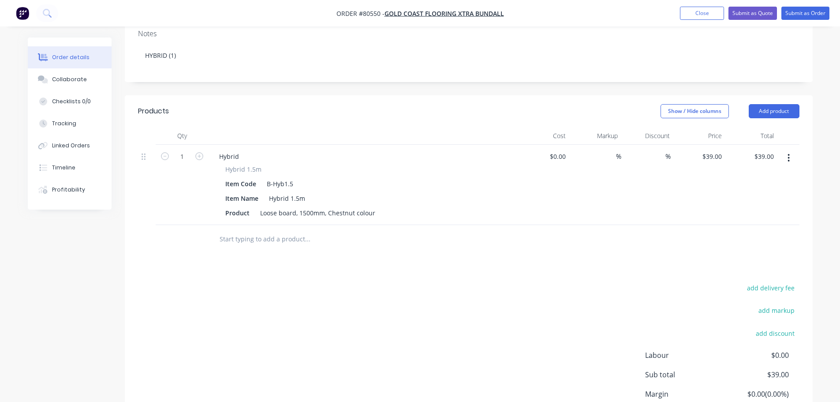
click at [266, 231] on input "text" at bounding box center [307, 239] width 176 height 18
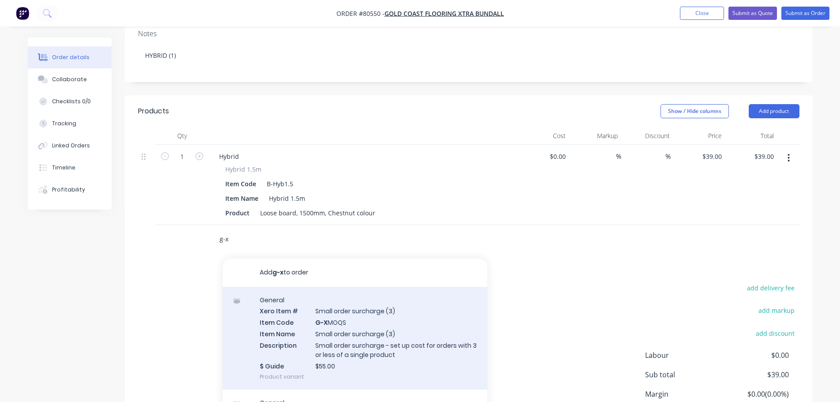
type input "g-x"
click at [320, 317] on div "General Xero Item # Small order surcharge (3) Item Code G-X MOQS Item Name Smal…" at bounding box center [355, 338] width 265 height 103
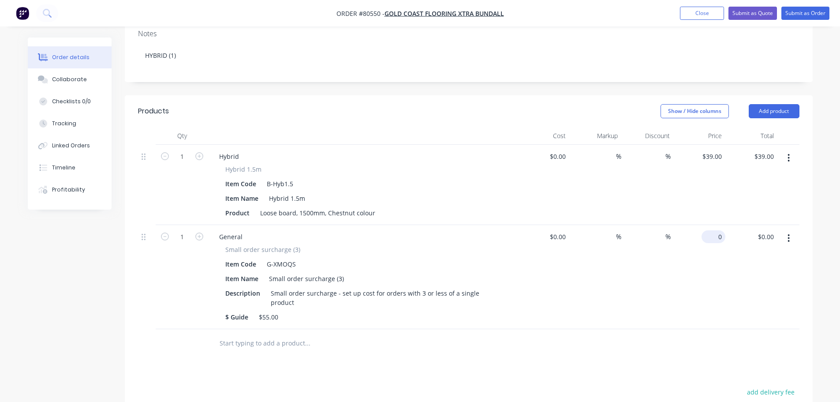
click at [712, 226] on div "0 $0.00" at bounding box center [700, 277] width 52 height 104
type input "$55.00"
click at [751, 11] on button "Submit as Quote" at bounding box center [753, 13] width 49 height 13
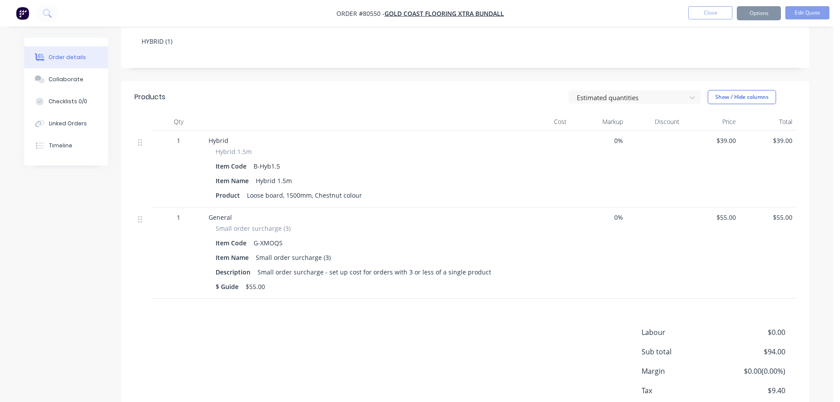
scroll to position [0, 0]
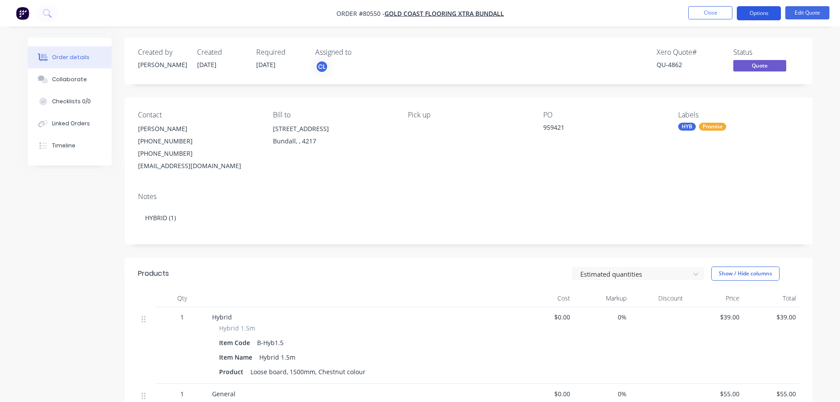
click at [756, 15] on button "Options" at bounding box center [759, 13] width 44 height 14
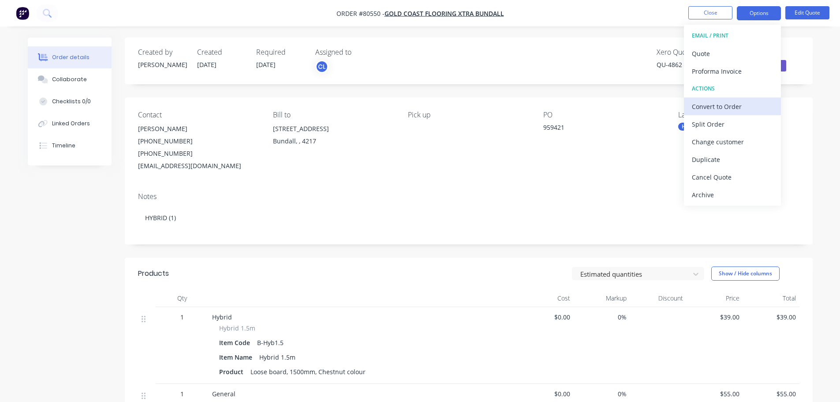
click at [711, 109] on div "Convert to Order" at bounding box center [732, 106] width 81 height 13
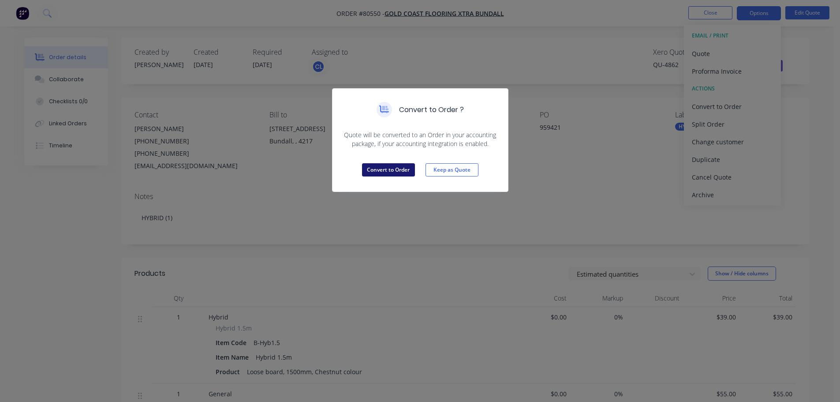
click at [381, 166] on button "Convert to Order" at bounding box center [388, 169] width 53 height 13
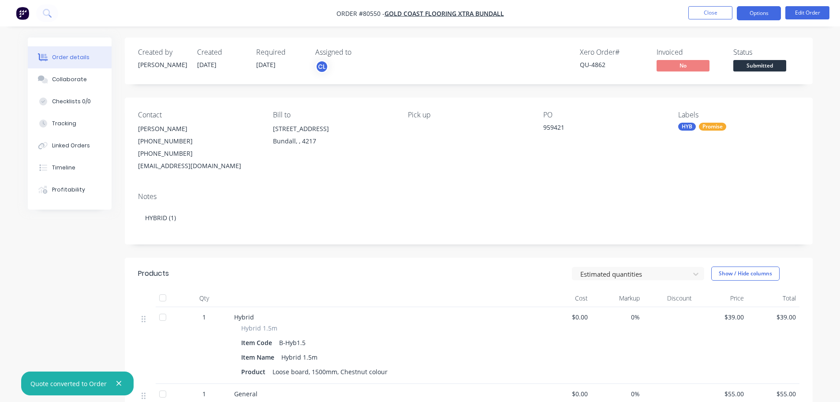
click at [759, 19] on button "Options" at bounding box center [759, 13] width 44 height 14
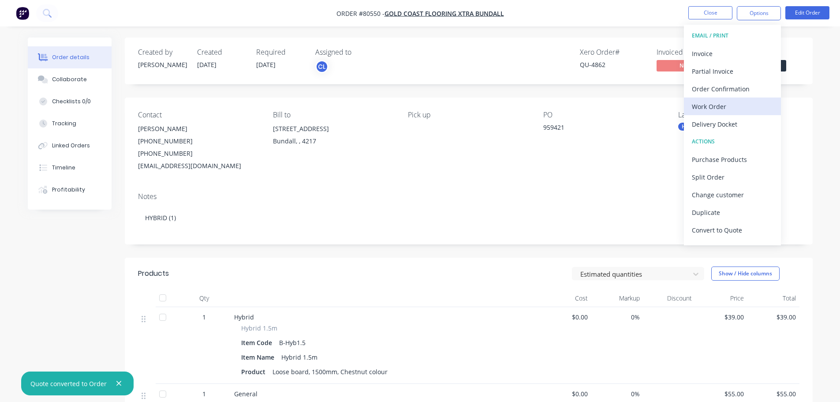
click at [706, 107] on div "Work Order" at bounding box center [732, 106] width 81 height 13
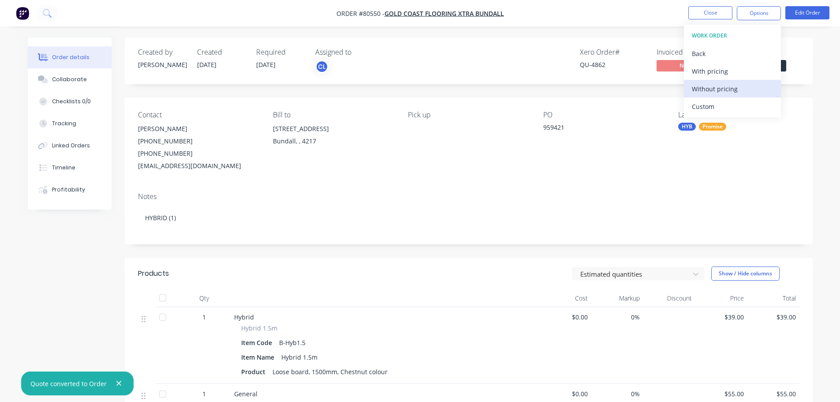
click at [701, 90] on div "Without pricing" at bounding box center [732, 88] width 81 height 13
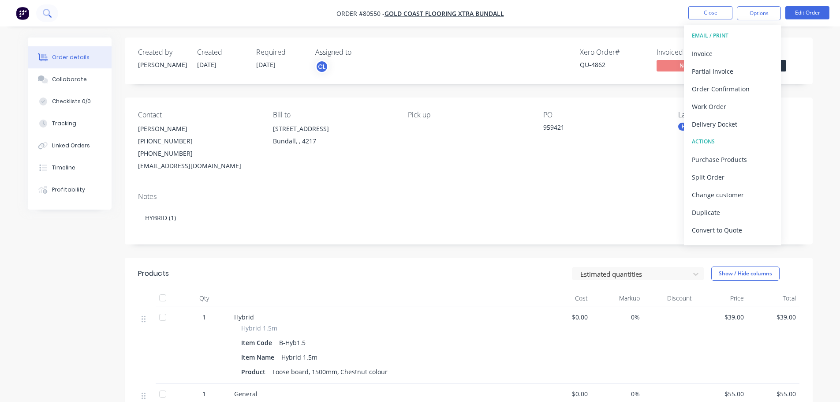
click at [48, 14] on icon at bounding box center [47, 13] width 8 height 8
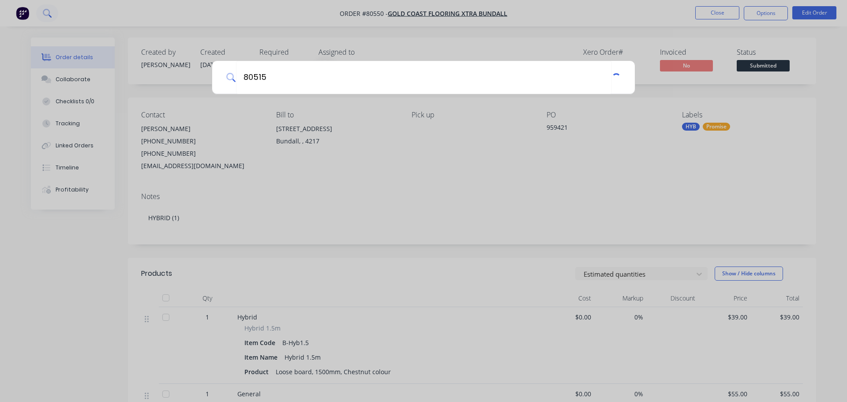
type input "80515"
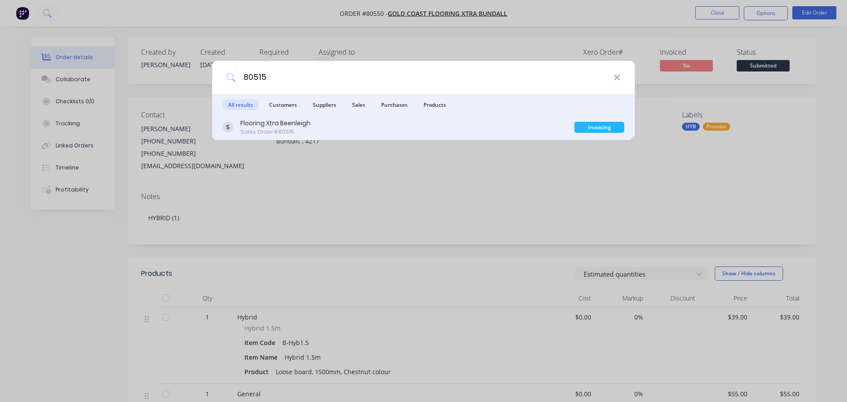
click at [288, 127] on div "Flooring Xtra Beenleigh" at bounding box center [275, 123] width 70 height 9
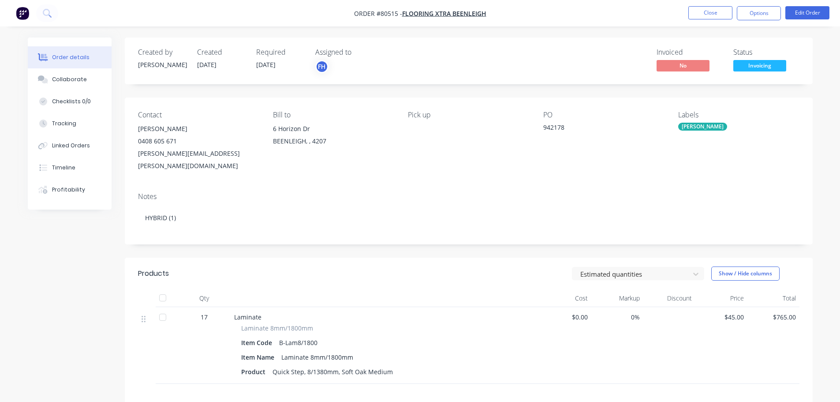
click at [752, 68] on span "Invoicing" at bounding box center [760, 65] width 53 height 11
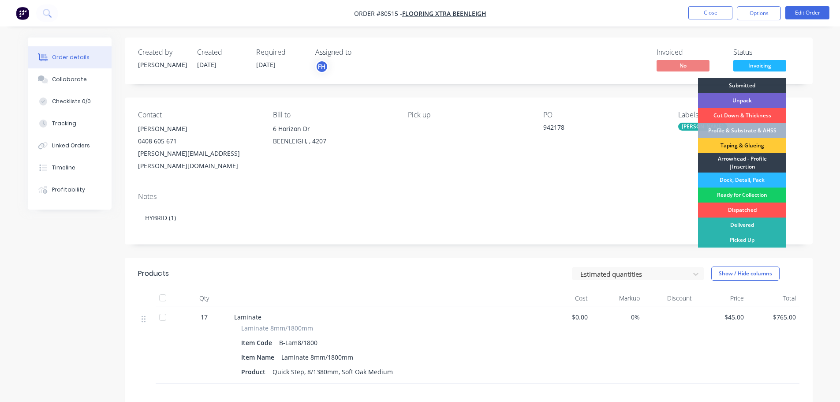
click at [729, 193] on div "Ready for Collection" at bounding box center [742, 194] width 88 height 15
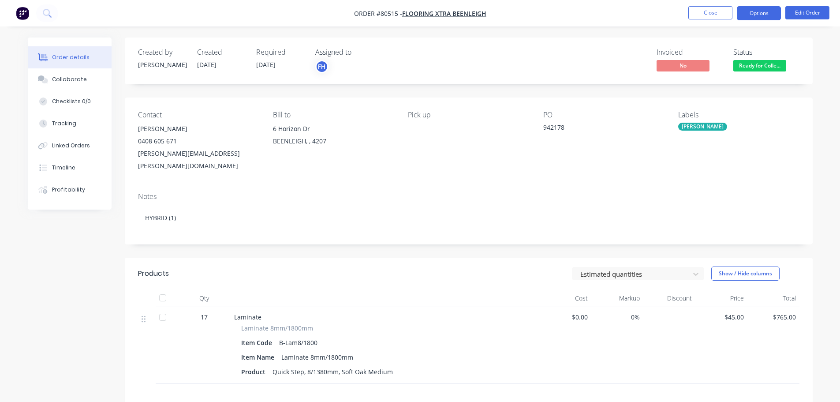
click at [768, 11] on button "Options" at bounding box center [759, 13] width 44 height 14
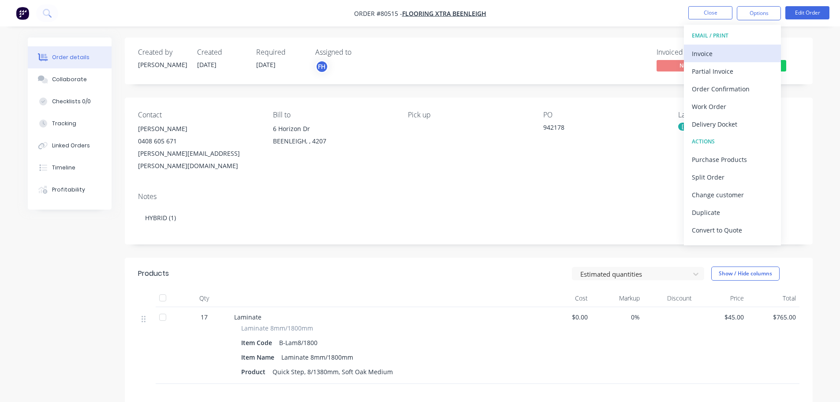
click at [709, 49] on div "Invoice" at bounding box center [732, 53] width 81 height 13
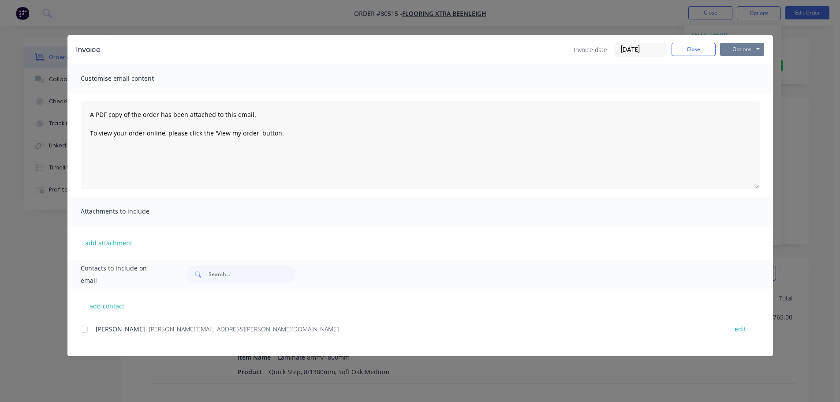
click at [737, 46] on button "Options" at bounding box center [742, 49] width 44 height 13
click at [733, 78] on button "Print" at bounding box center [748, 79] width 56 height 15
click at [697, 50] on button "Close" at bounding box center [694, 49] width 44 height 13
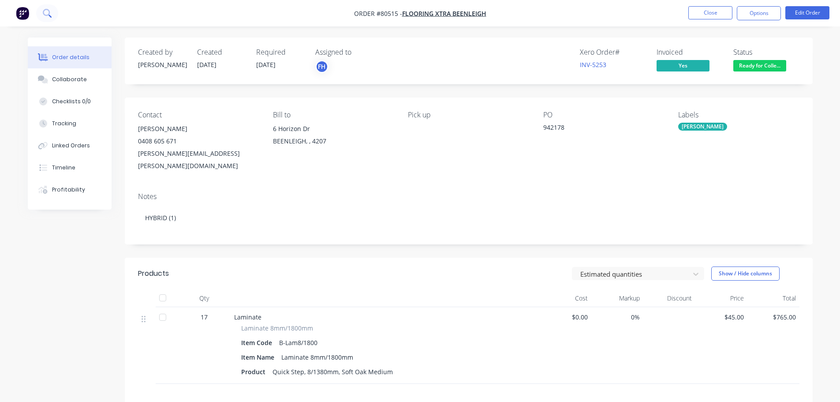
click at [47, 13] on icon at bounding box center [47, 13] width 8 height 8
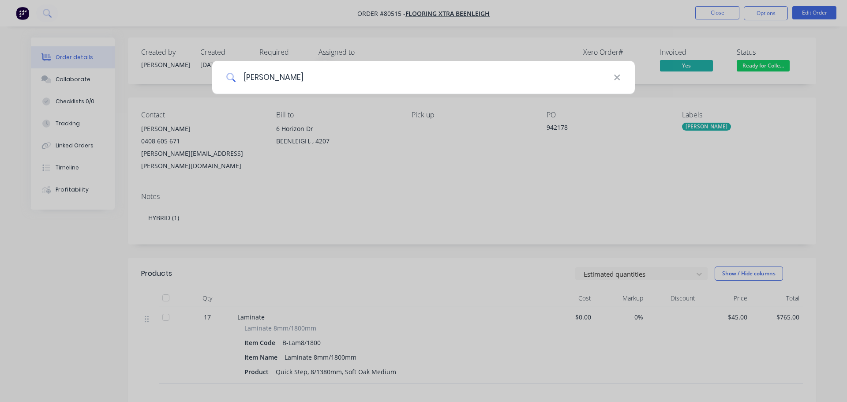
type input "ben murray"
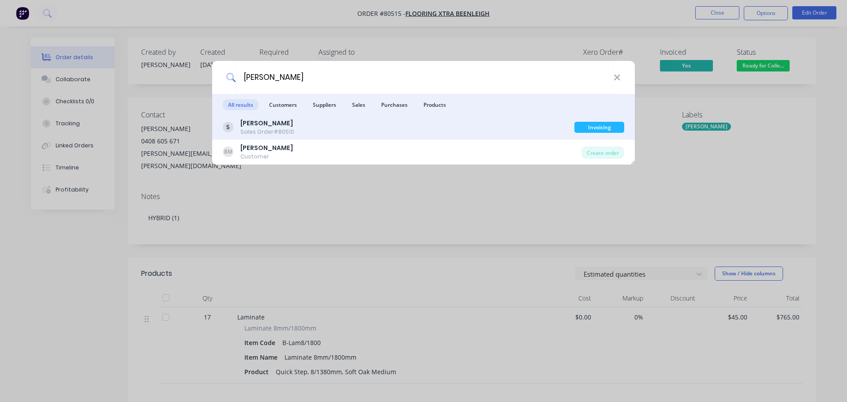
click at [271, 123] on b "Ben Murray" at bounding box center [266, 123] width 52 height 9
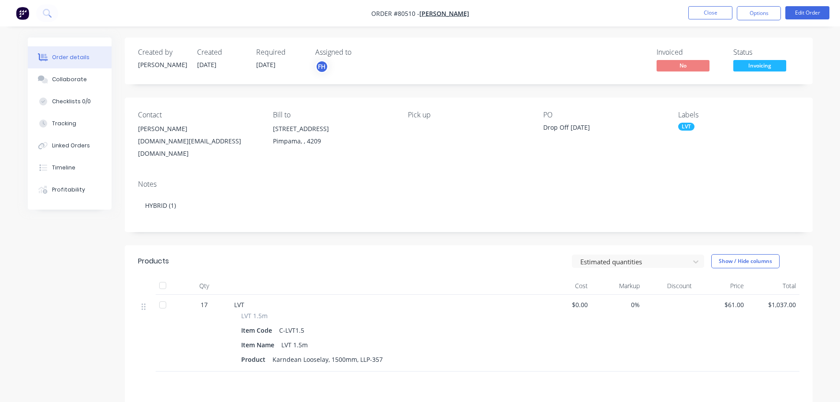
click at [749, 65] on span "Invoicing" at bounding box center [760, 65] width 53 height 11
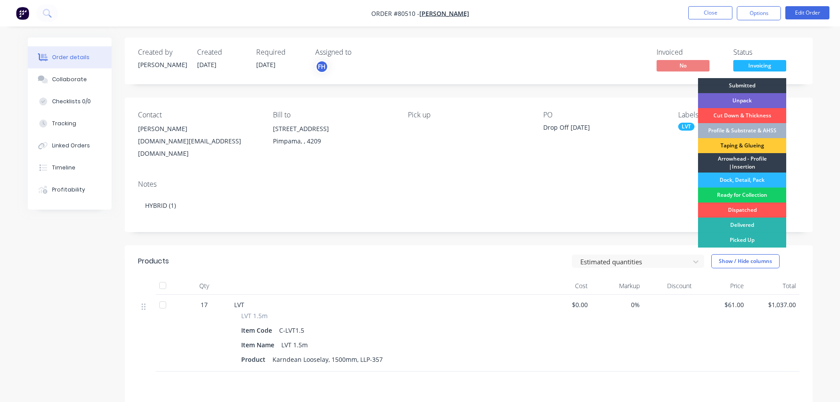
click at [743, 194] on div "Ready for Collection" at bounding box center [742, 194] width 88 height 15
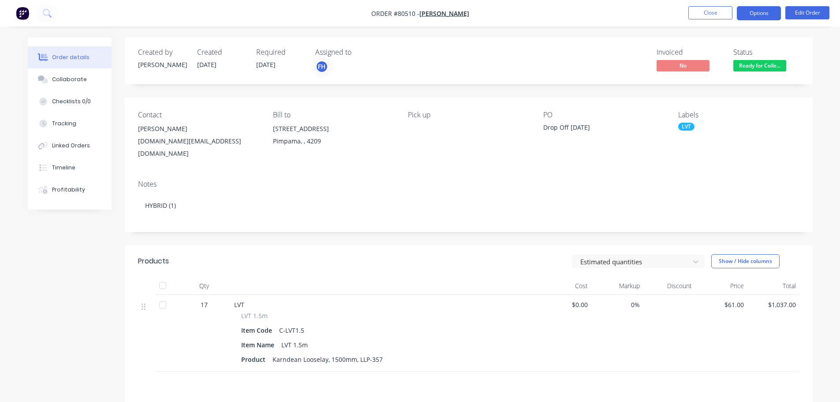
click at [757, 15] on button "Options" at bounding box center [759, 13] width 44 height 14
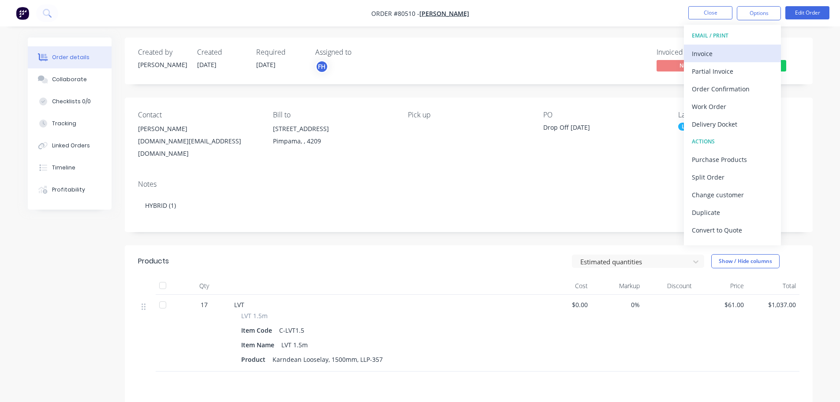
click at [713, 57] on div "Invoice" at bounding box center [732, 53] width 81 height 13
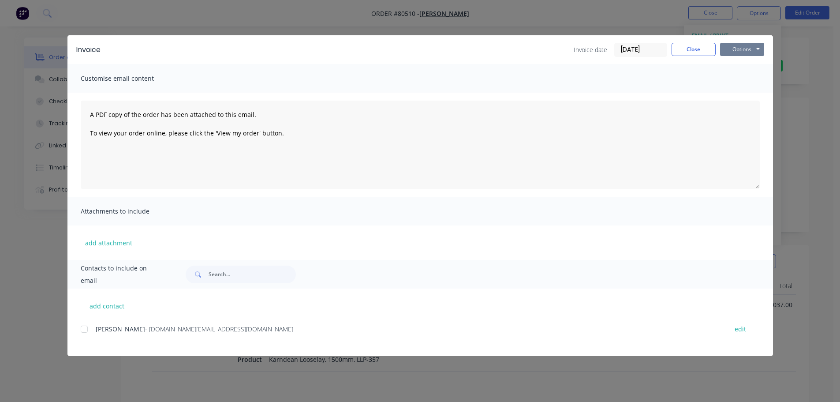
click at [733, 52] on button "Options" at bounding box center [742, 49] width 44 height 13
click at [734, 79] on button "Print" at bounding box center [748, 79] width 56 height 15
click at [685, 51] on button "Close" at bounding box center [694, 49] width 44 height 13
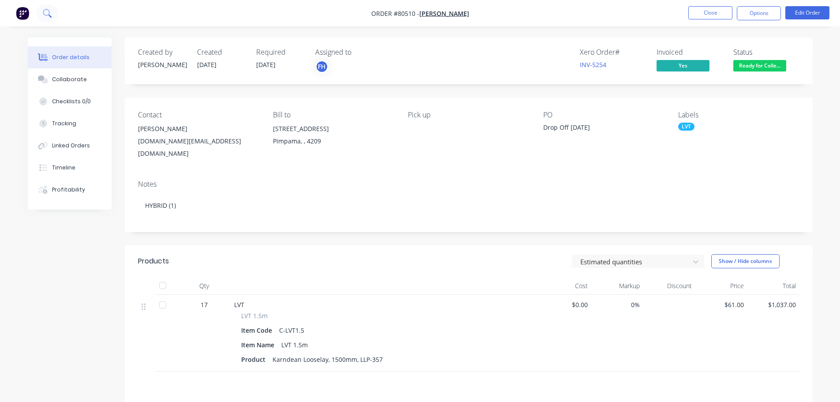
click at [47, 12] on icon at bounding box center [47, 13] width 8 height 8
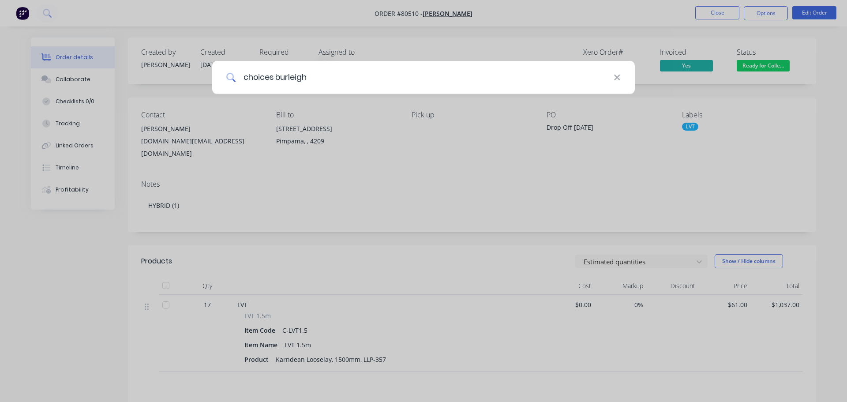
type input "choices burleigh"
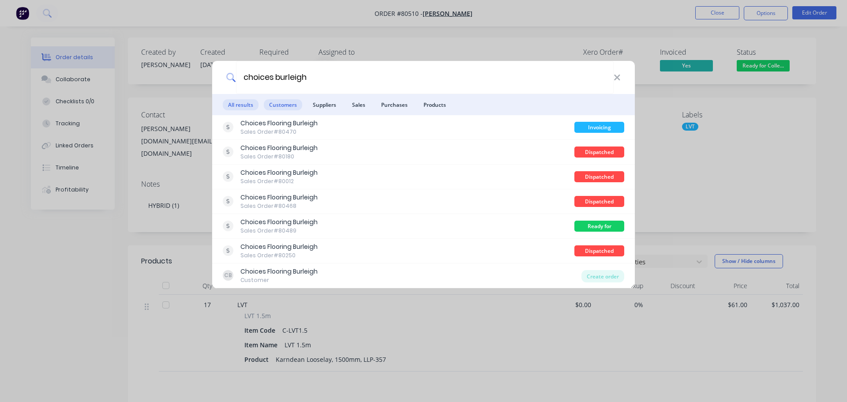
click at [277, 105] on span "Customers" at bounding box center [283, 104] width 38 height 11
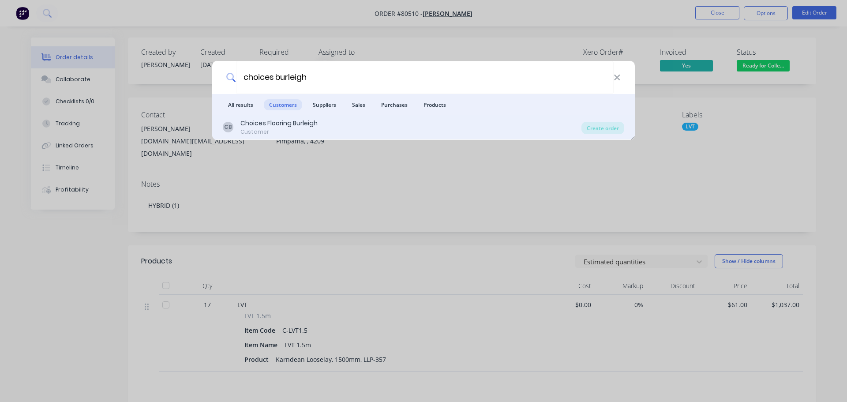
click at [264, 128] on div "Customer" at bounding box center [278, 132] width 77 height 8
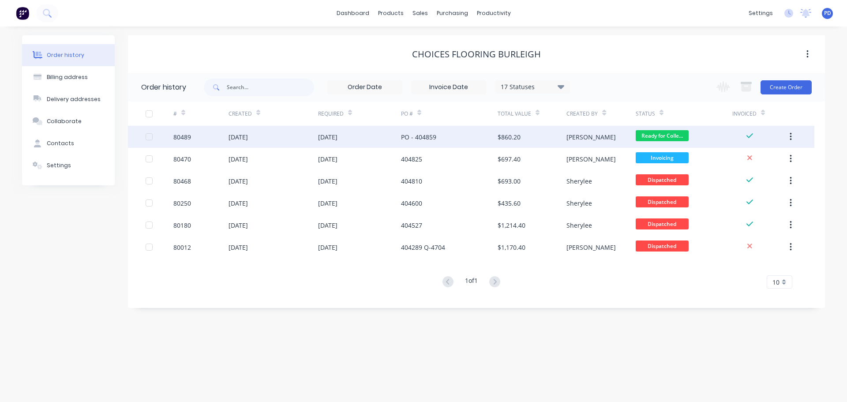
click at [248, 139] on div "21 Sep 2025" at bounding box center [238, 136] width 19 height 9
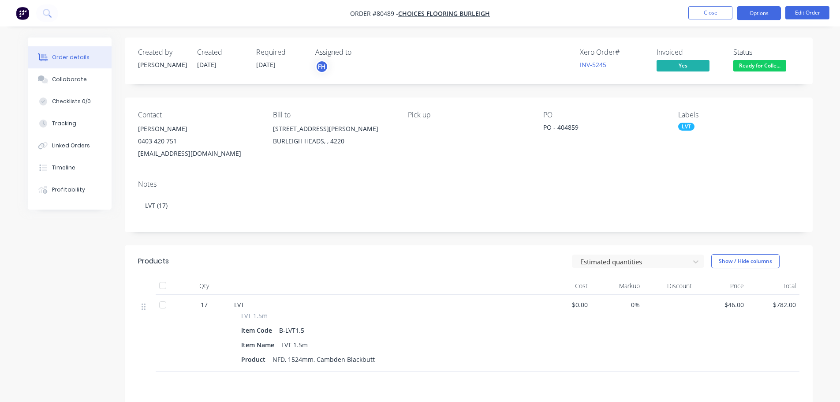
click at [744, 11] on button "Options" at bounding box center [759, 13] width 44 height 14
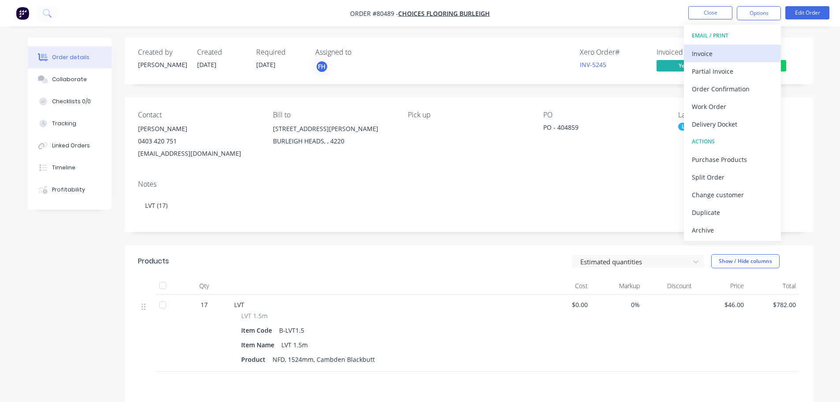
click at [697, 54] on div "Invoice" at bounding box center [732, 53] width 81 height 13
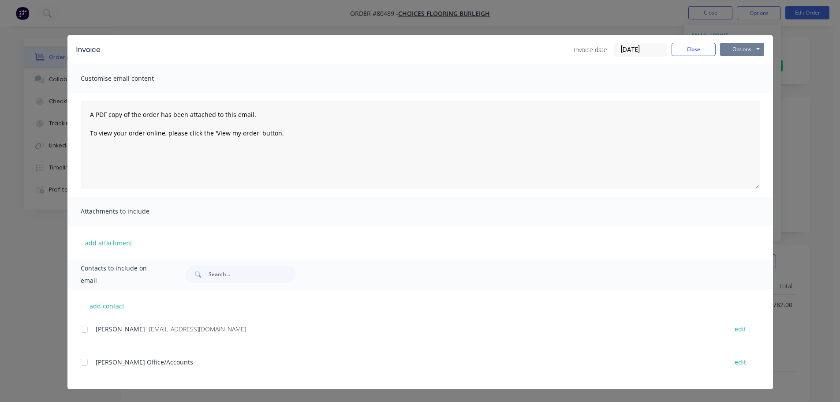
click at [746, 51] on button "Options" at bounding box center [742, 49] width 44 height 13
click at [741, 82] on button "Print" at bounding box center [748, 79] width 56 height 15
click at [742, 59] on div "Invoice Invoice date 01/10/25 Close Options Preview Print Email" at bounding box center [420, 49] width 706 height 29
click at [739, 48] on button "Options" at bounding box center [742, 49] width 44 height 13
click at [733, 79] on button "Print" at bounding box center [748, 79] width 56 height 15
